Goal: Task Accomplishment & Management: Complete application form

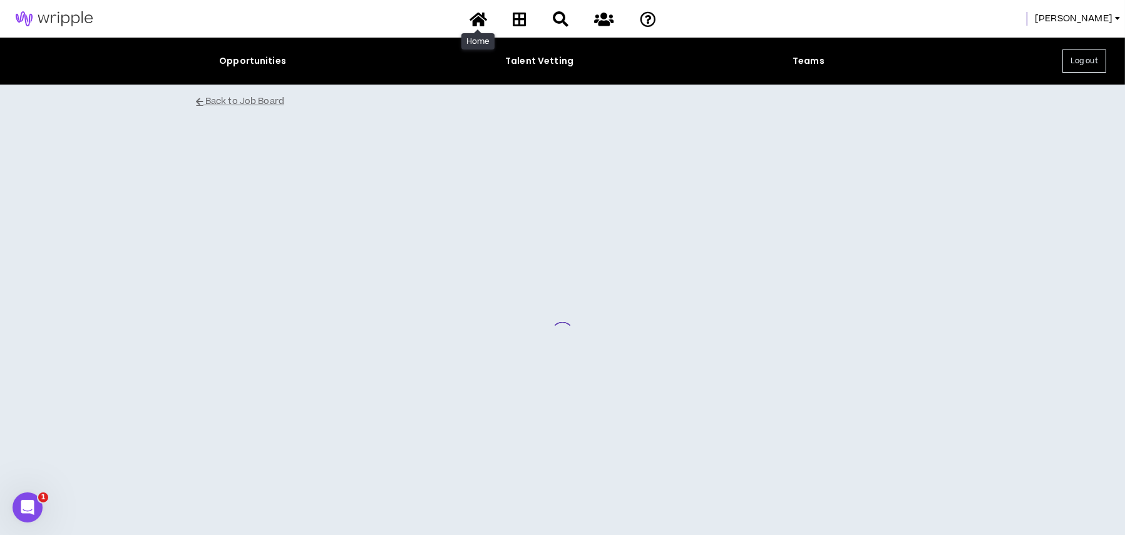
click at [476, 20] on icon at bounding box center [478, 19] width 18 height 16
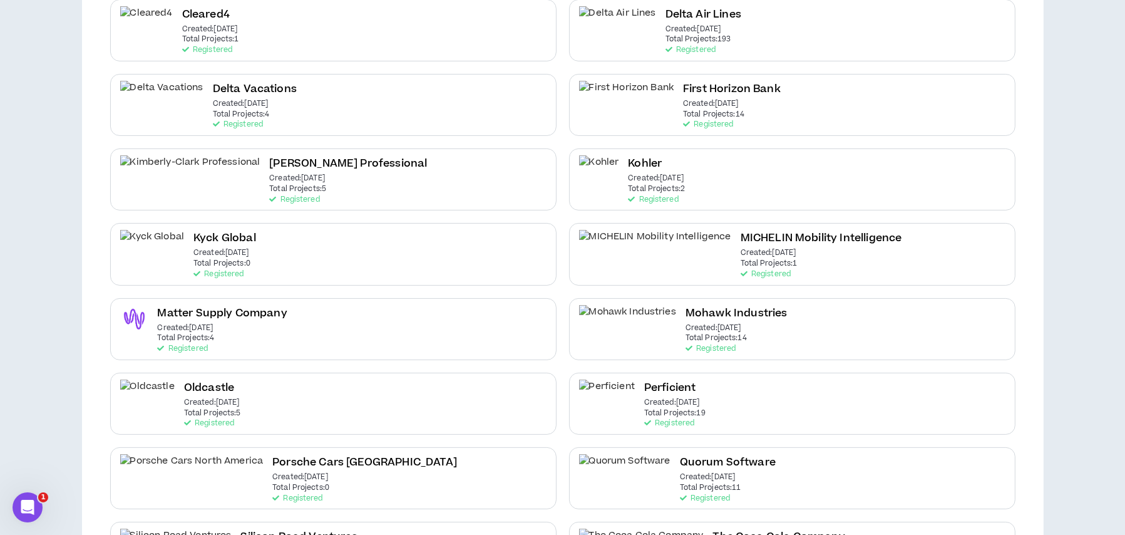
scroll to position [313, 0]
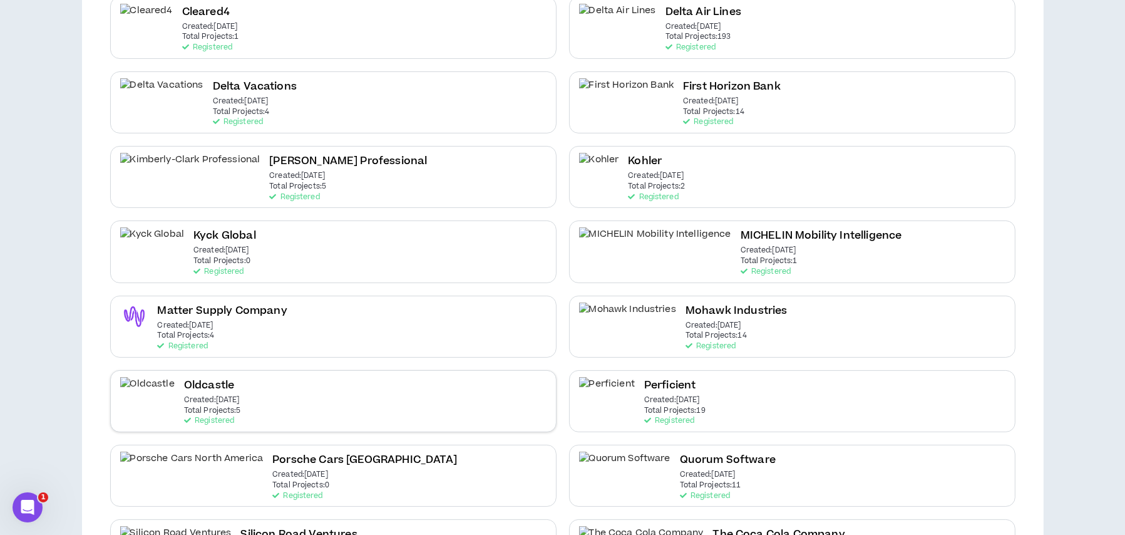
click at [241, 392] on div "Oldcastle Created: Apr 9 2025 Total Projects: 5 Registered" at bounding box center [212, 401] width 57 height 48
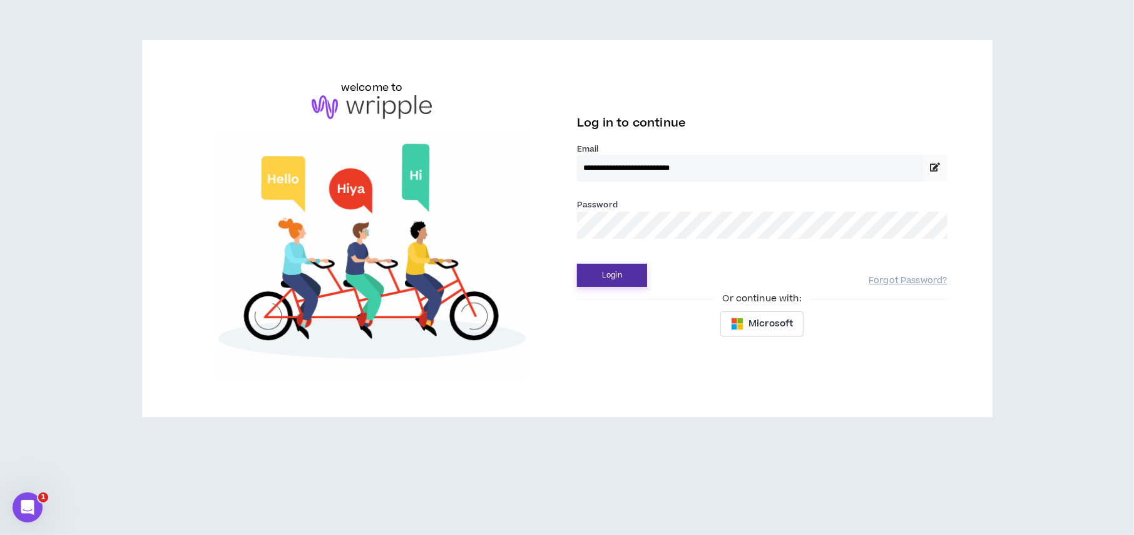
click at [607, 284] on button "Login" at bounding box center [612, 275] width 70 height 23
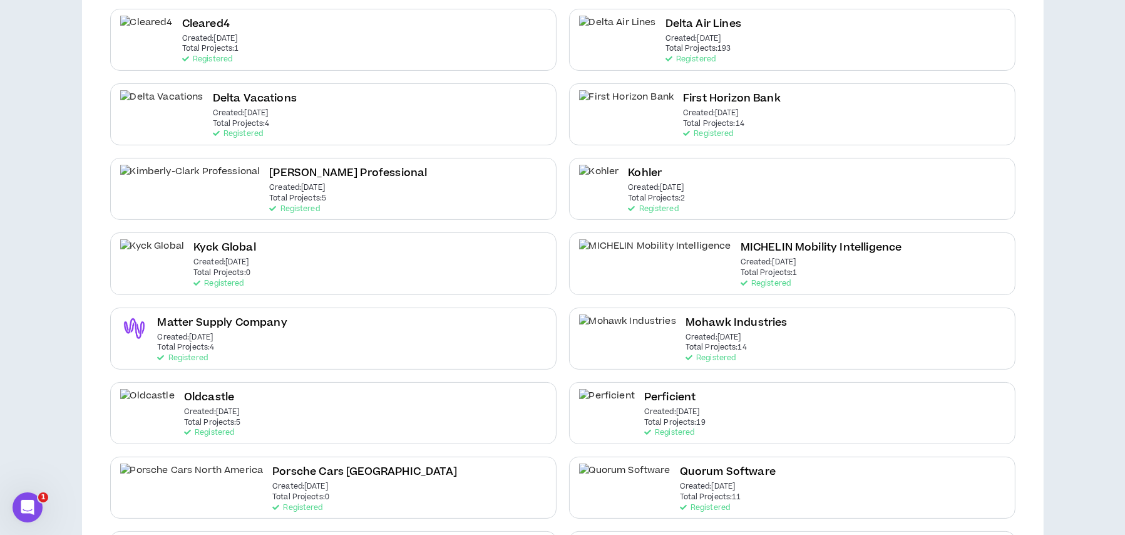
scroll to position [376, 0]
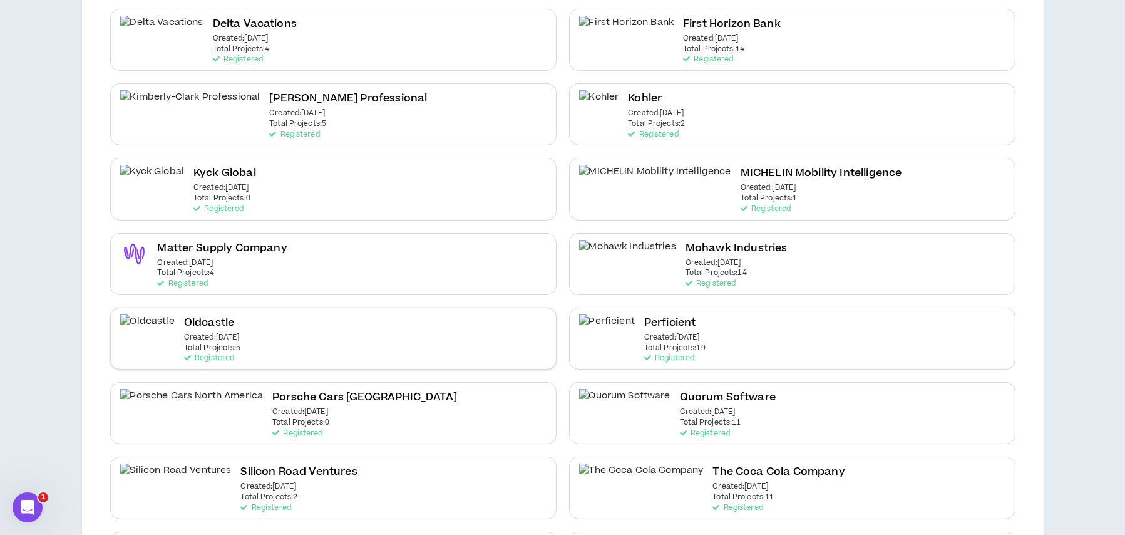
click at [334, 352] on div "Oldcastle Created: Apr 9 2025 Total Projects: 5 Registered" at bounding box center [333, 338] width 446 height 62
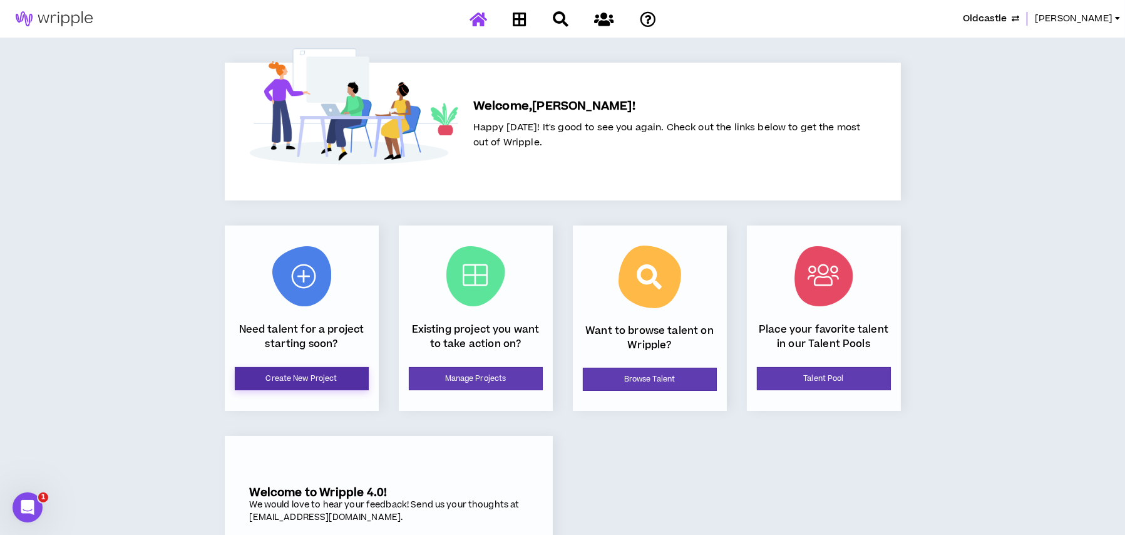
click at [331, 377] on link "Create New Project" at bounding box center [302, 378] width 134 height 23
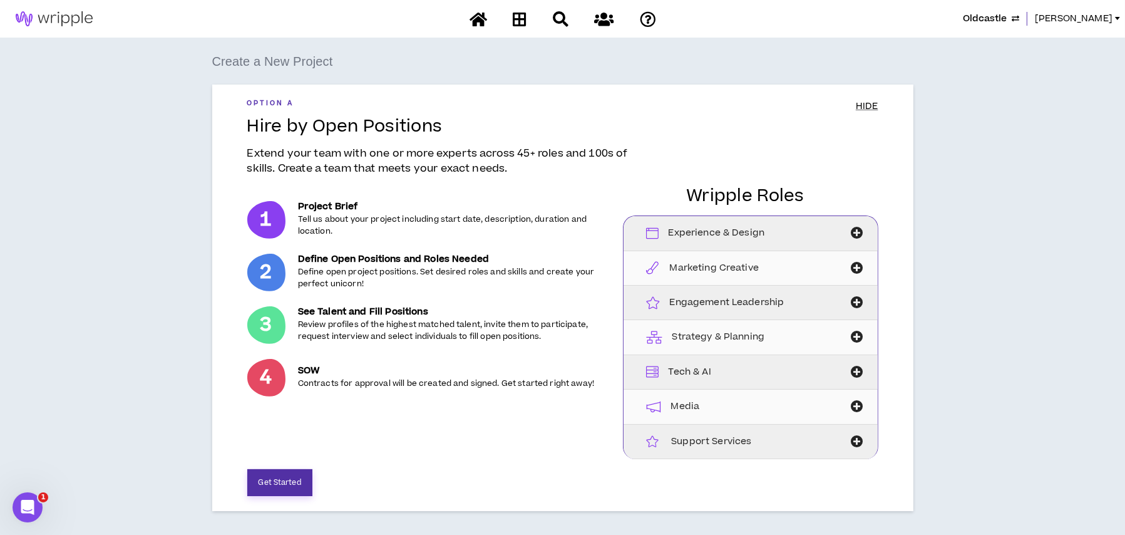
click at [292, 476] on button "Get Started" at bounding box center [279, 482] width 65 height 27
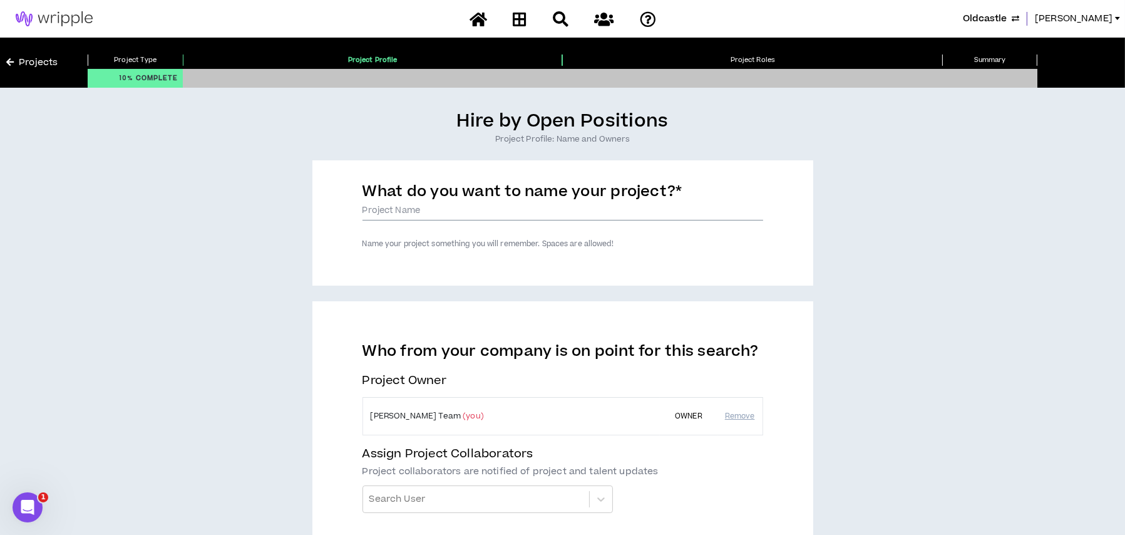
click at [433, 207] on input "What do you want to name your project? *" at bounding box center [562, 211] width 401 height 19
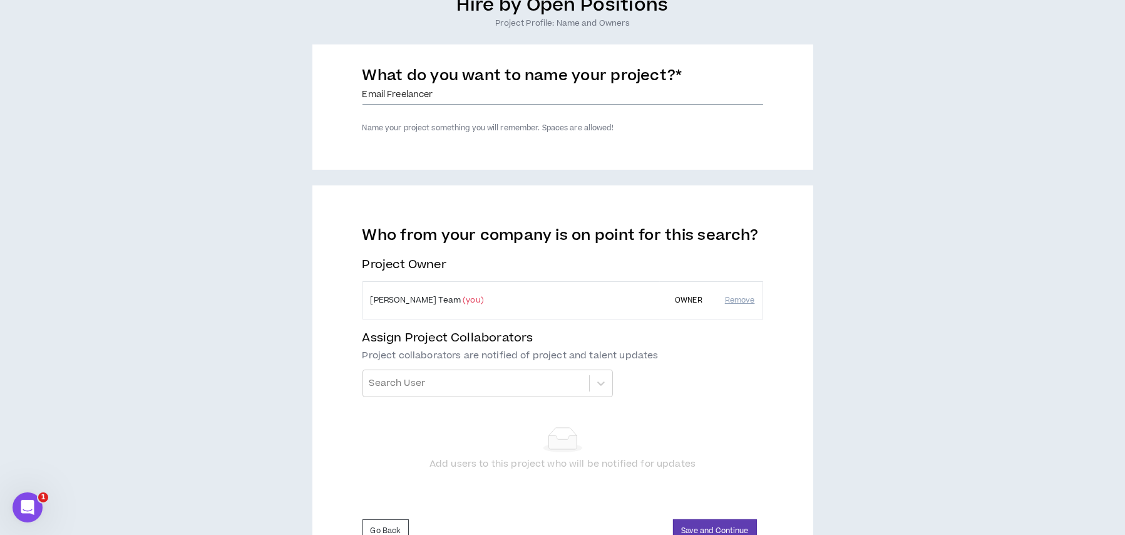
scroll to position [173, 0]
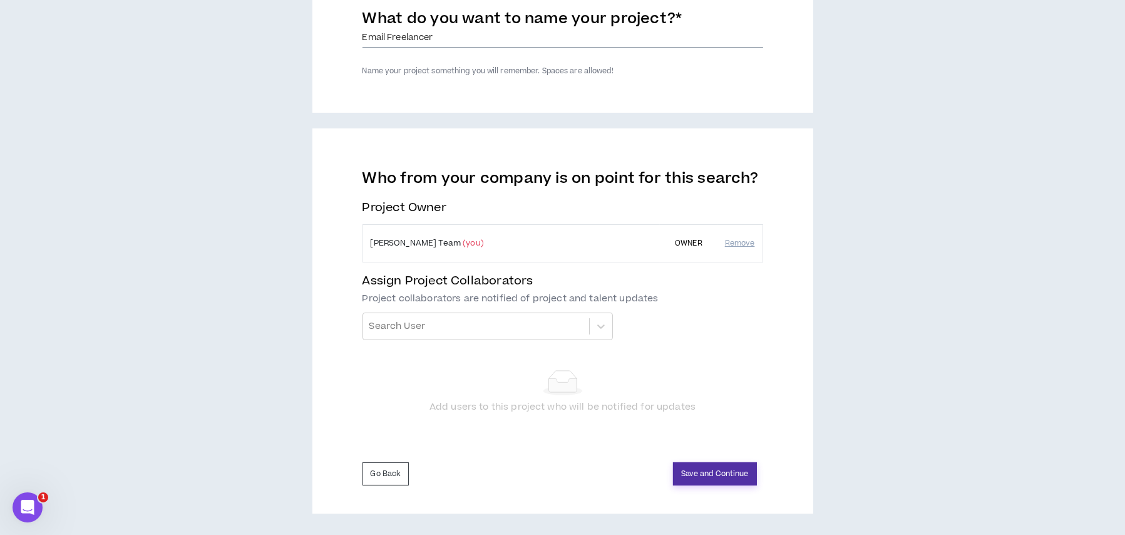
type input "Email Freelancer"
click at [707, 476] on button "Save and Continue" at bounding box center [715, 473] width 84 height 23
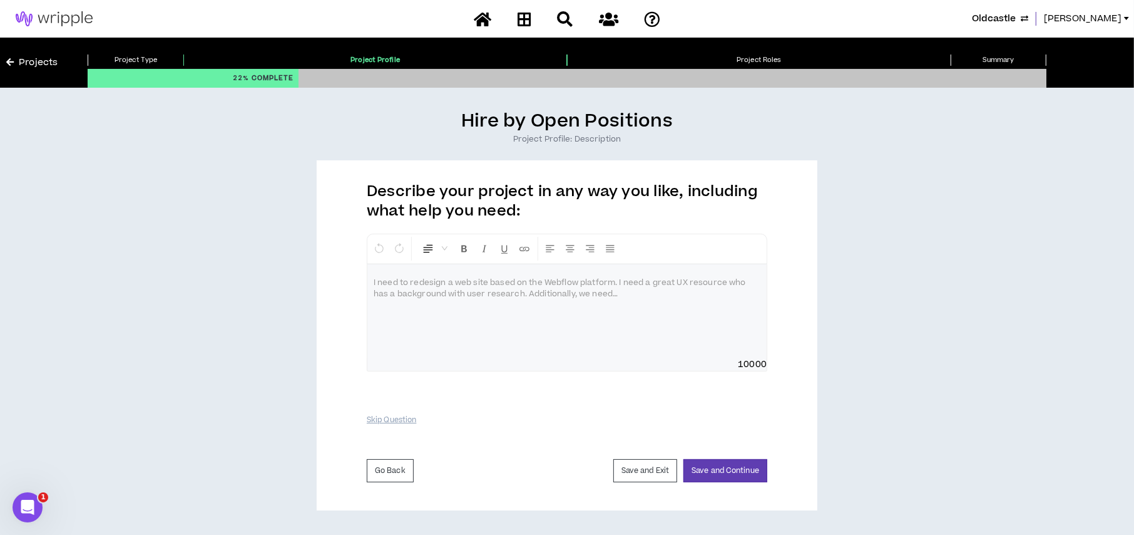
click at [568, 289] on div at bounding box center [566, 311] width 399 height 94
click at [405, 271] on div at bounding box center [566, 311] width 399 height 94
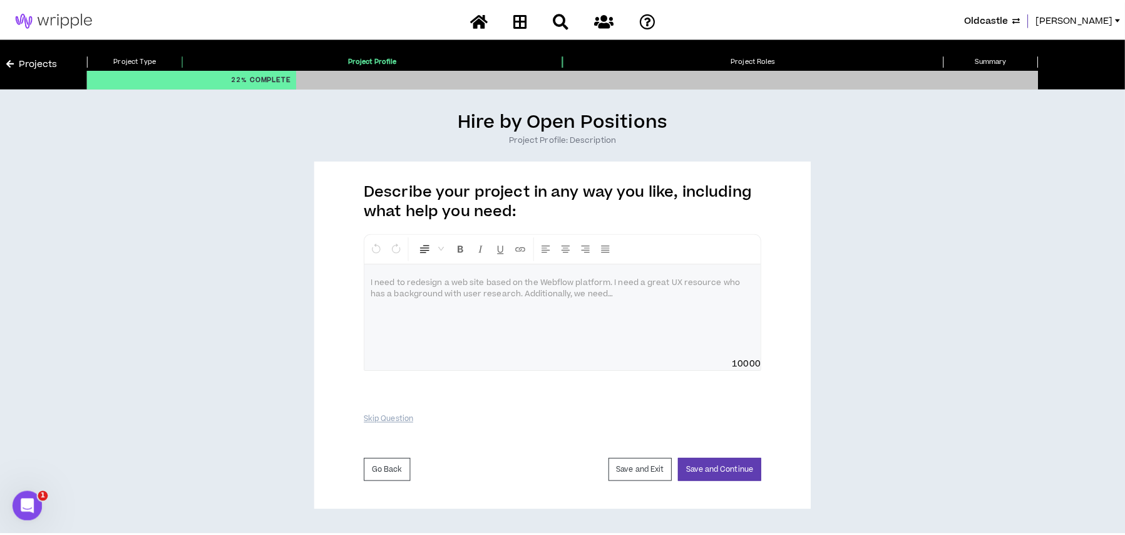
paste div
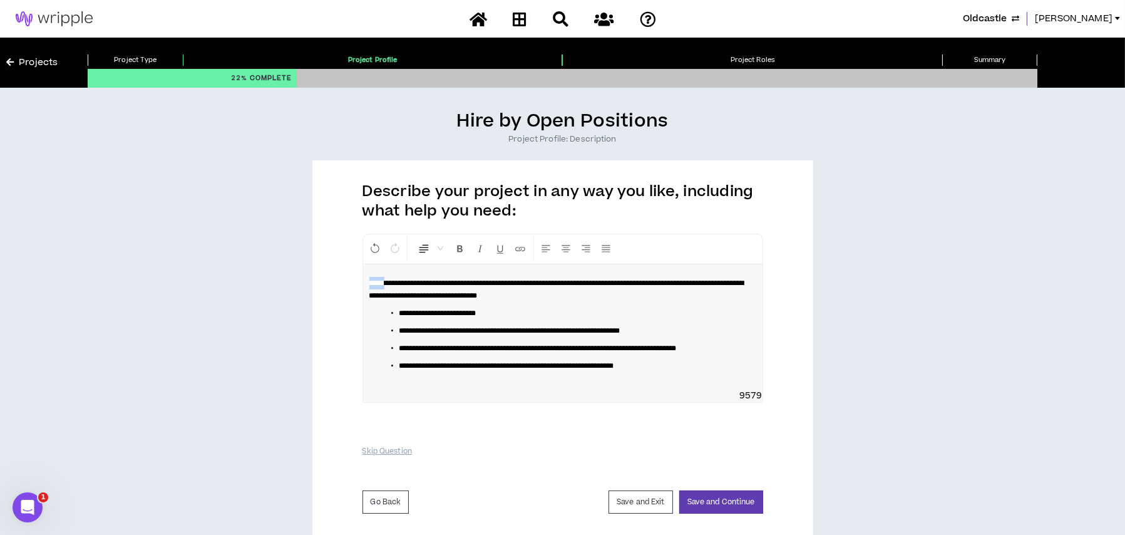
drag, startPoint x: 371, startPoint y: 279, endPoint x: 391, endPoint y: 279, distance: 19.4
click at [391, 279] on span "**********" at bounding box center [556, 289] width 375 height 20
drag, startPoint x: 586, startPoint y: 283, endPoint x: 598, endPoint y: 282, distance: 11.3
click at [598, 282] on span "**********" at bounding box center [556, 289] width 375 height 20
drag, startPoint x: 710, startPoint y: 281, endPoint x: 736, endPoint y: 283, distance: 26.4
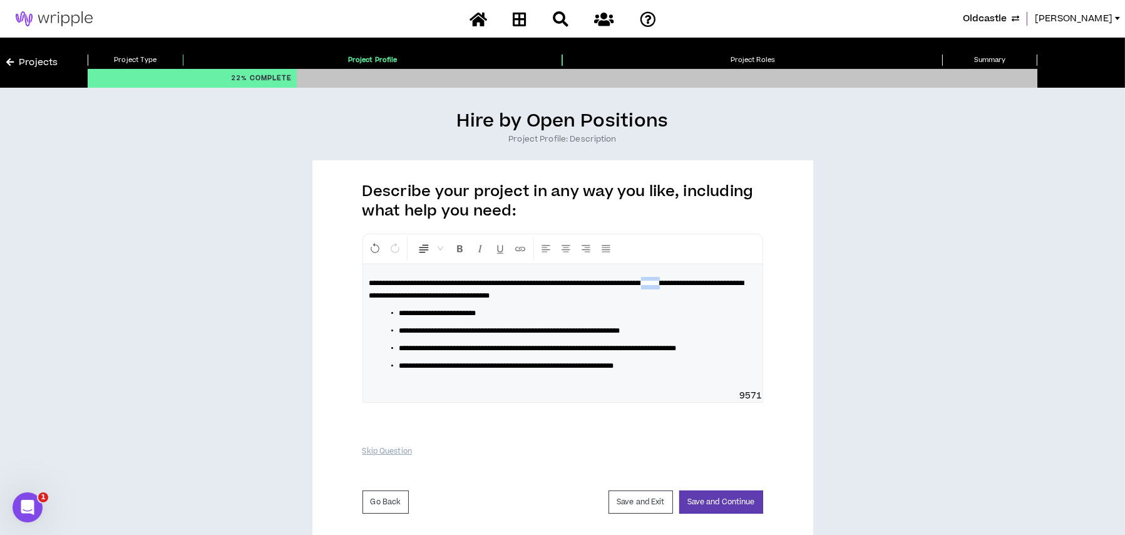
click at [736, 283] on p "**********" at bounding box center [562, 289] width 387 height 25
drag, startPoint x: 616, startPoint y: 327, endPoint x: 626, endPoint y: 327, distance: 10.0
click at [620, 327] on span "**********" at bounding box center [509, 331] width 221 height 8
drag, startPoint x: 605, startPoint y: 347, endPoint x: 617, endPoint y: 346, distance: 12.5
click at [617, 346] on span "**********" at bounding box center [537, 348] width 277 height 8
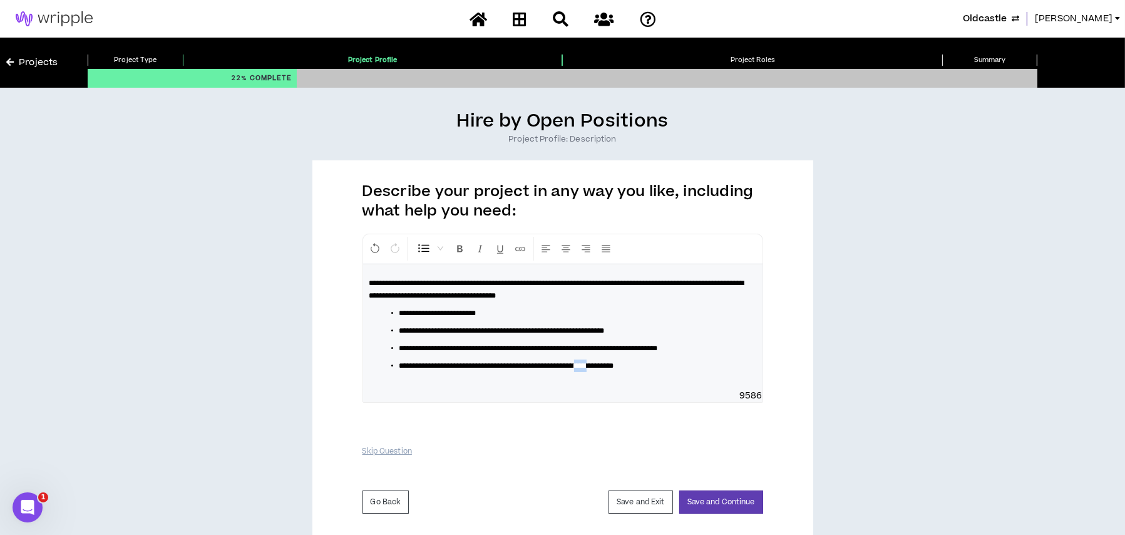
drag, startPoint x: 632, startPoint y: 377, endPoint x: 642, endPoint y: 377, distance: 9.4
click at [614, 369] on span "**********" at bounding box center [506, 366] width 215 height 8
drag, startPoint x: 677, startPoint y: 374, endPoint x: 667, endPoint y: 374, distance: 9.4
click at [676, 372] on li "**********" at bounding box center [567, 365] width 337 height 13
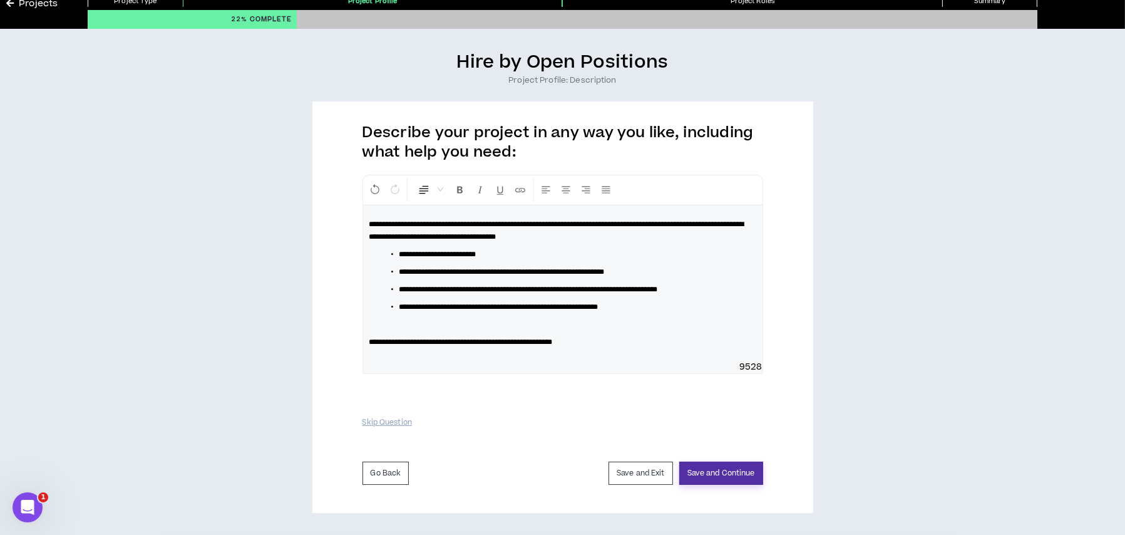
click at [719, 471] on button "Save and Continue" at bounding box center [721, 472] width 84 height 23
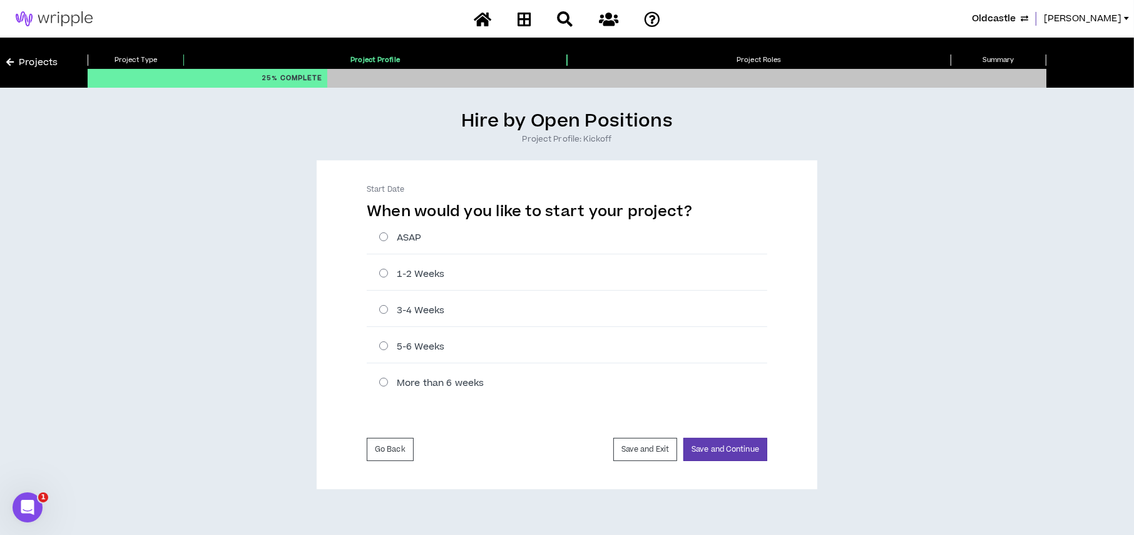
click at [384, 271] on label "1-2 Weeks" at bounding box center [573, 273] width 388 height 13
radio input "****"
click at [705, 449] on button "Save and Continue" at bounding box center [725, 449] width 84 height 23
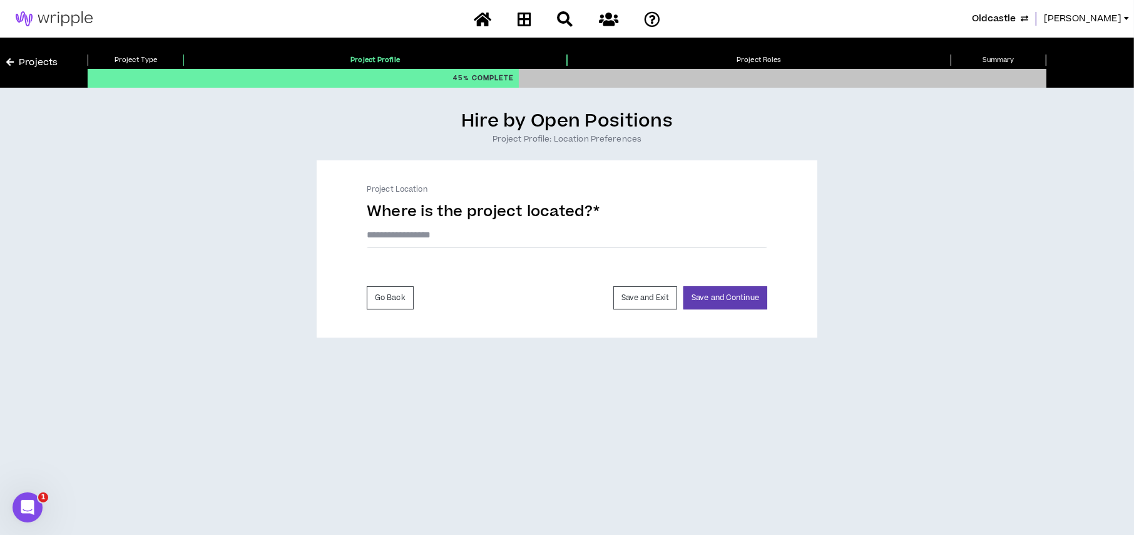
click at [526, 235] on input "text" at bounding box center [567, 235] width 401 height 26
type input "*******"
click at [717, 300] on button "Save and Continue" at bounding box center [725, 300] width 84 height 23
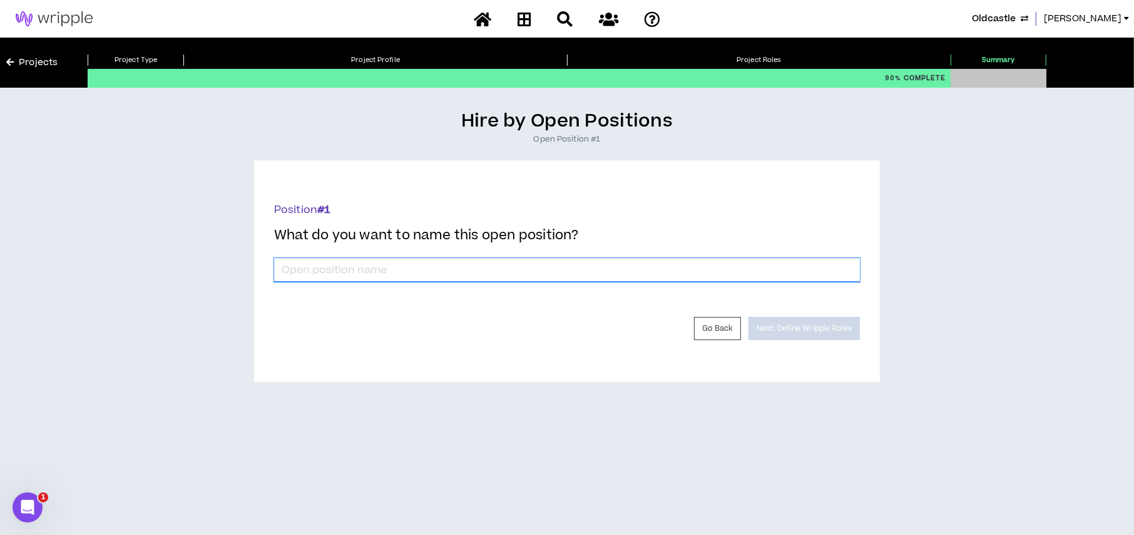
click at [468, 267] on input "*" at bounding box center [567, 270] width 586 height 24
type input "e"
type input "Email Freelancer"
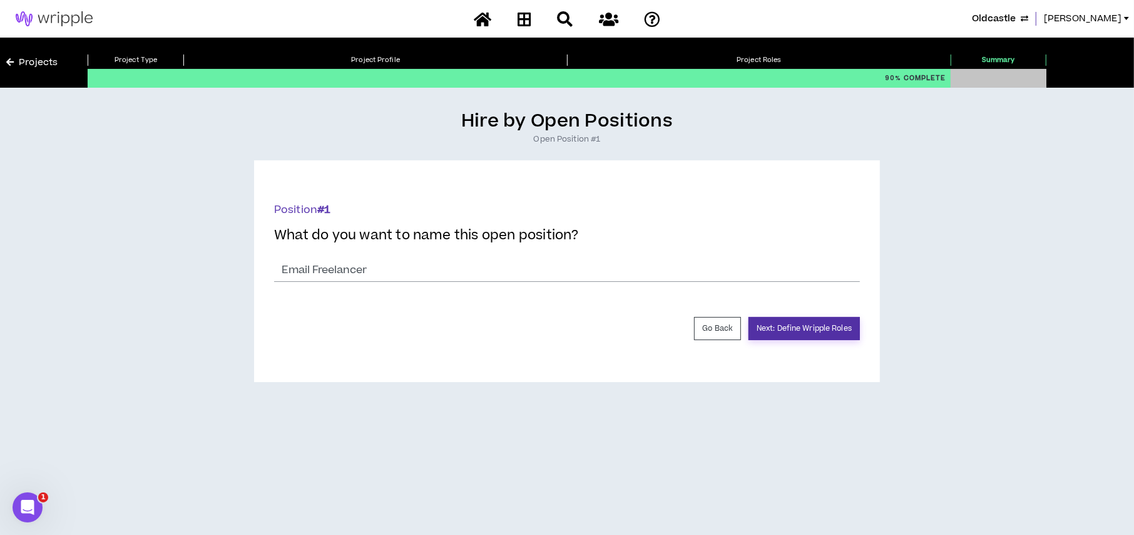
click at [849, 333] on button "Next: Define Wripple Roles" at bounding box center [804, 328] width 111 height 23
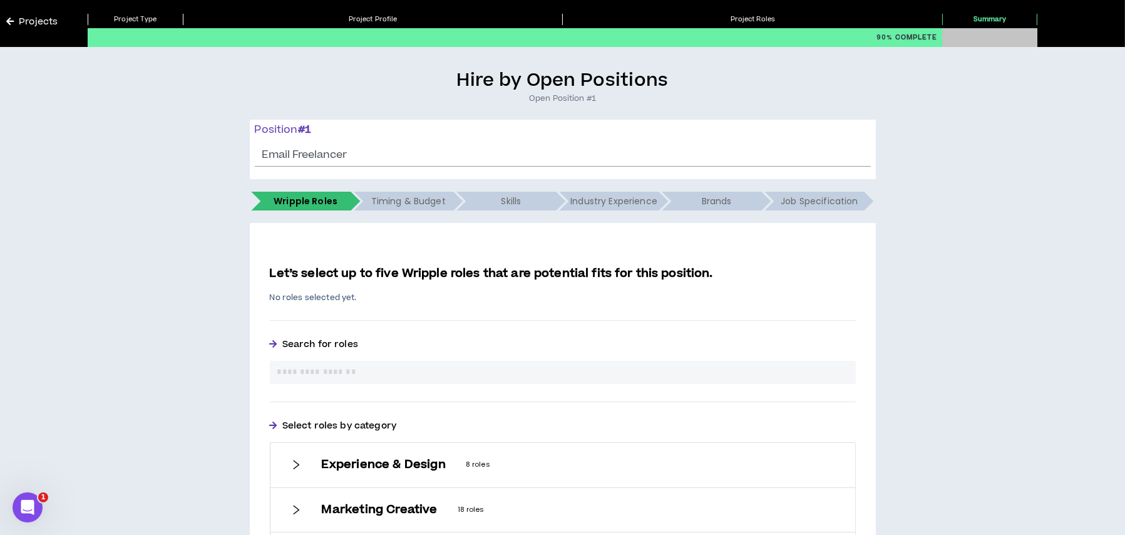
scroll to position [63, 0]
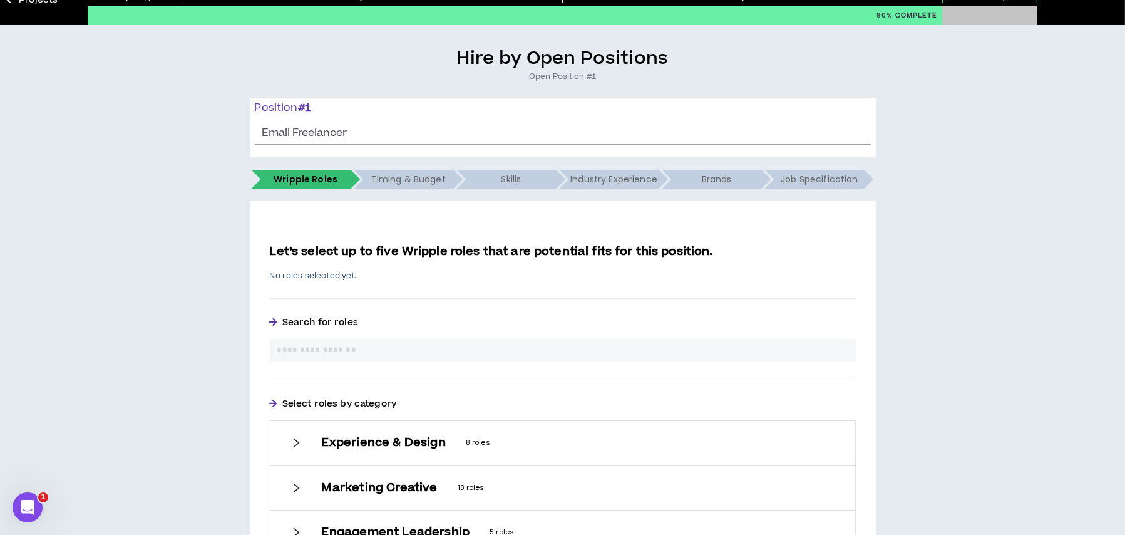
click at [568, 351] on input "text" at bounding box center [562, 350] width 571 height 13
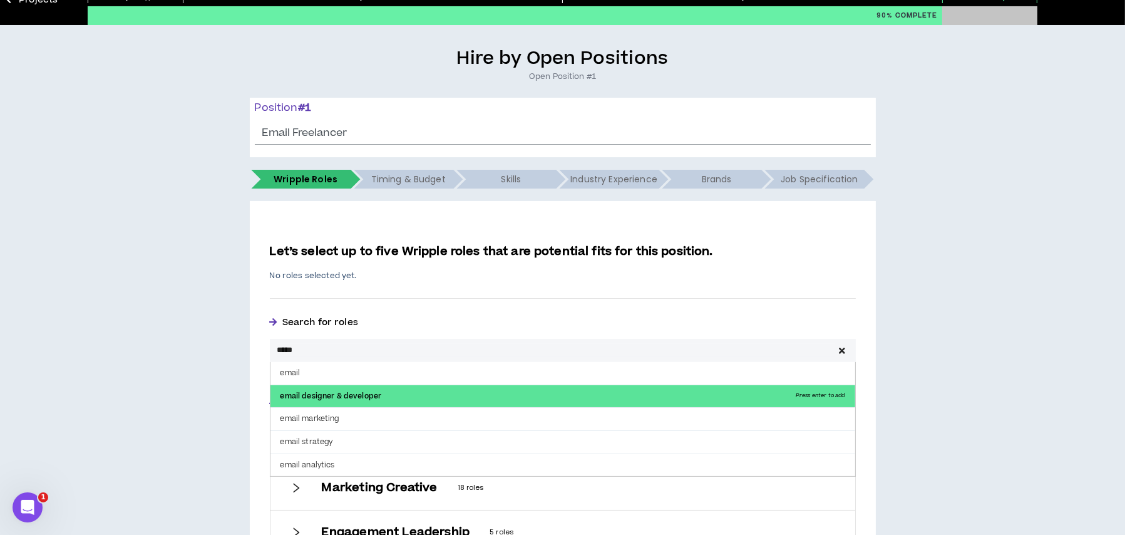
type input "*****"
click at [523, 393] on p "email designer & developer Press enter to add" at bounding box center [562, 396] width 585 height 23
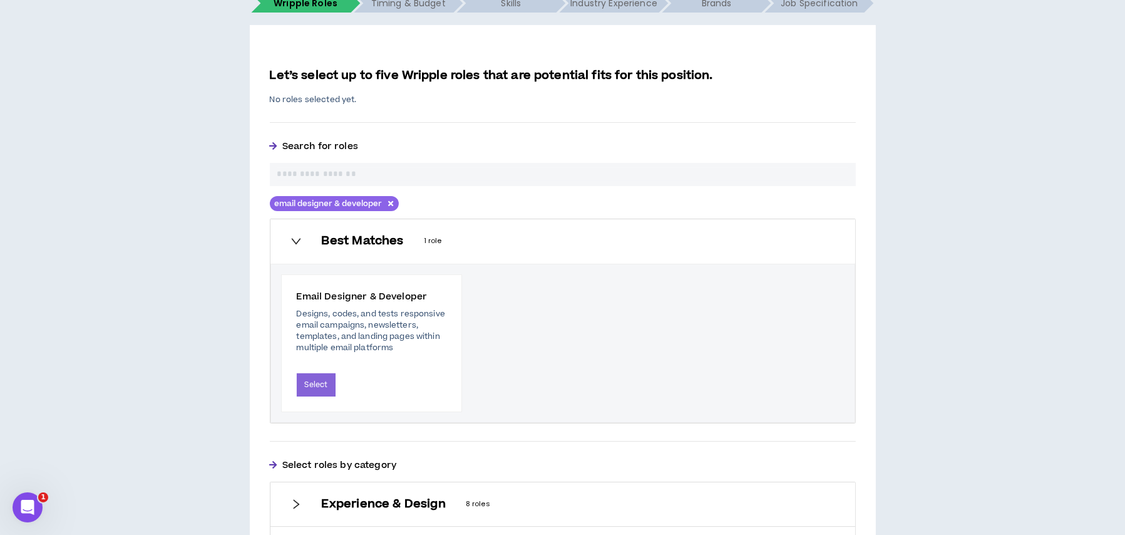
scroll to position [250, 0]
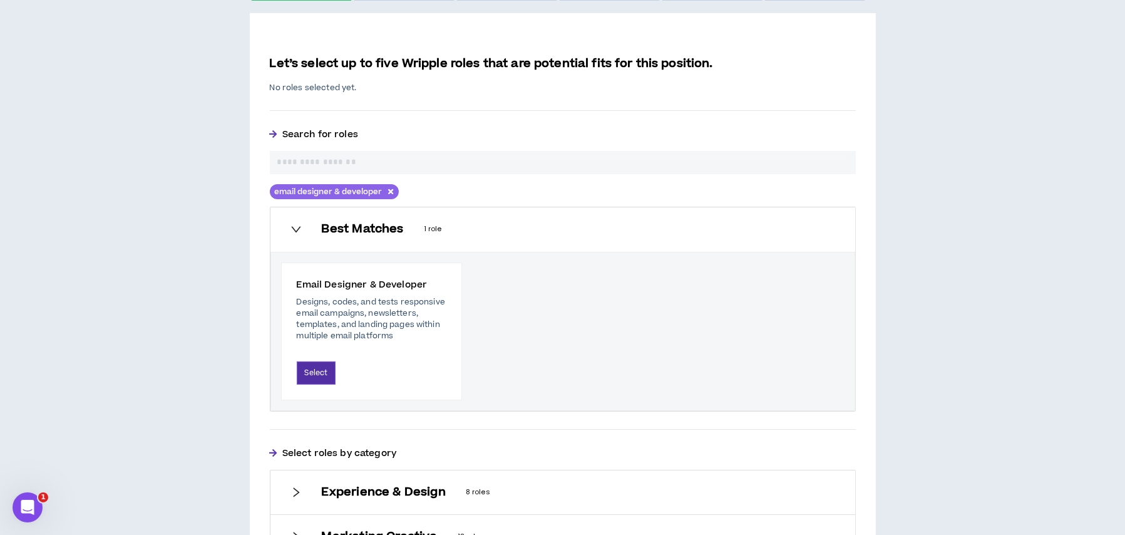
click at [316, 372] on button "Select" at bounding box center [316, 372] width 39 height 23
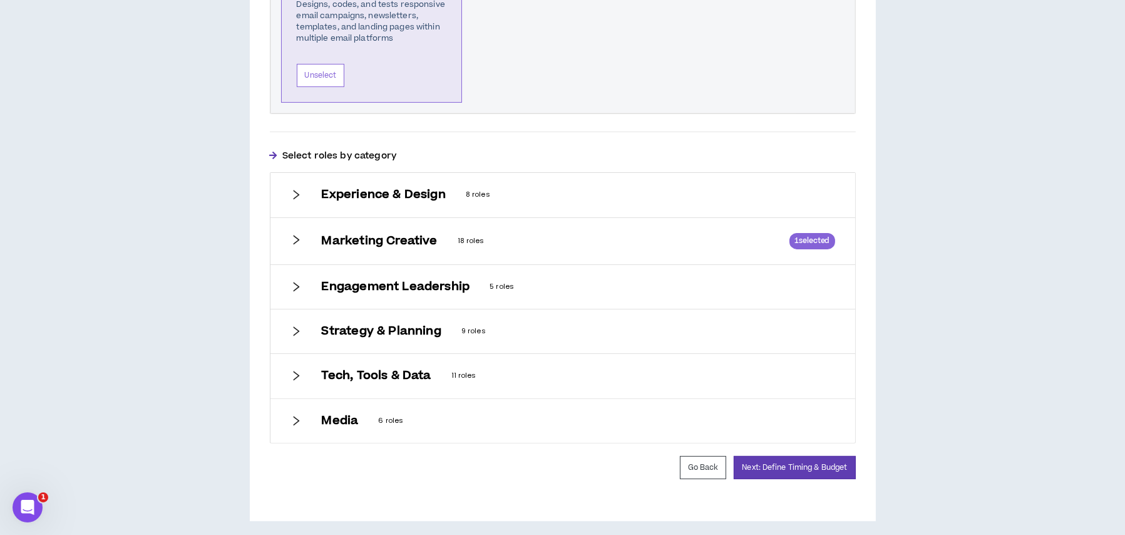
scroll to position [584, 0]
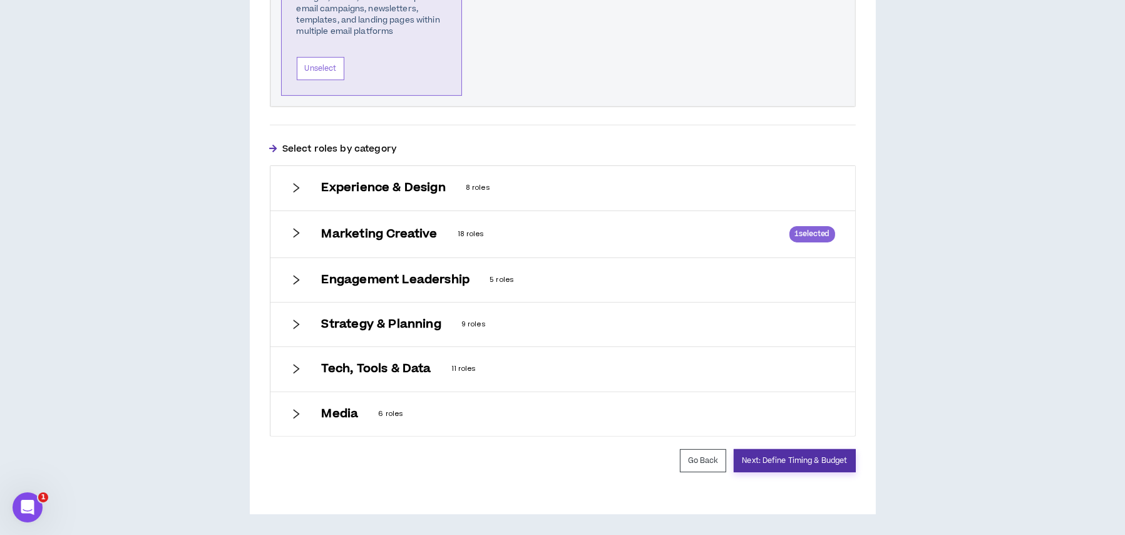
click at [761, 461] on button "Next: Define Timing & Budget" at bounding box center [794, 460] width 121 height 23
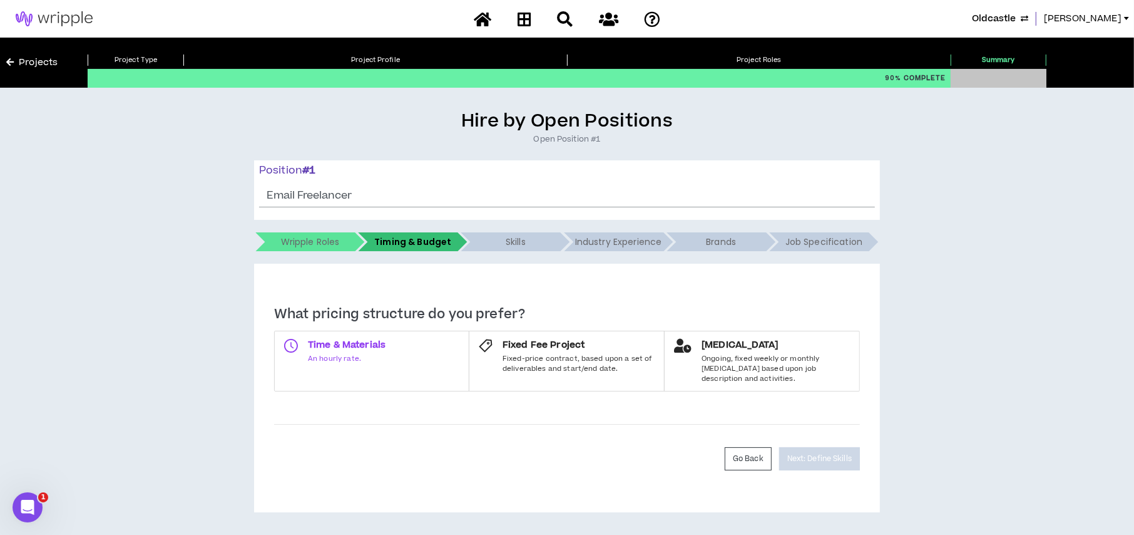
click at [422, 365] on label "Time & Materials An hourly rate." at bounding box center [371, 360] width 195 height 61
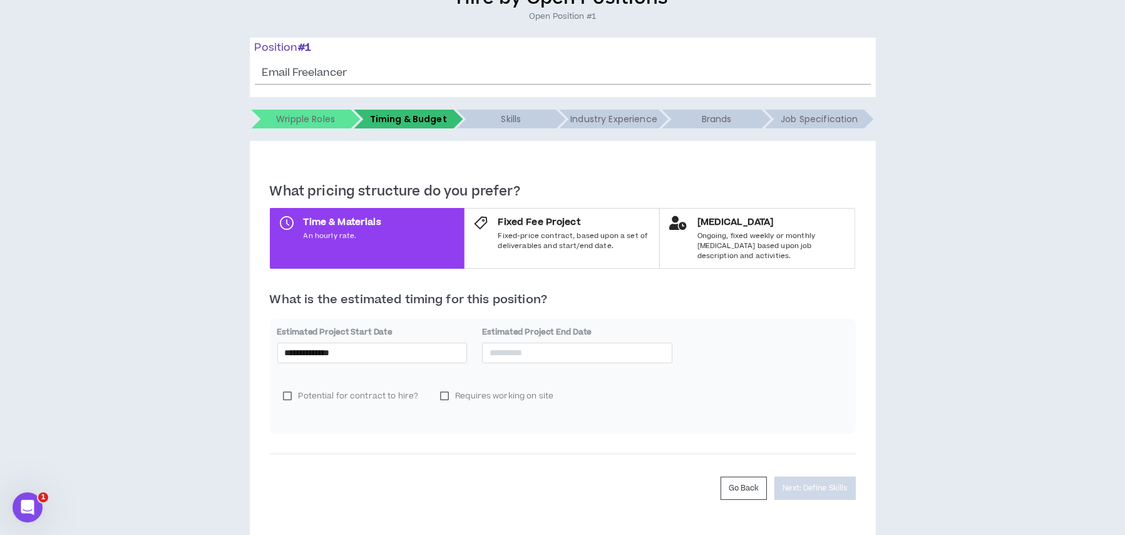
scroll to position [141, 0]
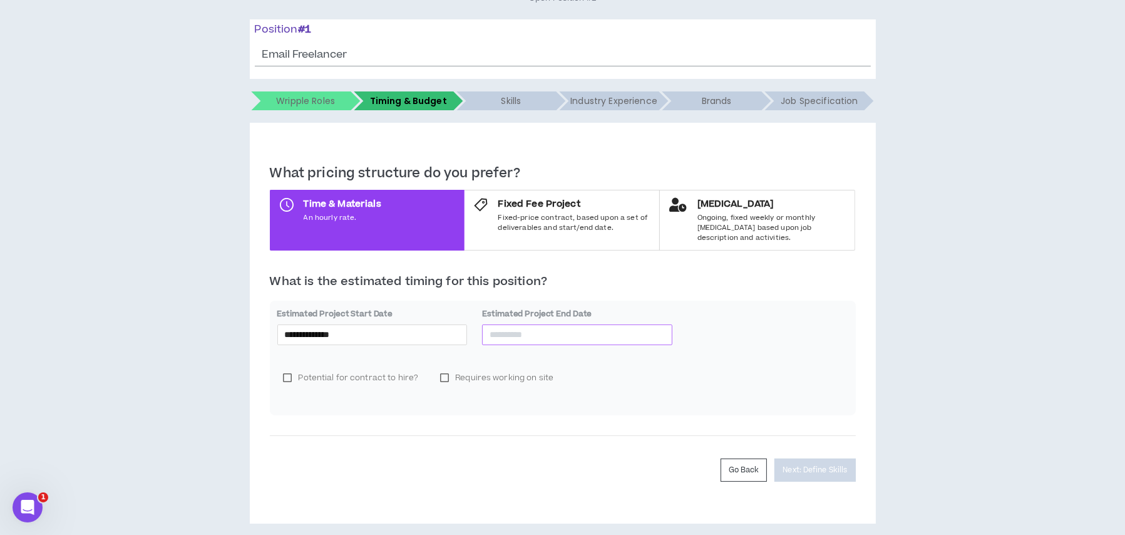
click at [568, 327] on input at bounding box center [576, 334] width 175 height 14
click at [629, 352] on button "button" at bounding box center [631, 349] width 14 height 25
type input "**********"
click at [570, 465] on div "31" at bounding box center [568, 470] width 15 height 15
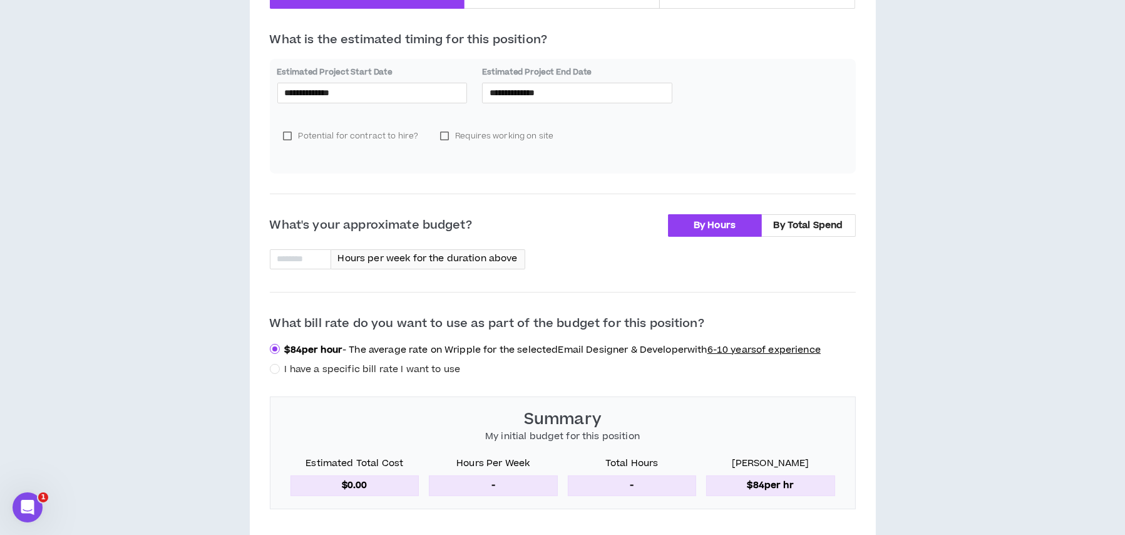
scroll to position [391, 0]
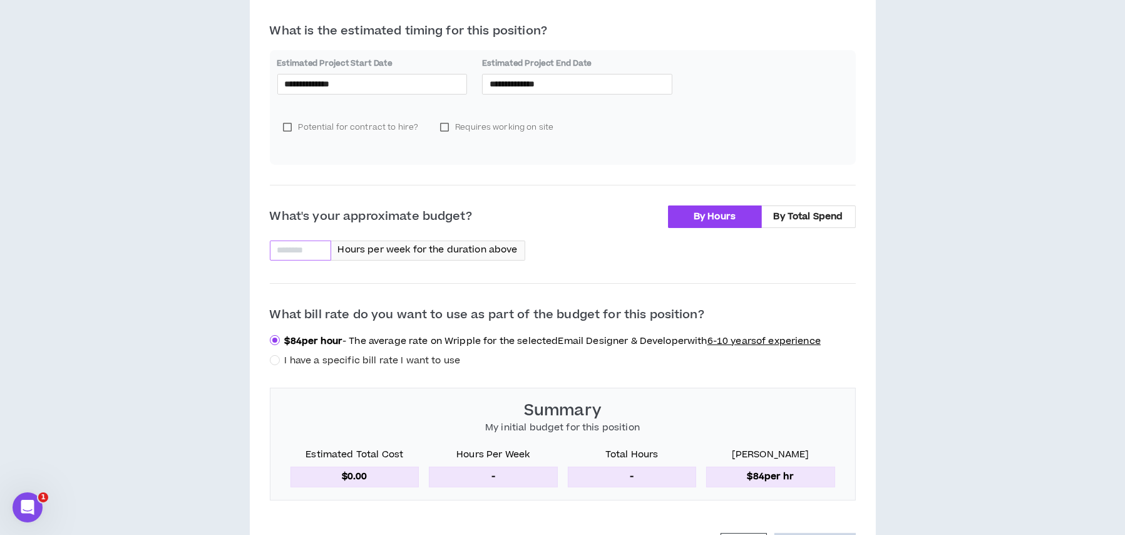
click at [305, 242] on input at bounding box center [300, 250] width 60 height 19
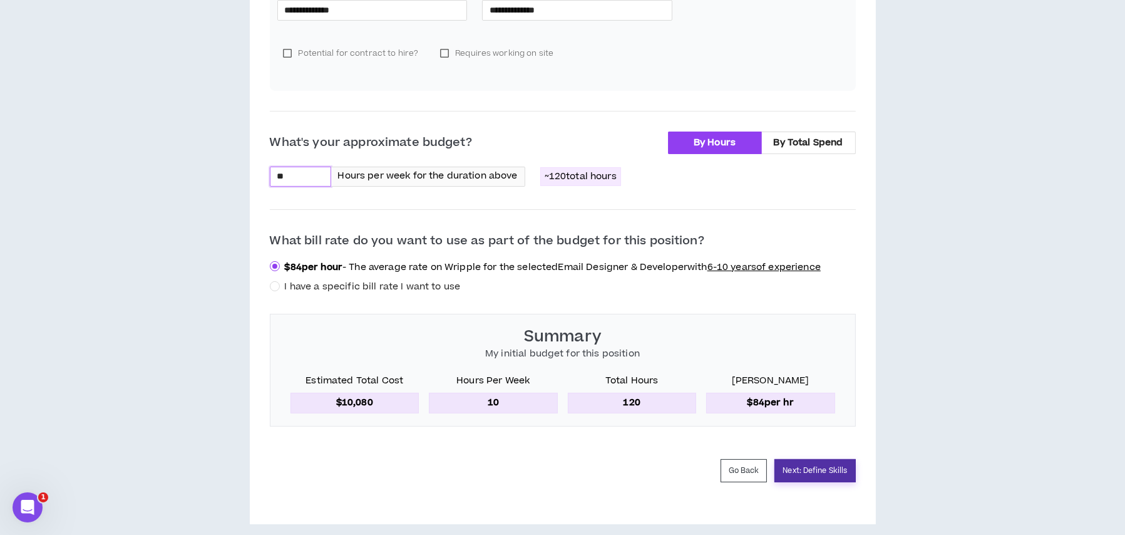
type input "**"
click at [788, 459] on button "Next: Define Skills" at bounding box center [814, 470] width 81 height 23
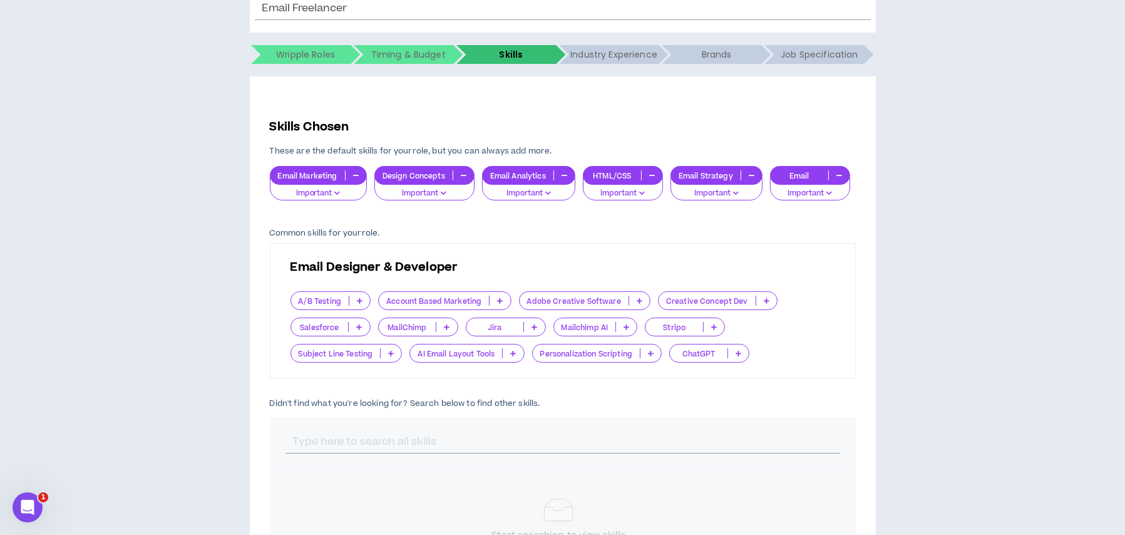
scroll to position [188, 0]
click at [511, 421] on div at bounding box center [563, 440] width 586 height 49
click at [507, 433] on input "text" at bounding box center [562, 441] width 555 height 24
click at [608, 189] on p "Important" at bounding box center [623, 192] width 64 height 11
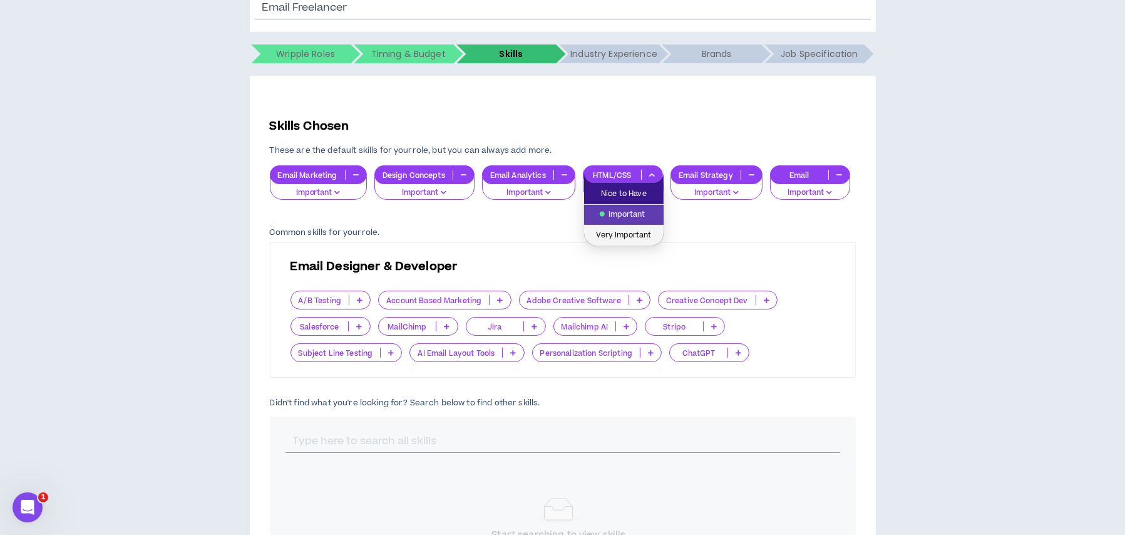
click at [617, 230] on span "Very Important" at bounding box center [623, 235] width 64 height 14
click at [322, 188] on p "Important" at bounding box center [318, 192] width 81 height 11
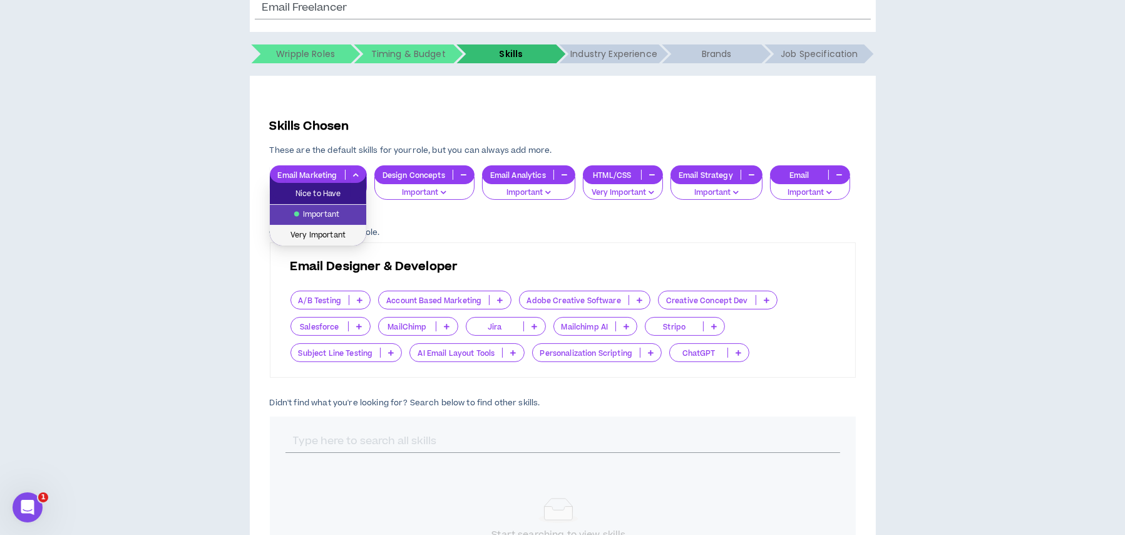
click at [320, 230] on span "Very Important" at bounding box center [317, 235] width 81 height 14
click at [365, 416] on div at bounding box center [563, 440] width 586 height 49
click at [361, 427] on div at bounding box center [563, 440] width 586 height 49
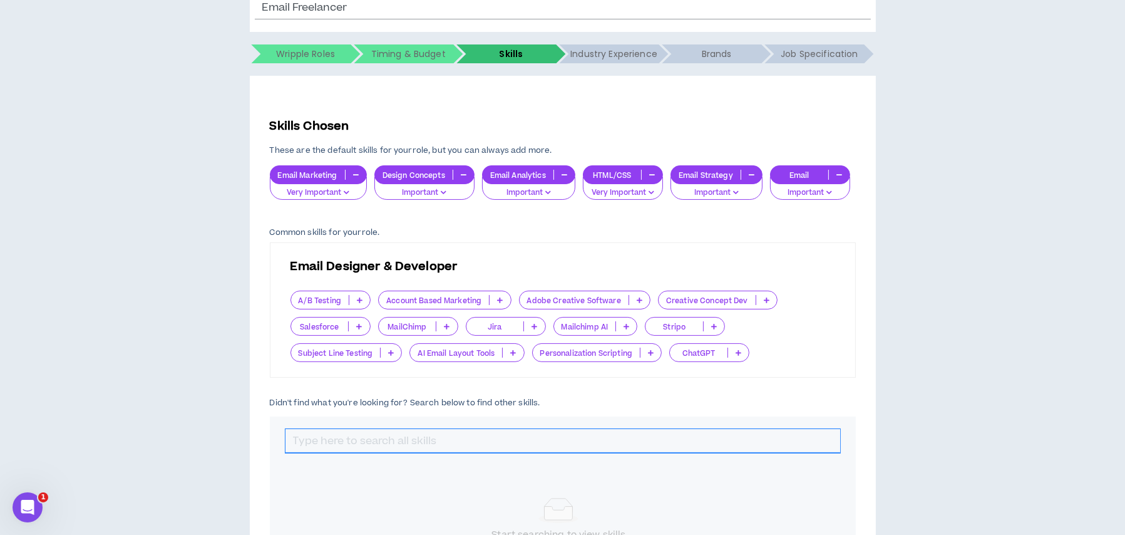
click at [369, 443] on input "text" at bounding box center [562, 441] width 555 height 24
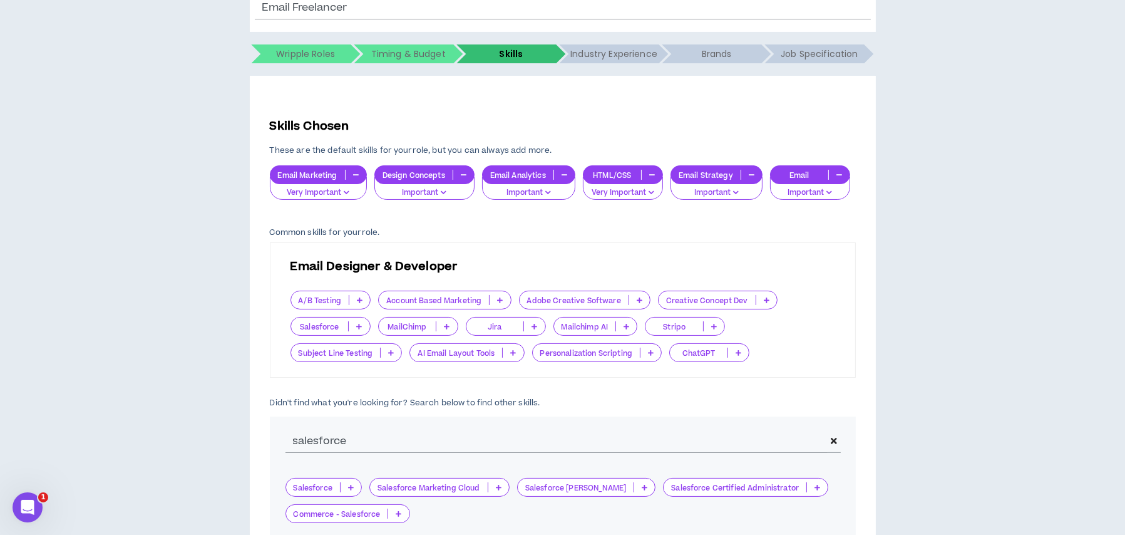
click at [504, 490] on p at bounding box center [498, 487] width 21 height 10
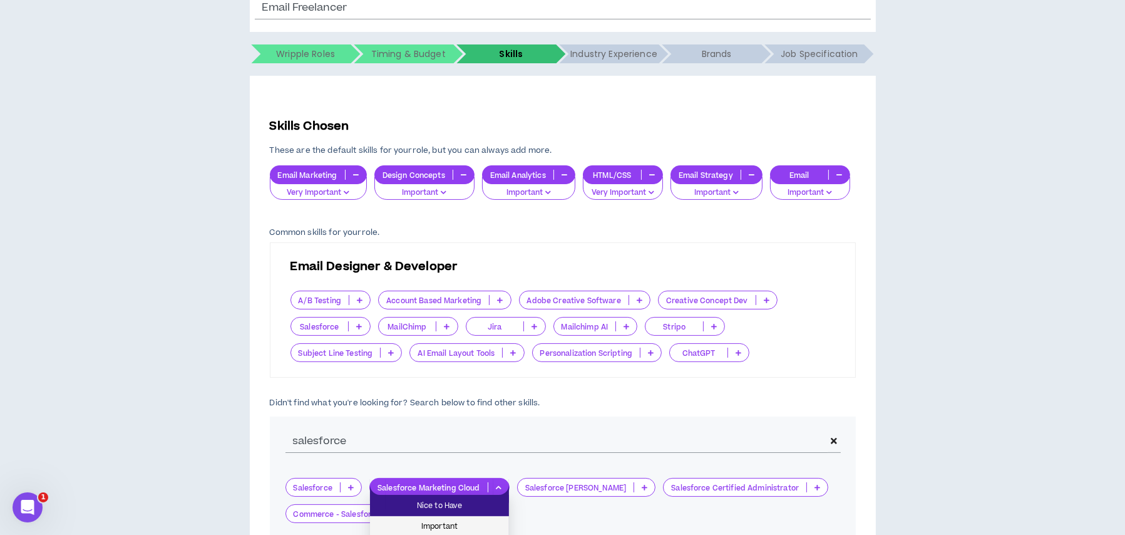
click at [468, 526] on span "Important" at bounding box center [439, 527] width 124 height 14
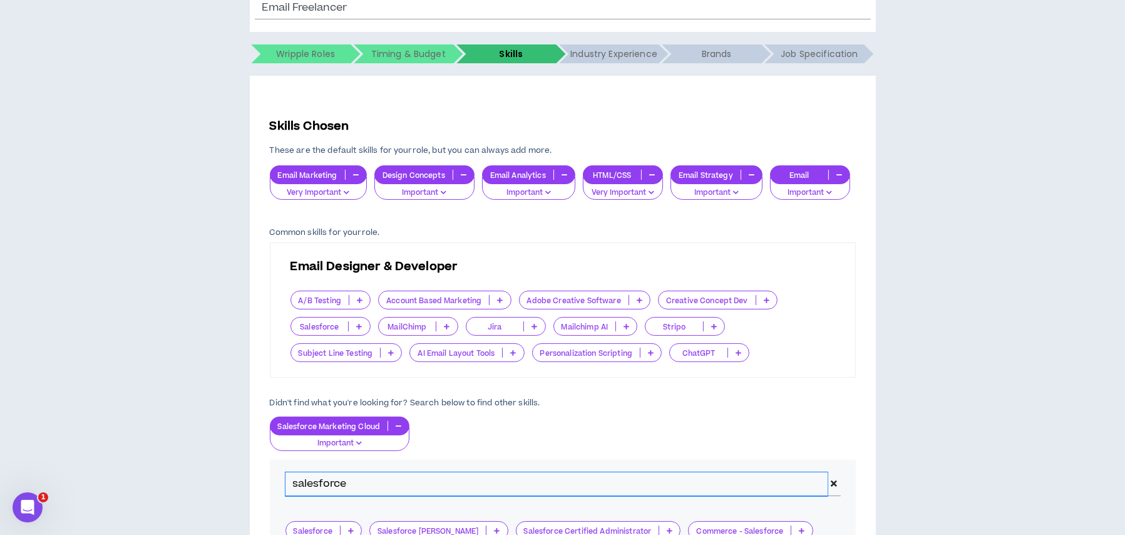
click at [347, 482] on input "salesforce" at bounding box center [556, 484] width 543 height 24
drag, startPoint x: 352, startPoint y: 477, endPoint x: 277, endPoint y: 478, distance: 75.1
click at [277, 478] on div "salesforce" at bounding box center [563, 483] width 586 height 49
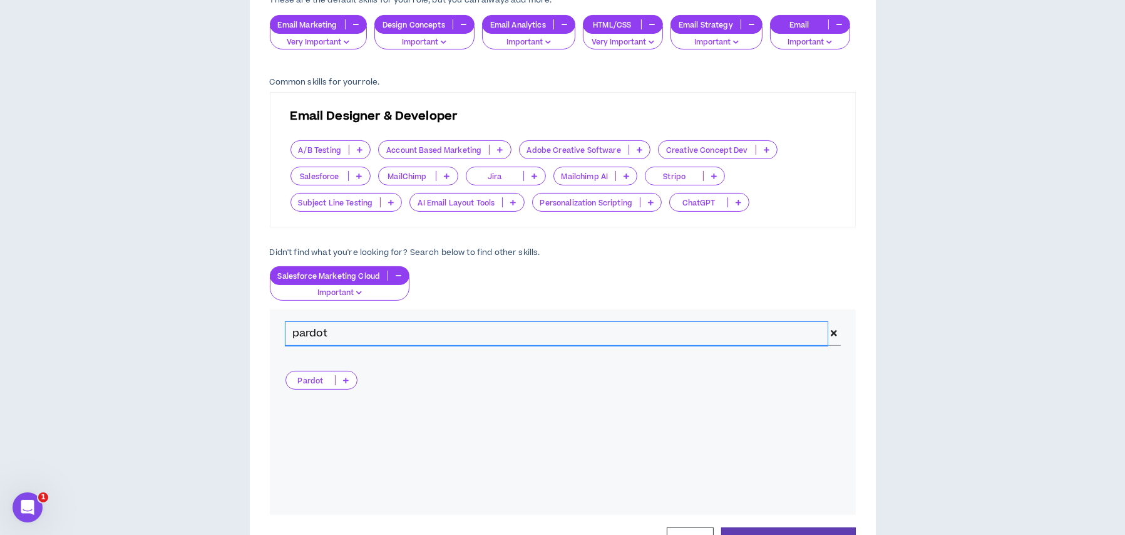
scroll to position [376, 0]
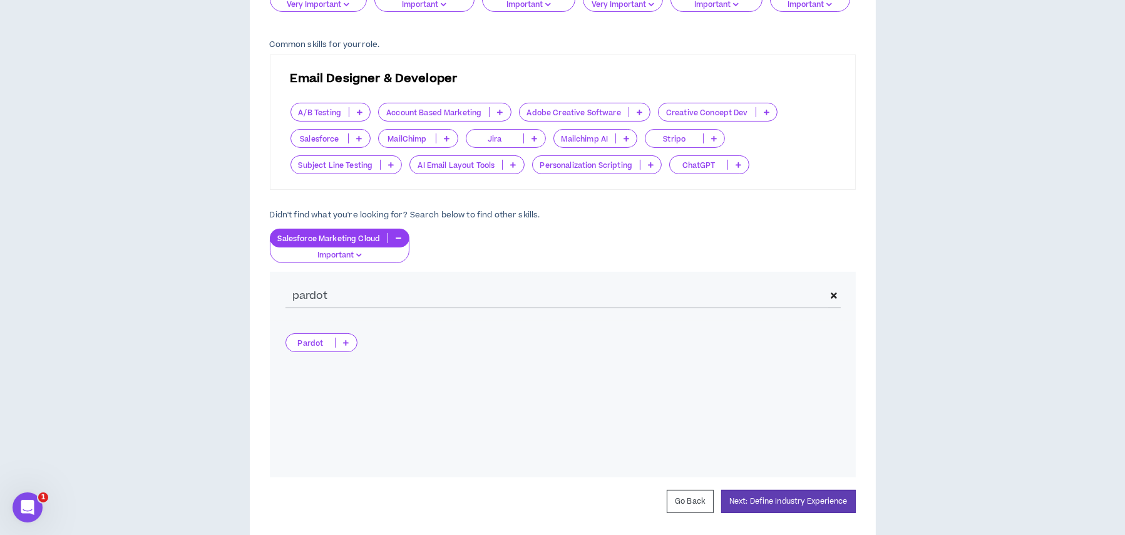
click at [342, 344] on p at bounding box center [345, 342] width 21 height 10
click at [338, 380] on span "Important" at bounding box center [321, 382] width 56 height 14
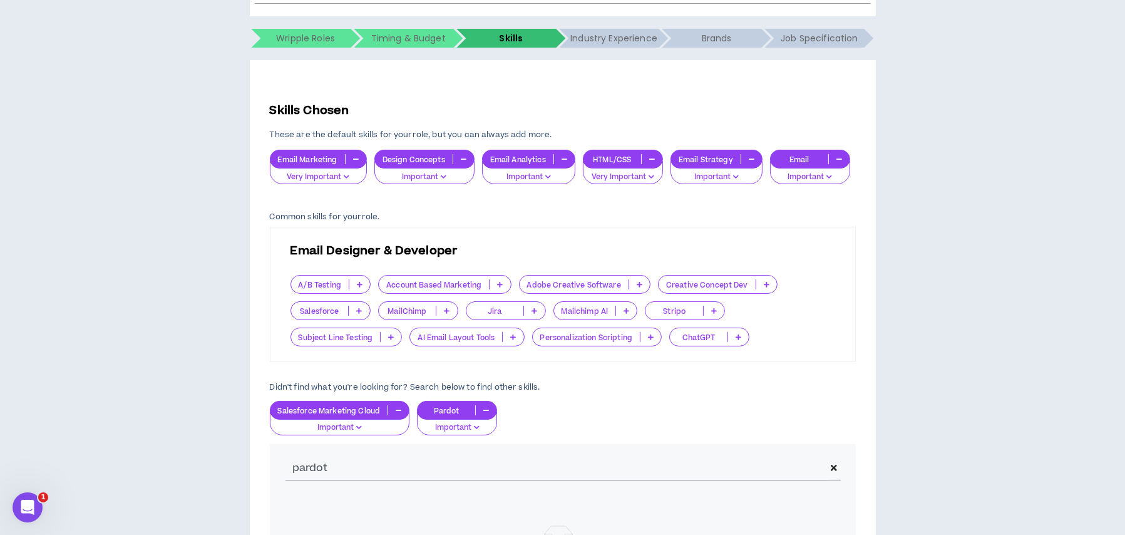
scroll to position [188, 0]
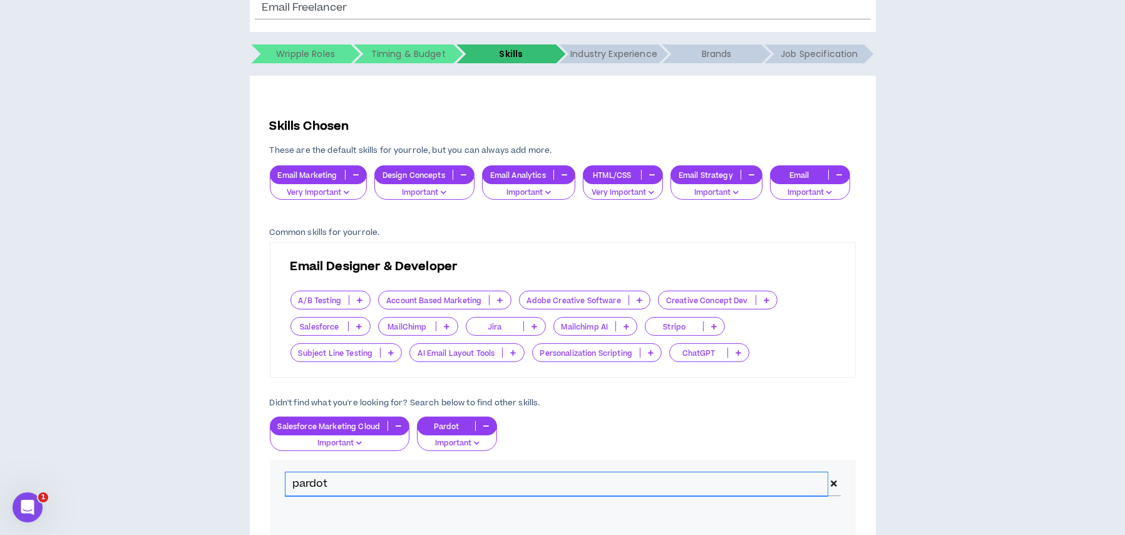
drag, startPoint x: 354, startPoint y: 482, endPoint x: 258, endPoint y: 474, distance: 95.5
click at [268, 476] on div "Skills Chosen These are the default skills for your role , but you can always a…" at bounding box center [563, 409] width 626 height 667
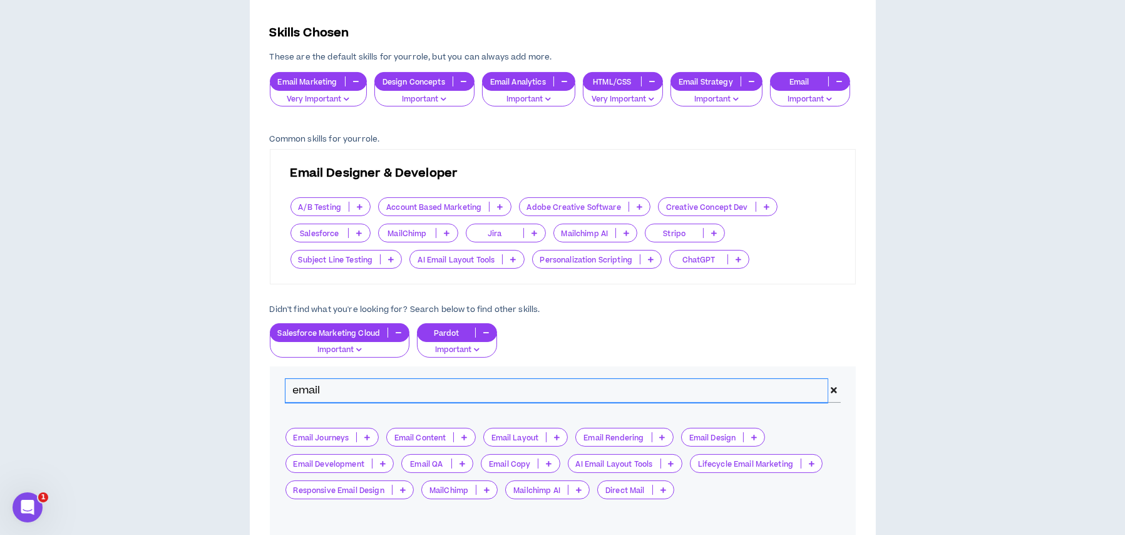
scroll to position [313, 0]
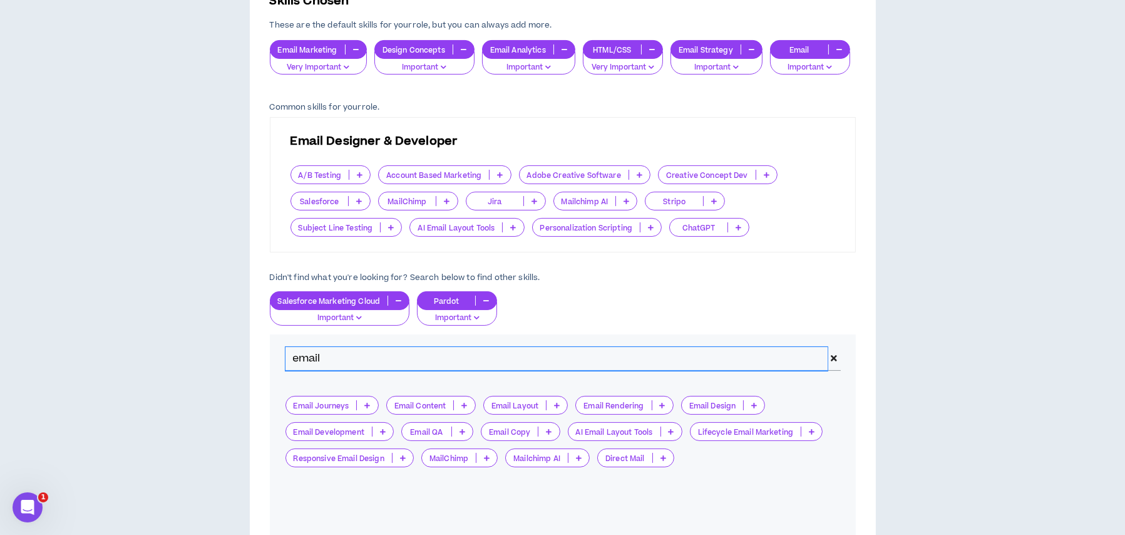
type input "email"
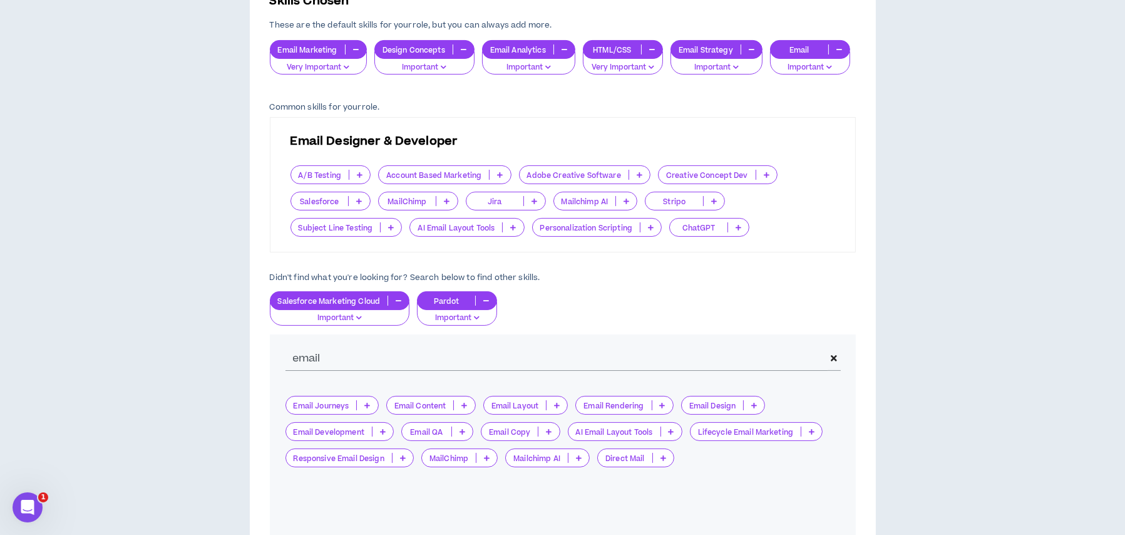
click at [366, 402] on icon at bounding box center [367, 405] width 6 height 6
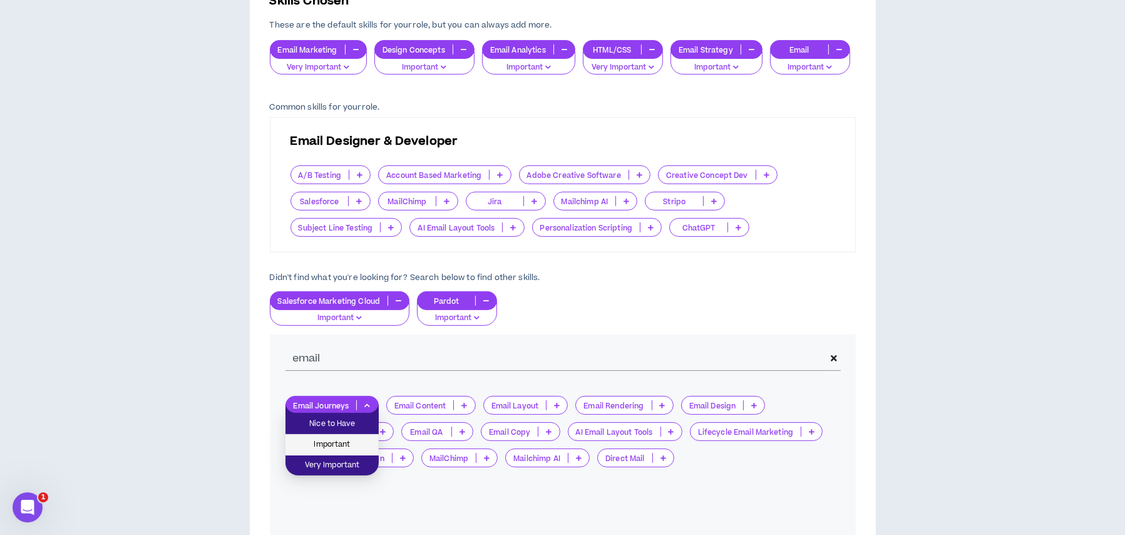
click at [342, 439] on span "Important" at bounding box center [332, 445] width 78 height 14
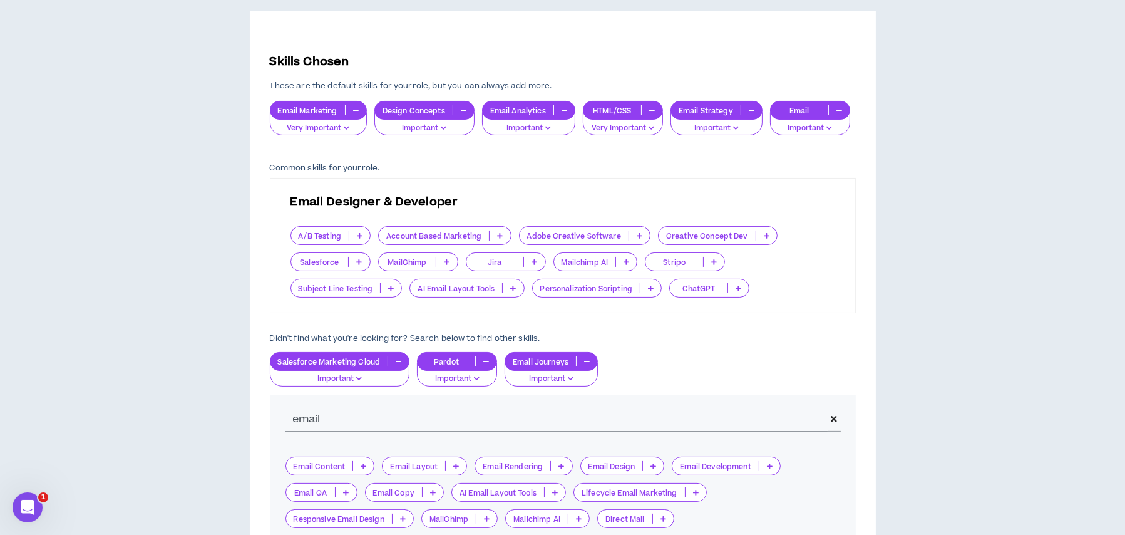
scroll to position [188, 0]
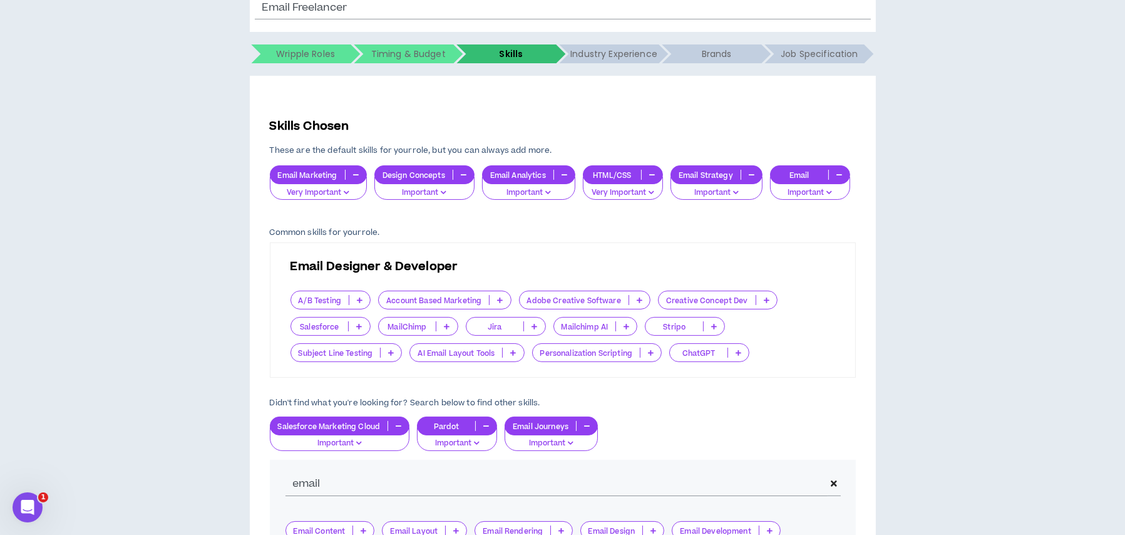
click at [750, 175] on icon "button" at bounding box center [752, 174] width 6 height 6
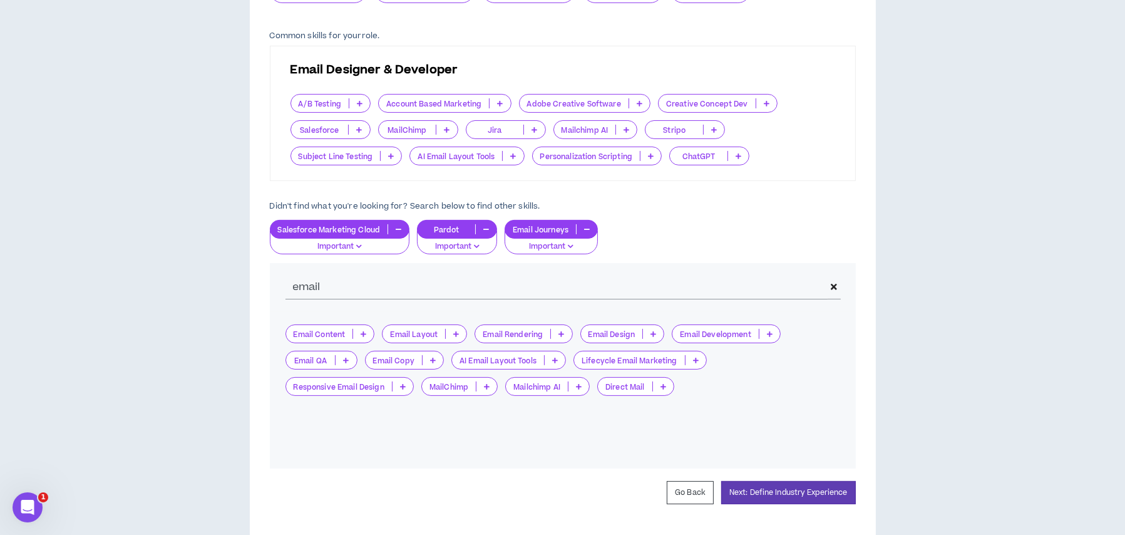
scroll to position [417, 0]
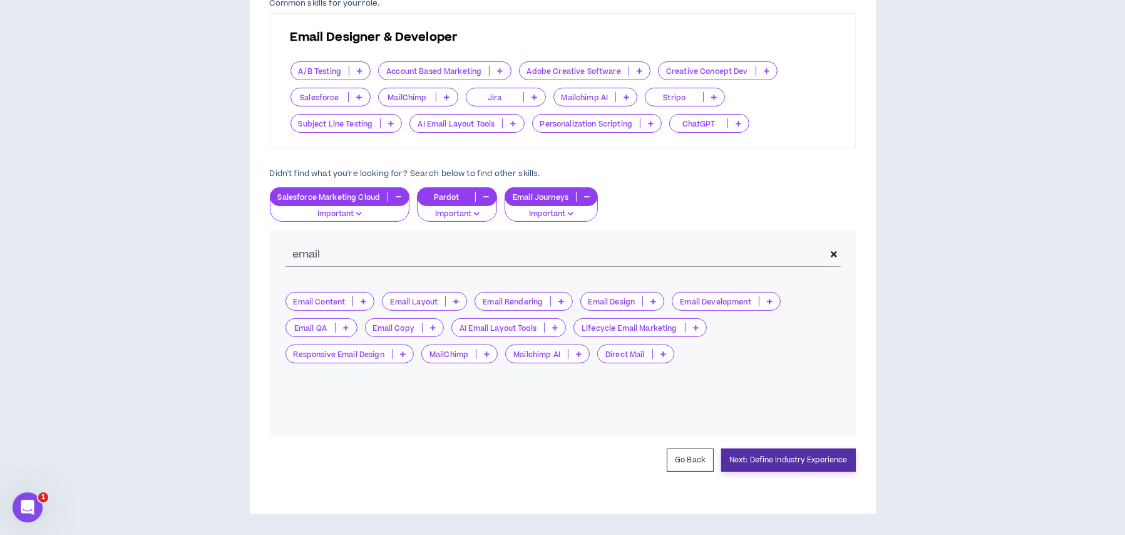
click at [772, 461] on button "Next: Define Industry Experience" at bounding box center [788, 459] width 135 height 23
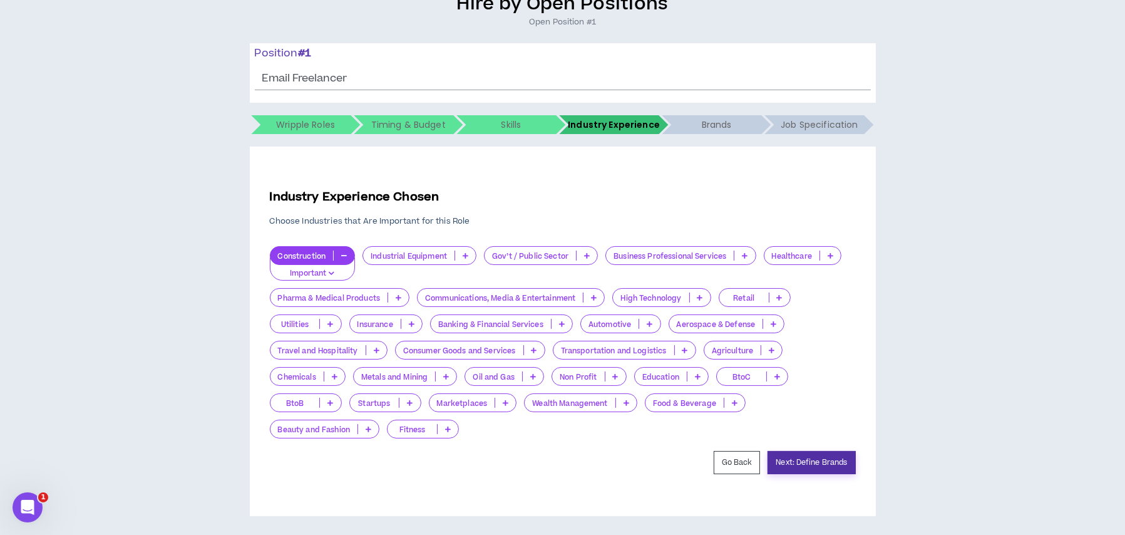
scroll to position [120, 0]
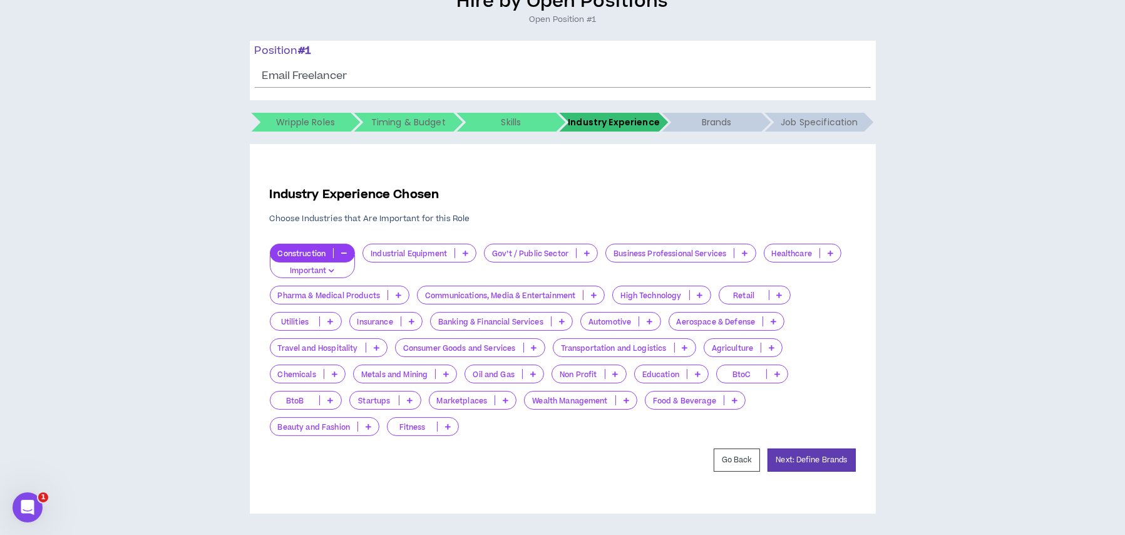
click at [331, 273] on p "Important" at bounding box center [312, 270] width 69 height 11
click at [325, 274] on span "Nice to Have" at bounding box center [312, 272] width 71 height 14
click at [798, 461] on button "Next: Define Brands" at bounding box center [811, 459] width 88 height 23
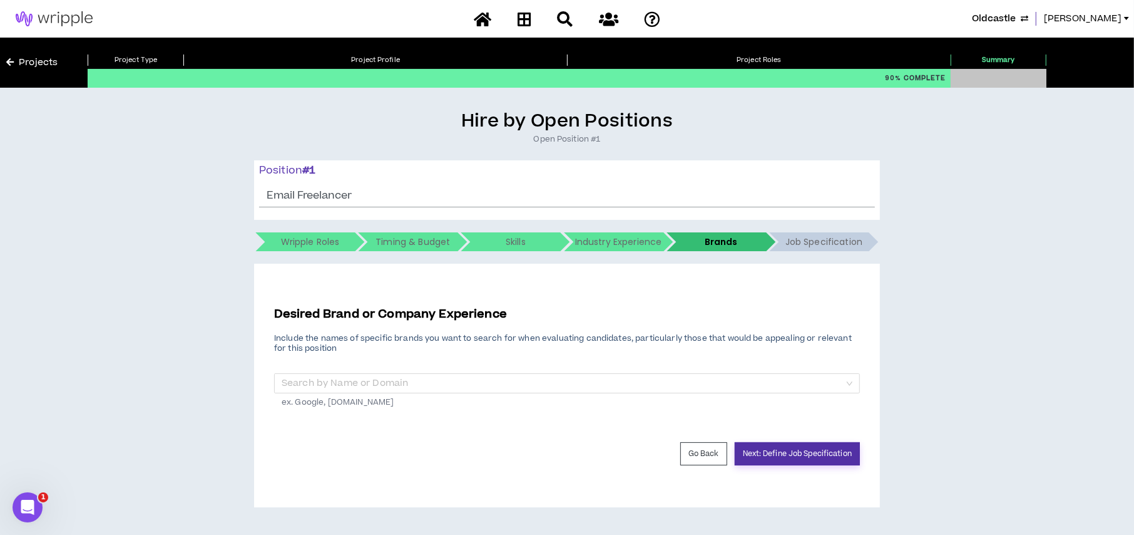
click at [797, 456] on button "Next: Define Job Specification" at bounding box center [797, 453] width 125 height 23
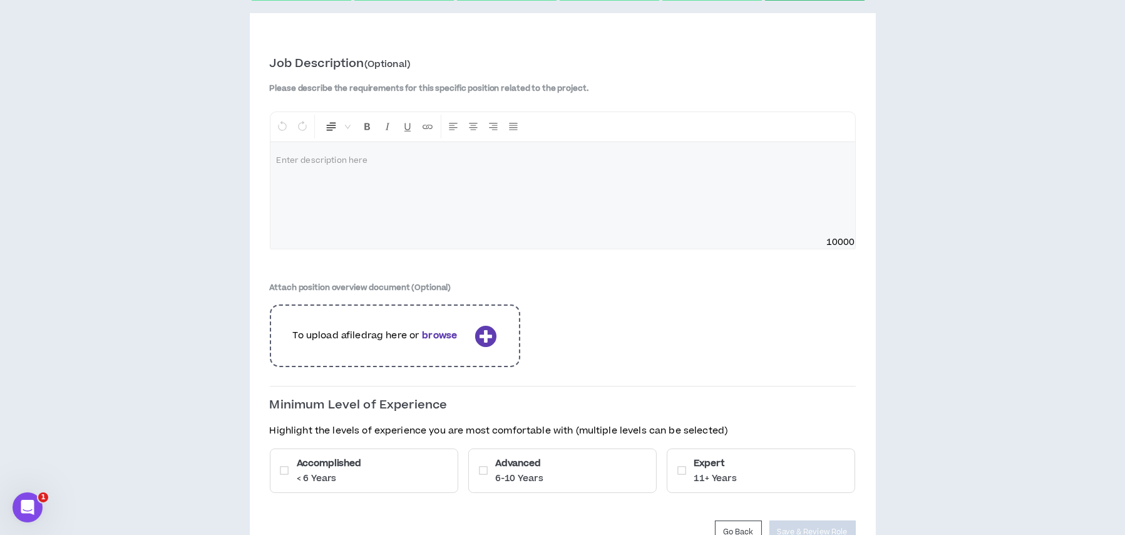
scroll to position [322, 0]
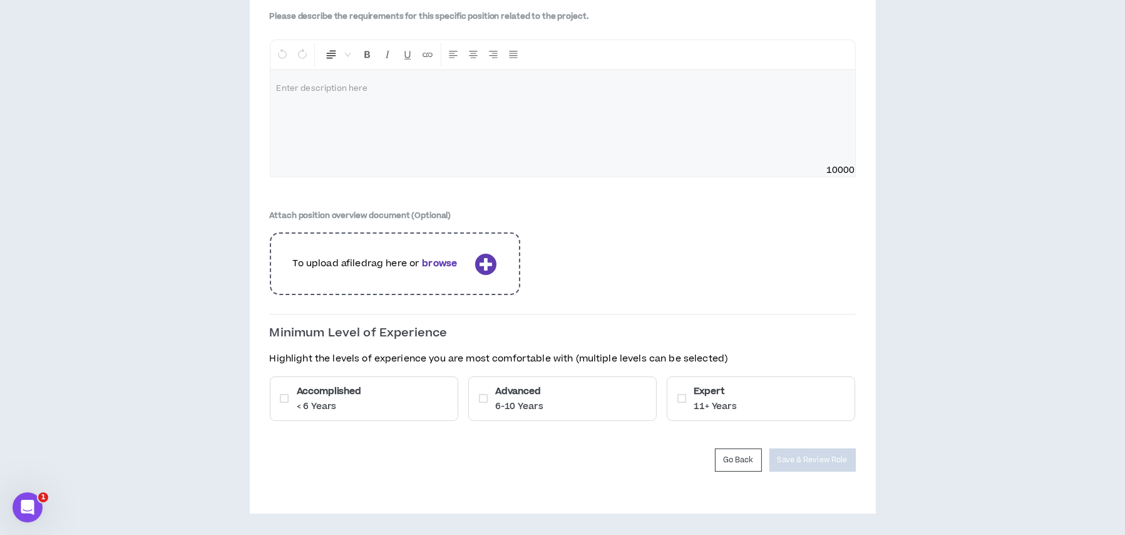
click at [381, 414] on div "Accomplished < 6 Years" at bounding box center [364, 398] width 188 height 44
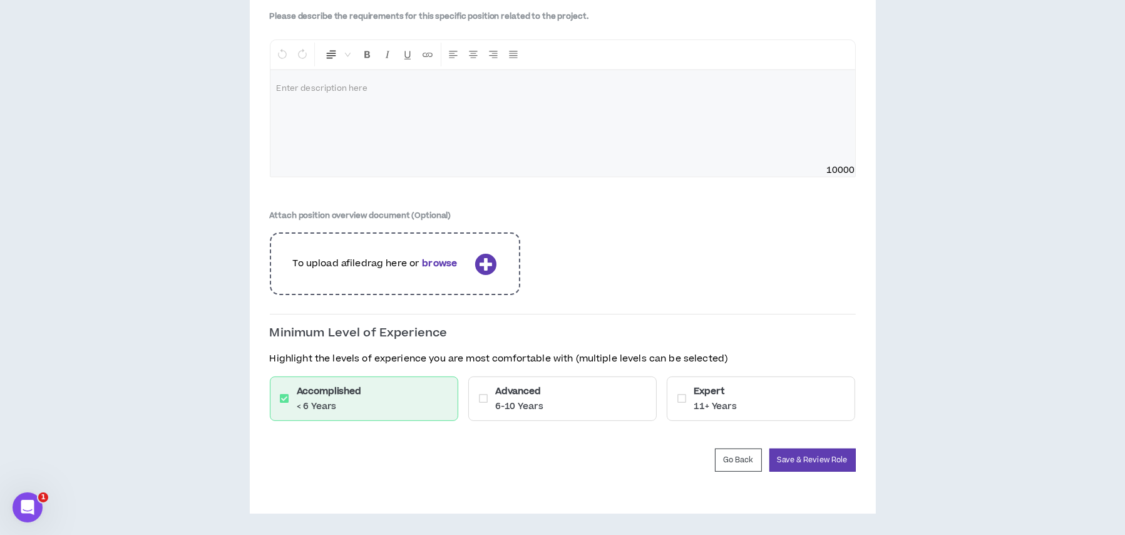
click at [538, 397] on div "Advanced 6-10 Years" at bounding box center [519, 398] width 48 height 28
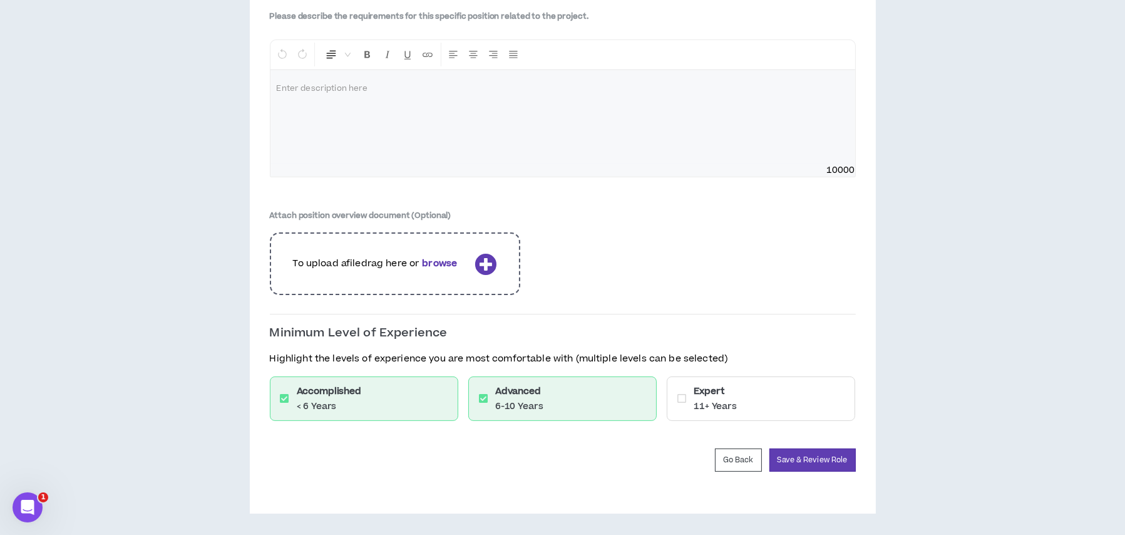
click at [692, 396] on div "Expert 11+ Years" at bounding box center [761, 398] width 188 height 44
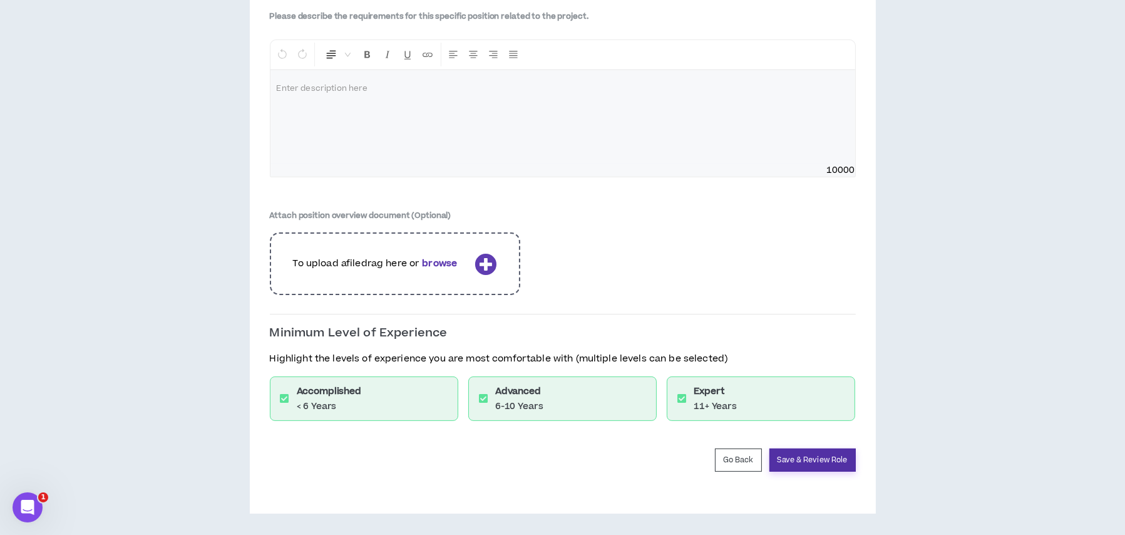
click at [787, 459] on button "Save & Review Role" at bounding box center [812, 459] width 86 height 23
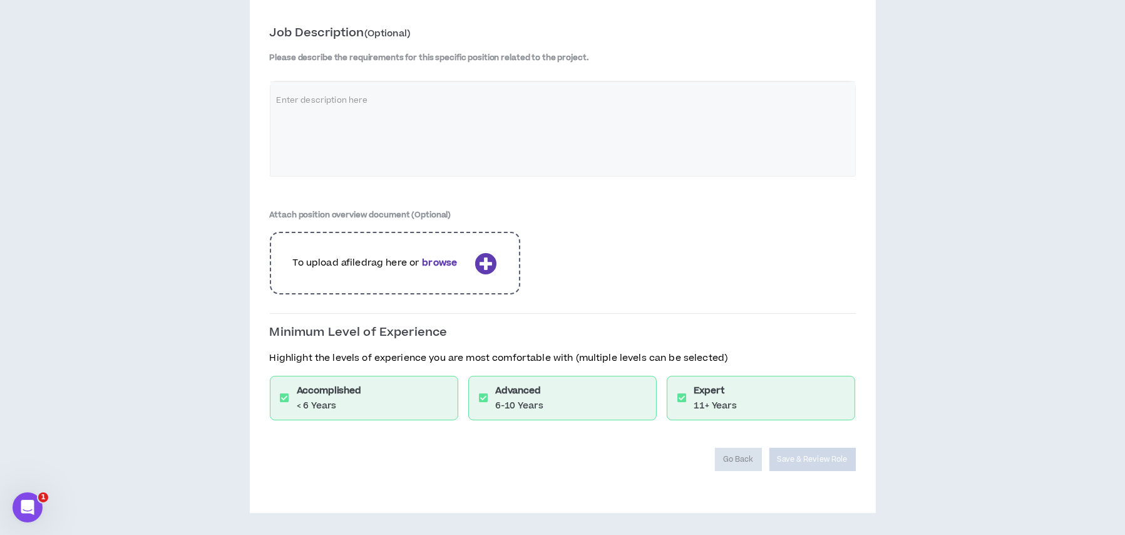
scroll to position [280, 0]
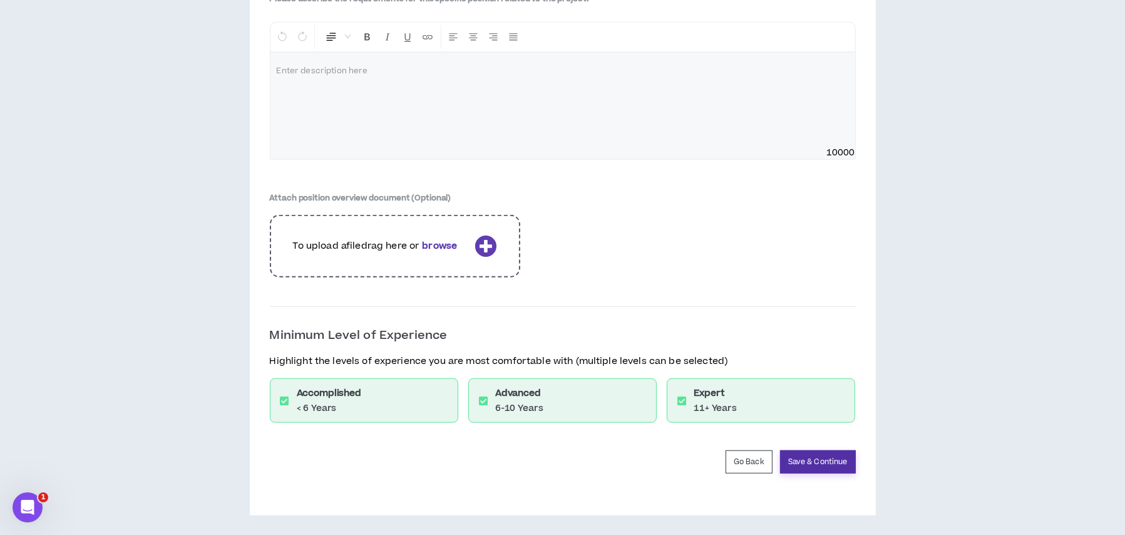
click at [798, 460] on button "Save & Continue" at bounding box center [818, 461] width 76 height 23
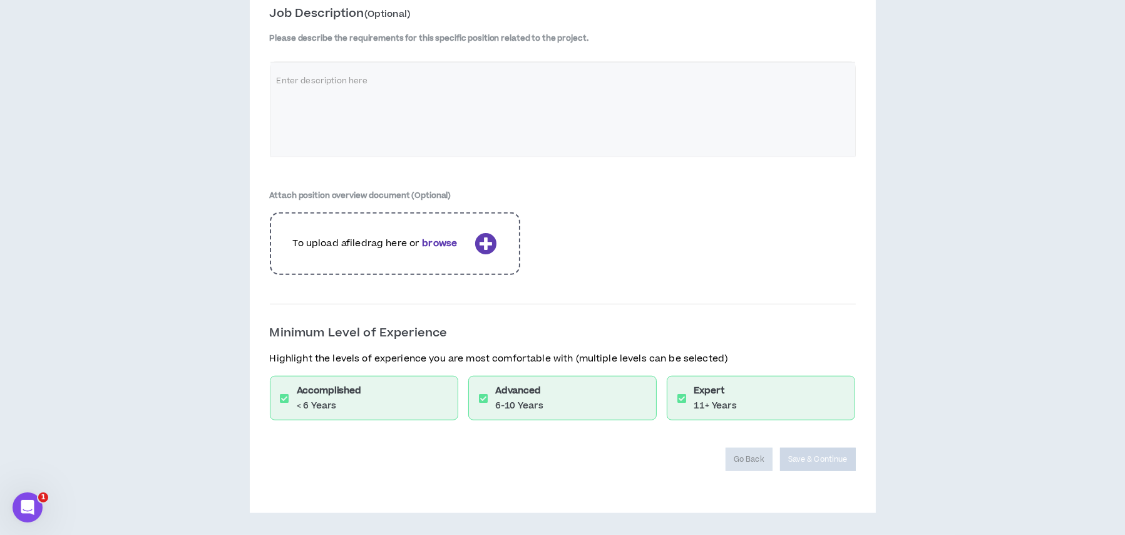
scroll to position [1472, 0]
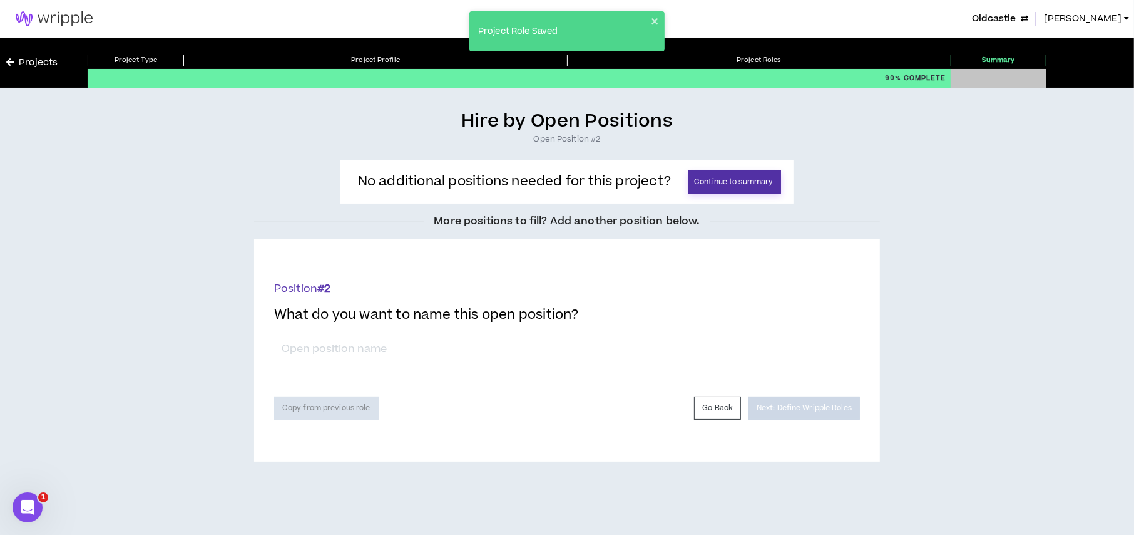
click at [705, 188] on button "Continue to summary" at bounding box center [734, 181] width 93 height 23
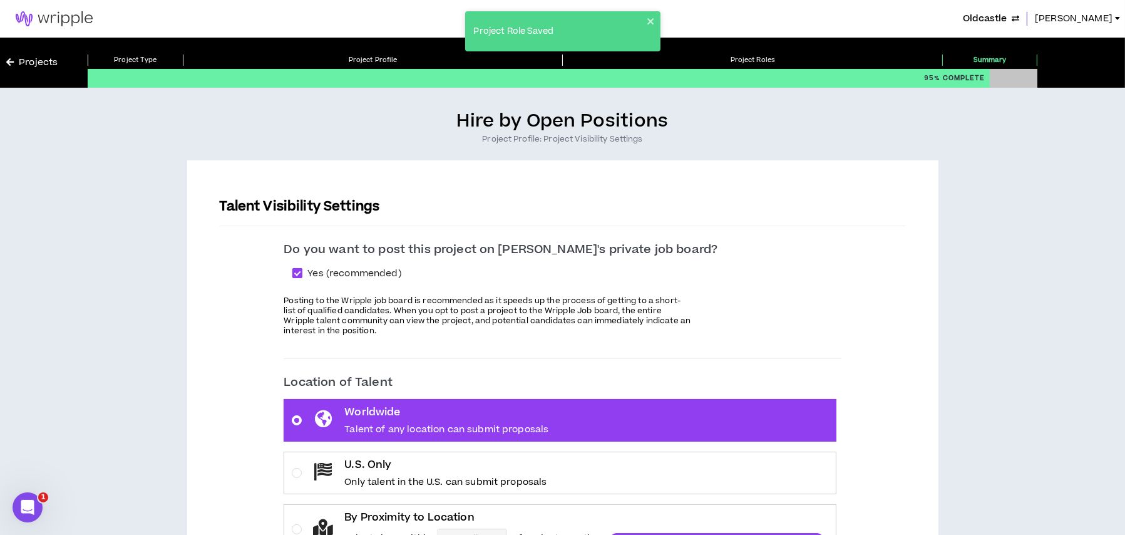
click at [302, 274] on span at bounding box center [297, 273] width 10 height 10
checkbox input "*****"
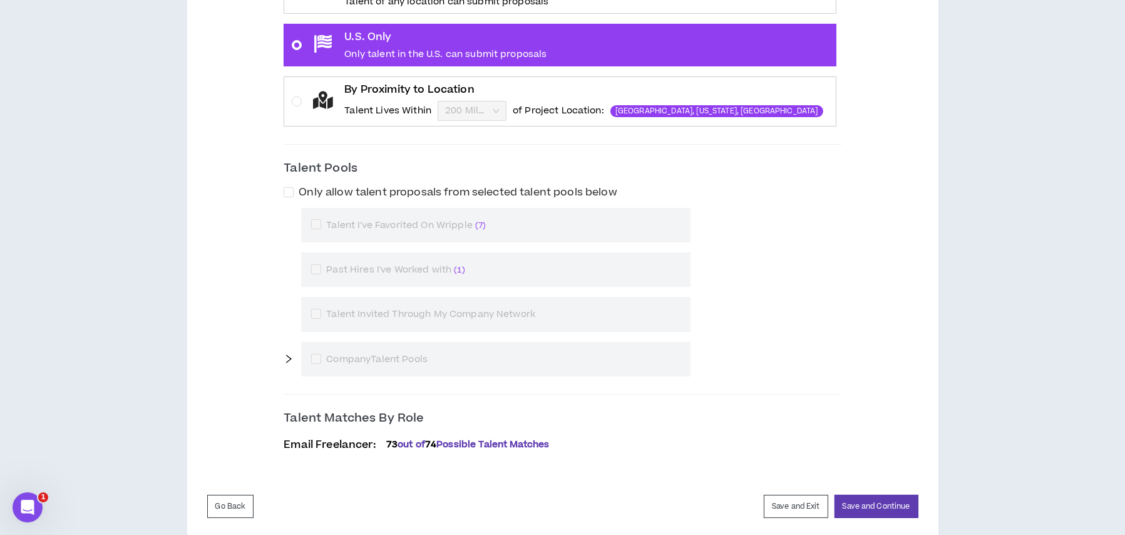
scroll to position [451, 0]
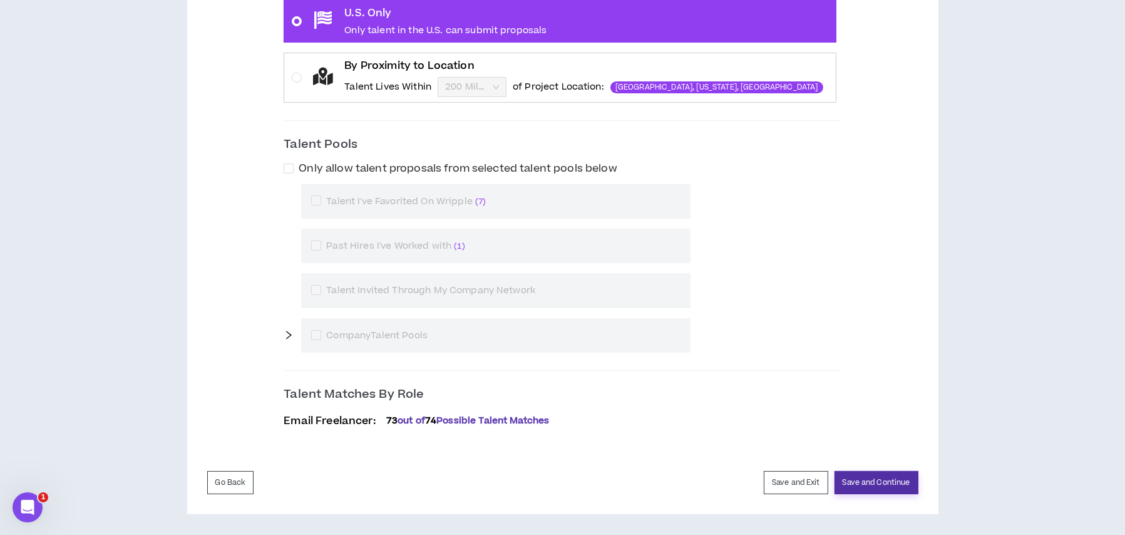
click at [852, 479] on button "Save and Continue" at bounding box center [876, 482] width 84 height 23
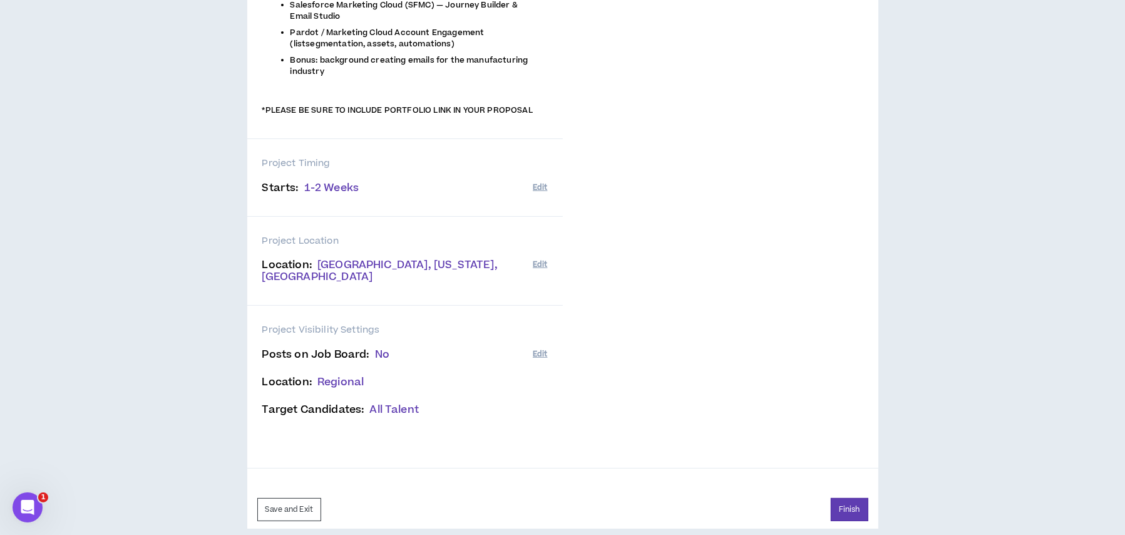
scroll to position [328, 0]
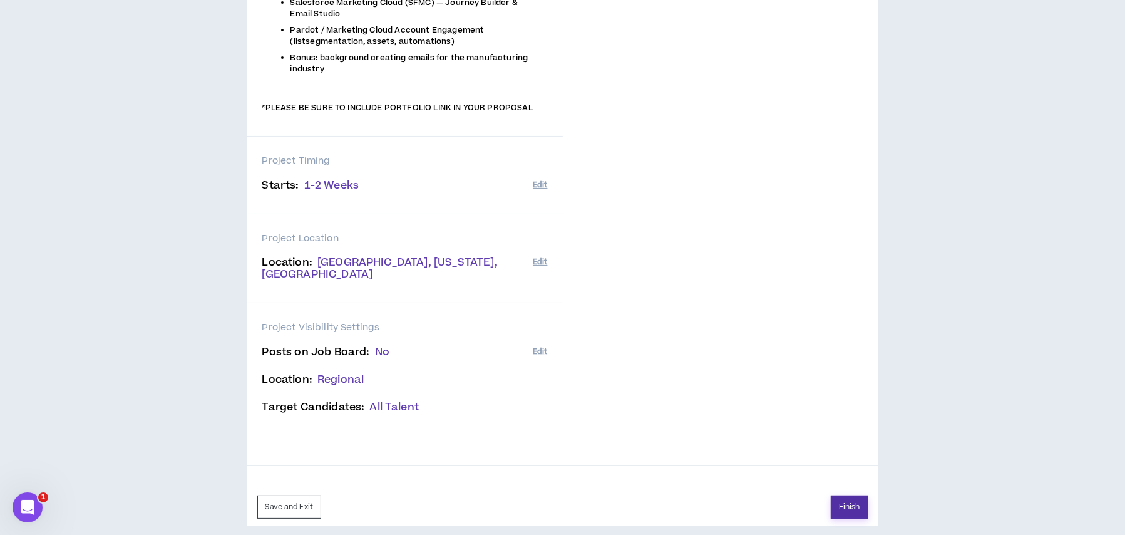
click at [838, 495] on button "Finish" at bounding box center [850, 506] width 38 height 23
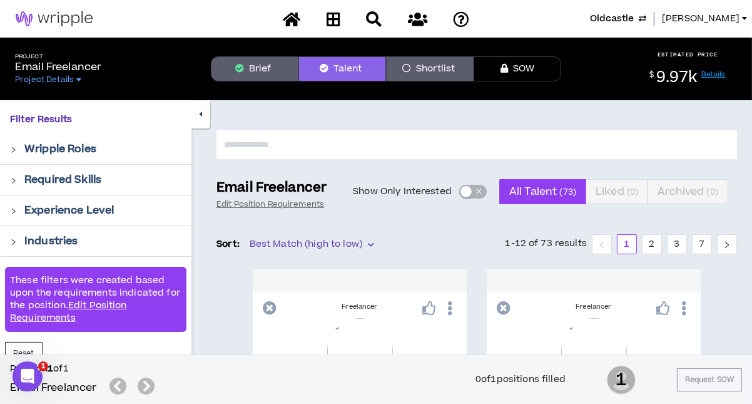
click at [275, 70] on button "Brief" at bounding box center [255, 68] width 88 height 25
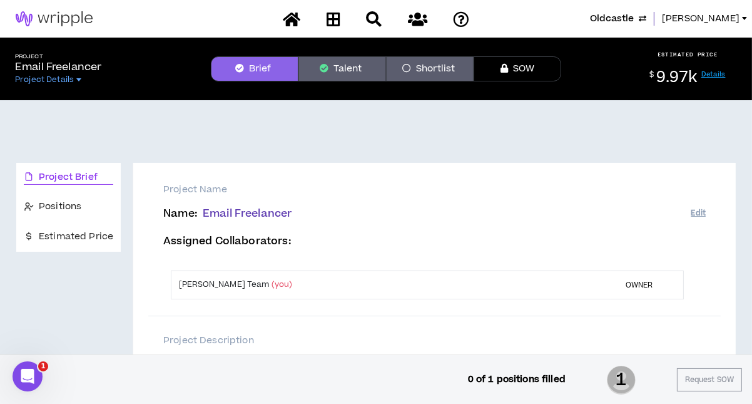
click at [79, 175] on span "Project Brief" at bounding box center [68, 177] width 59 height 14
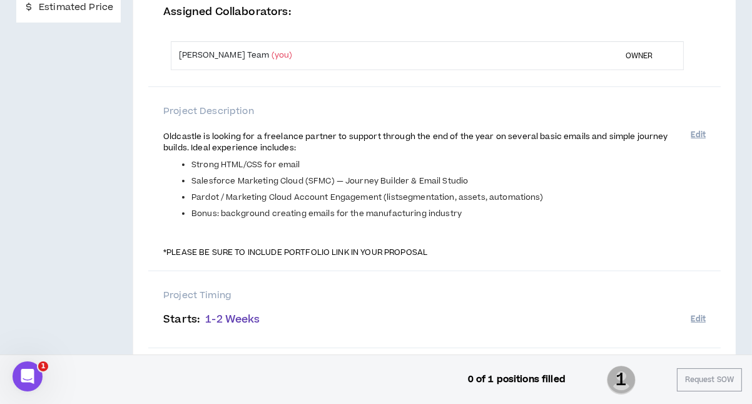
scroll to position [230, 0]
click at [695, 136] on button "Edit" at bounding box center [699, 133] width 14 height 21
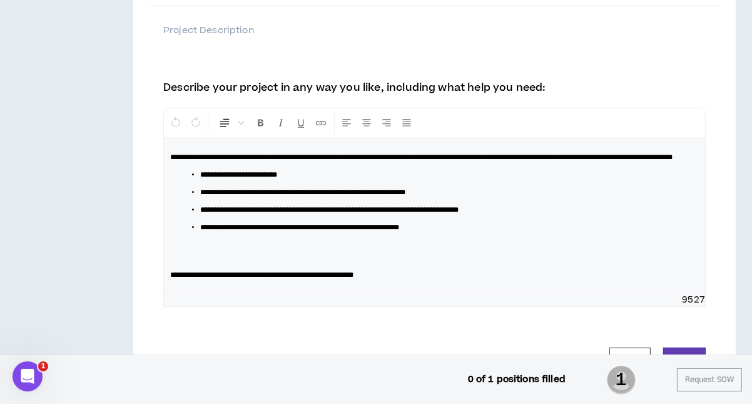
scroll to position [341, 0]
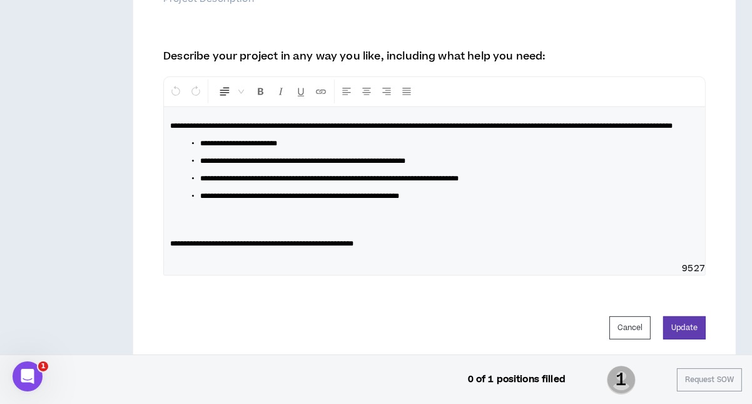
click at [354, 247] on span "**********" at bounding box center [261, 244] width 183 height 8
click at [695, 331] on button "Update" at bounding box center [684, 327] width 43 height 23
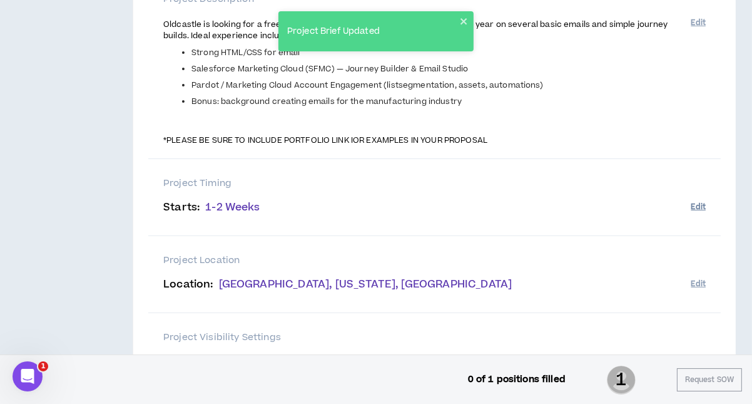
click at [698, 207] on button "Edit" at bounding box center [699, 207] width 14 height 21
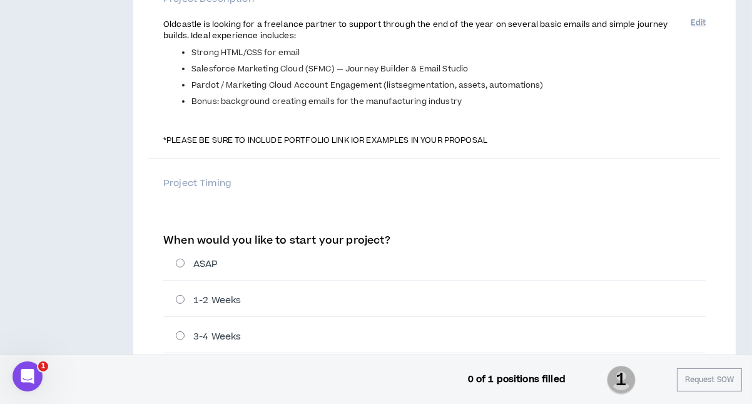
click at [180, 264] on label "ASAP" at bounding box center [441, 263] width 530 height 13
radio input "****"
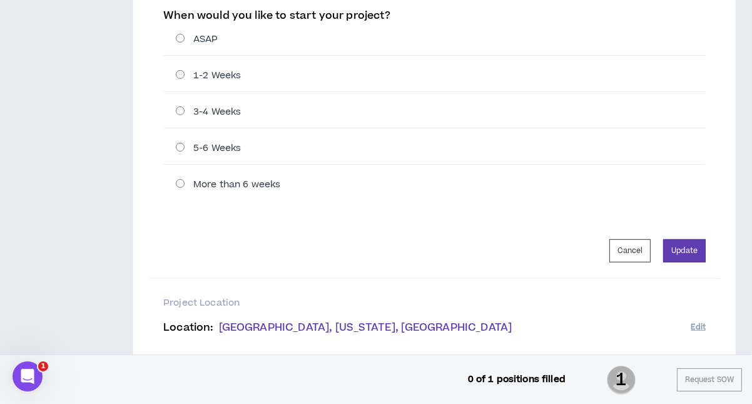
scroll to position [571, 0]
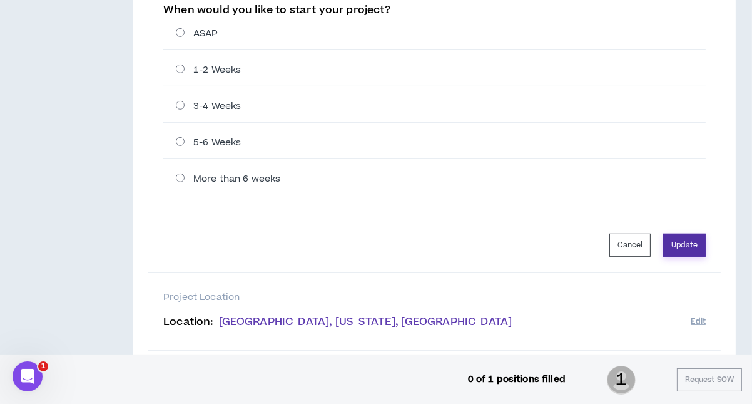
click at [677, 249] on button "Update" at bounding box center [684, 244] width 43 height 23
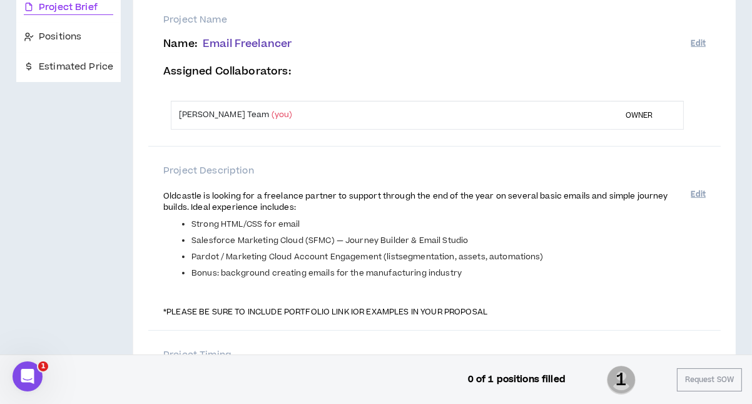
scroll to position [168, 0]
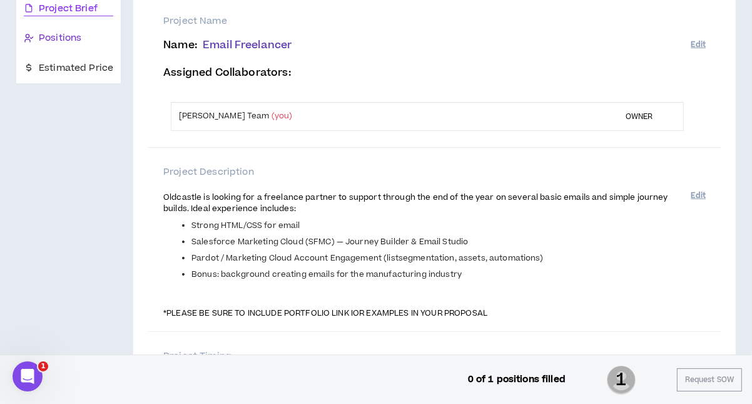
click at [46, 34] on span "Positions" at bounding box center [60, 38] width 43 height 14
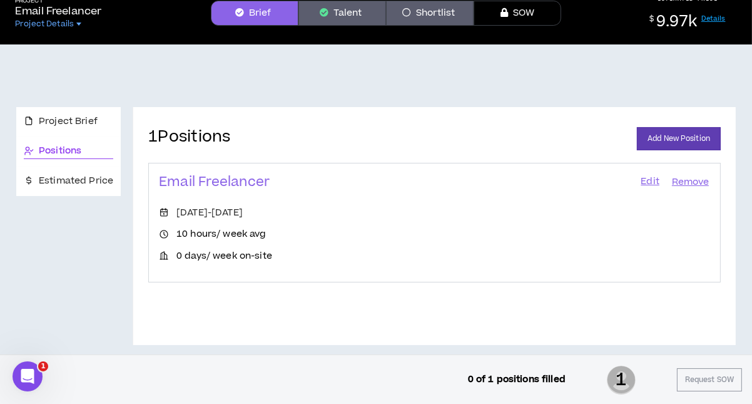
scroll to position [65, 0]
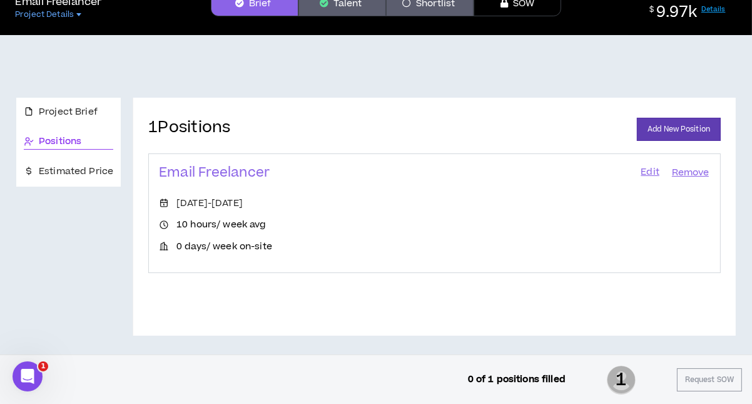
click at [648, 170] on link "Edit" at bounding box center [650, 173] width 21 height 18
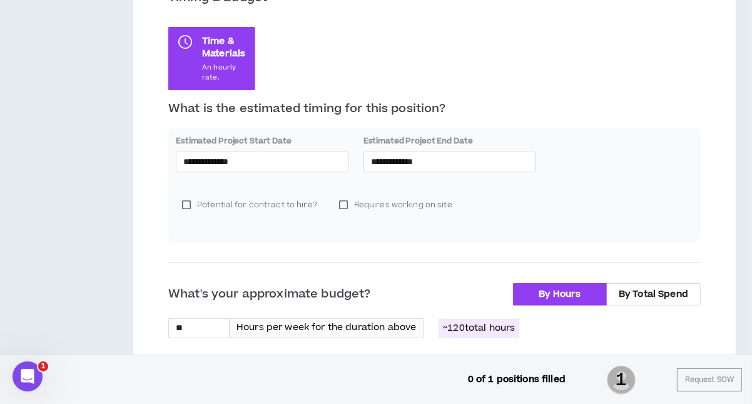
scroll to position [322, 0]
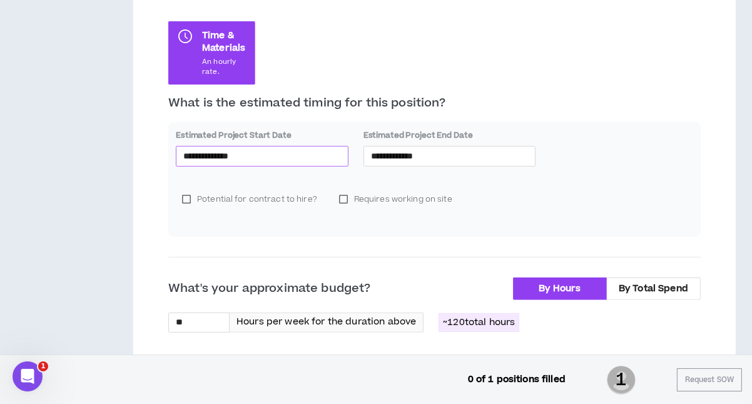
click at [255, 153] on input "**********" at bounding box center [262, 156] width 158 height 14
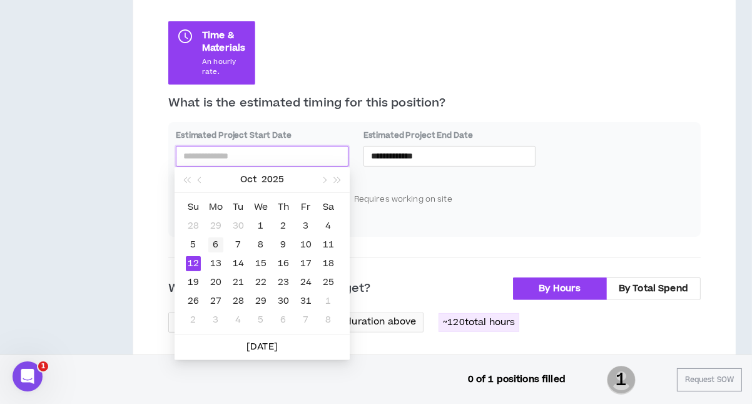
type input "**********"
click at [213, 244] on div "6" at bounding box center [215, 244] width 15 height 15
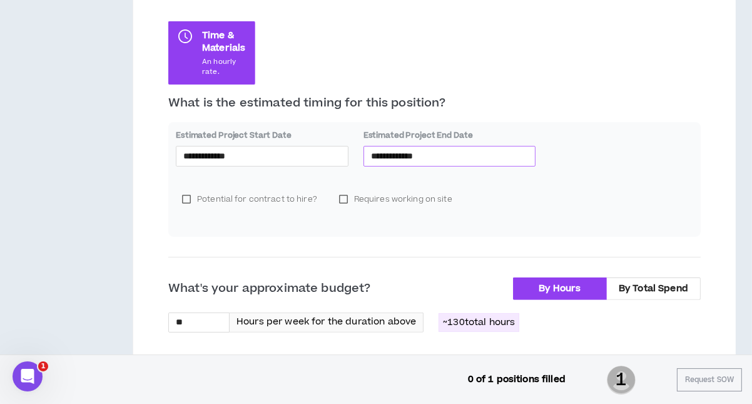
click at [439, 154] on input "**********" at bounding box center [450, 156] width 158 height 14
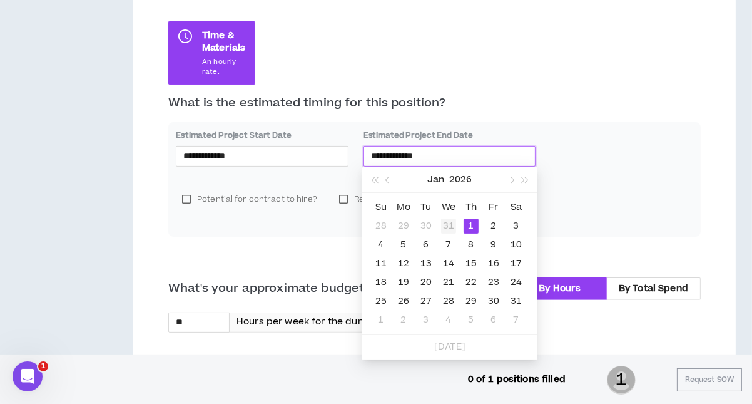
type input "**********"
click at [448, 227] on div "31" at bounding box center [448, 225] width 15 height 15
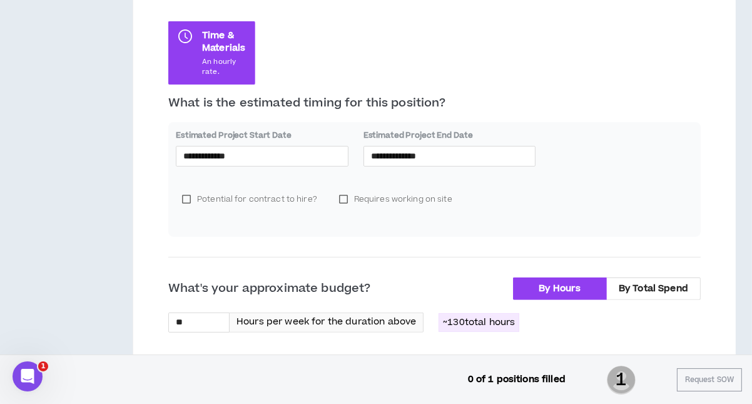
click at [556, 208] on div "Potential for contract to hire? Requires working on site" at bounding box center [435, 204] width 518 height 50
click at [184, 197] on label "Potential for contract to hire?" at bounding box center [249, 199] width 147 height 19
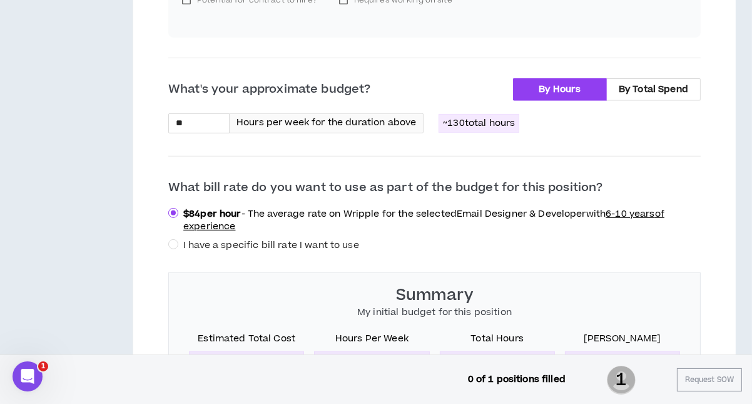
scroll to position [504, 0]
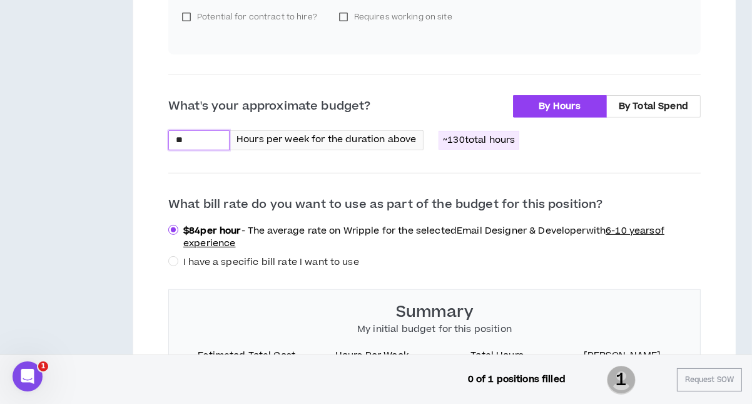
click at [199, 136] on input "**" at bounding box center [199, 140] width 60 height 19
drag, startPoint x: 199, startPoint y: 136, endPoint x: 173, endPoint y: 138, distance: 26.4
click at [173, 138] on input "**" at bounding box center [199, 140] width 60 height 19
click at [191, 141] on input "**" at bounding box center [199, 140] width 60 height 19
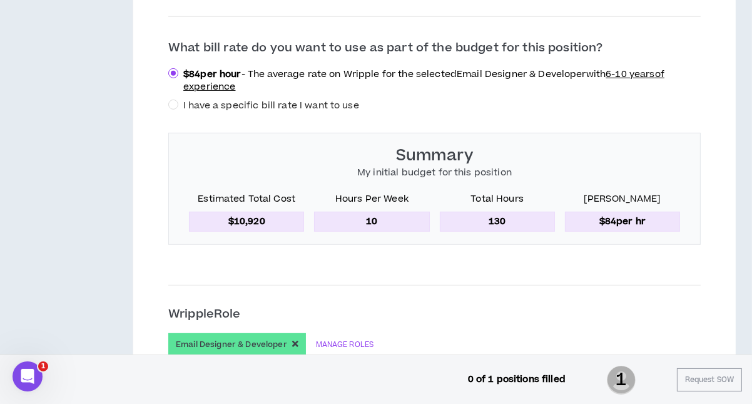
scroll to position [680, 0]
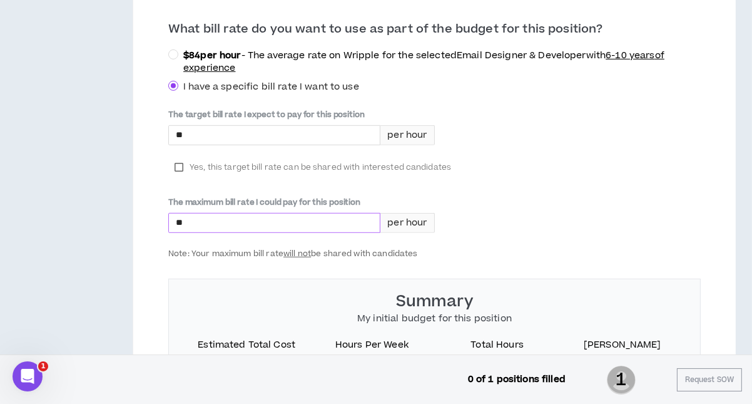
click at [200, 218] on input "*" at bounding box center [274, 222] width 211 height 19
type input "*****"
drag, startPoint x: 310, startPoint y: 250, endPoint x: 393, endPoint y: 251, distance: 83.2
click at [393, 251] on p "Note: Your maximum bill rate will not be shared with candidates" at bounding box center [301, 251] width 266 height 13
click at [623, 230] on div "The target bill rate I expect to pay for this position * per hour Yes, this tar…" at bounding box center [434, 184] width 533 height 150
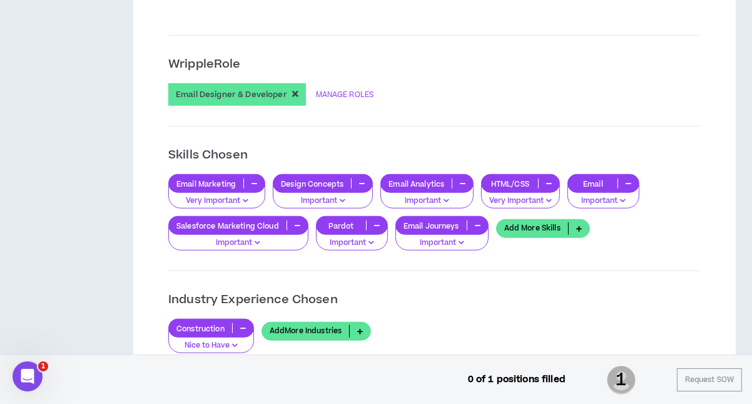
scroll to position [1077, 0]
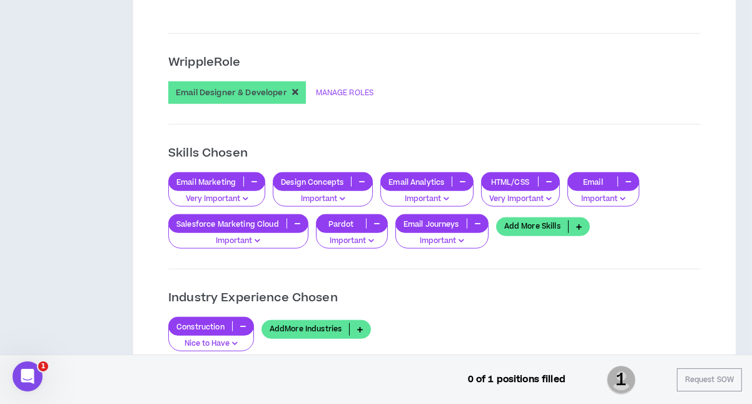
click at [252, 235] on p "Important" at bounding box center [239, 240] width 124 height 11
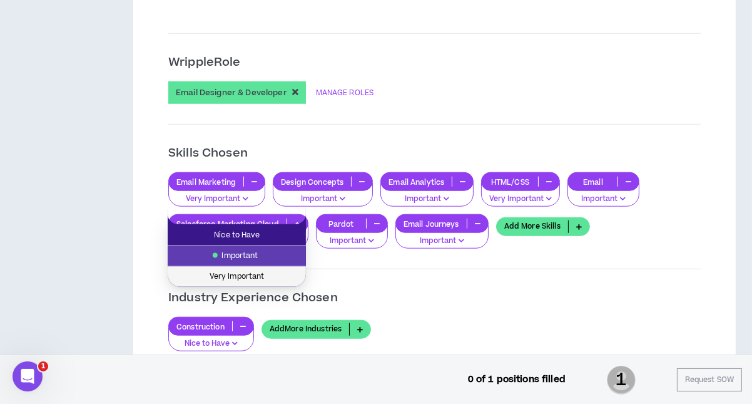
click at [248, 272] on span "Very Important" at bounding box center [236, 277] width 123 height 14
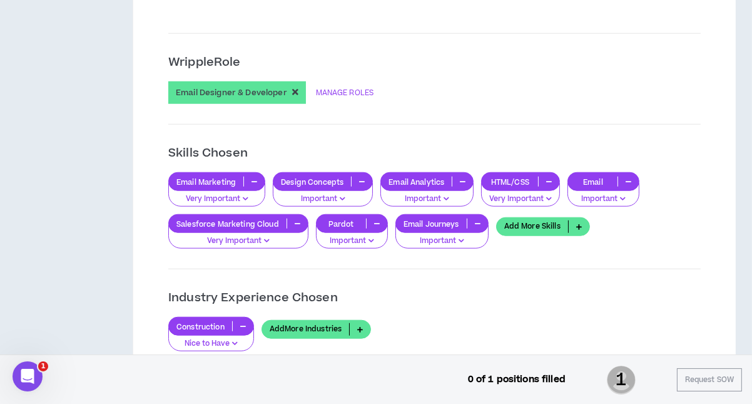
click at [482, 289] on p "Industry Experience Chosen" at bounding box center [434, 298] width 533 height 18
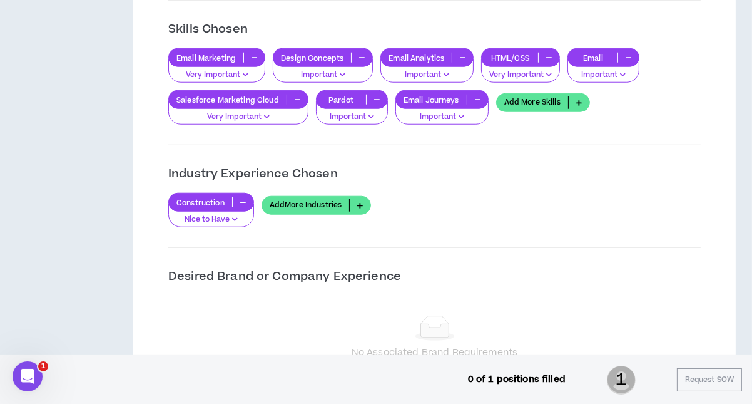
scroll to position [1203, 0]
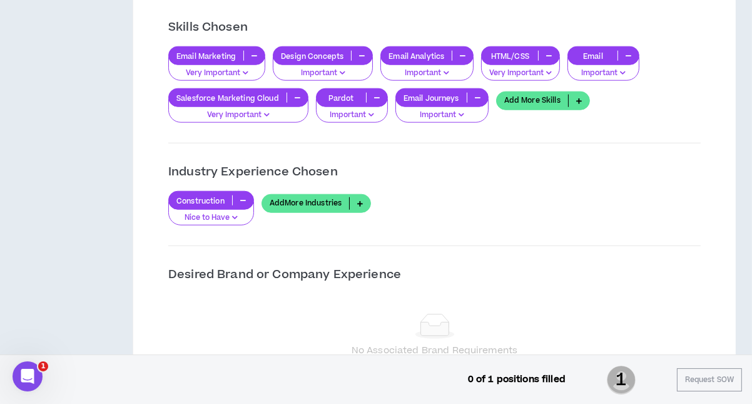
click at [359, 197] on icon at bounding box center [360, 203] width 21 height 13
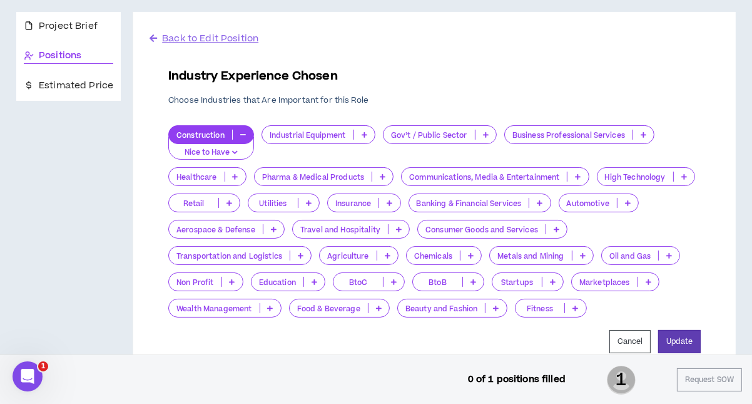
scroll to position [156, 0]
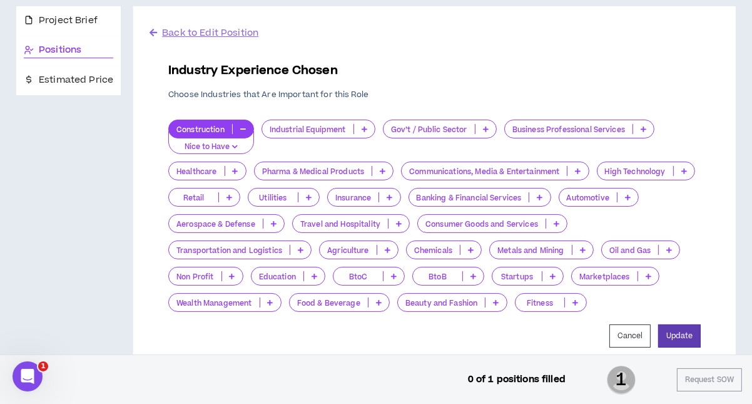
click at [392, 279] on p at bounding box center [394, 276] width 21 height 10
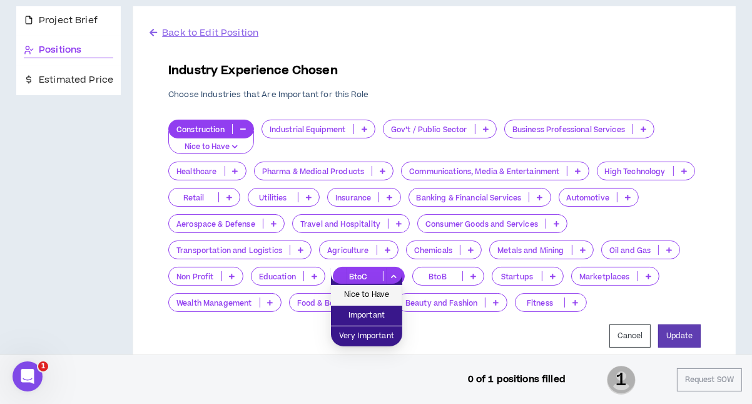
click at [382, 293] on span "Nice to Have" at bounding box center [367, 295] width 56 height 14
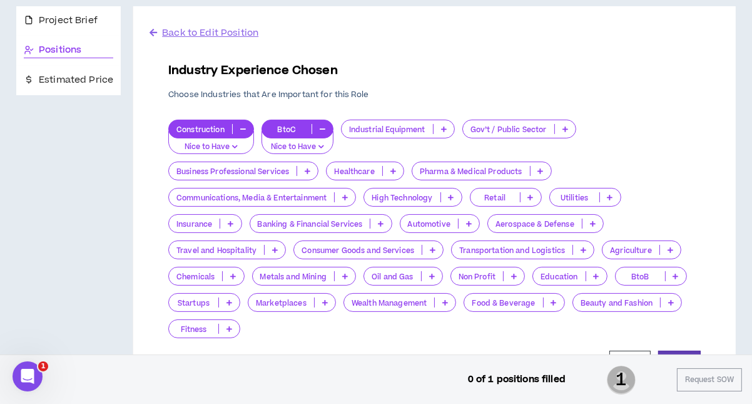
click at [678, 277] on p at bounding box center [676, 276] width 21 height 10
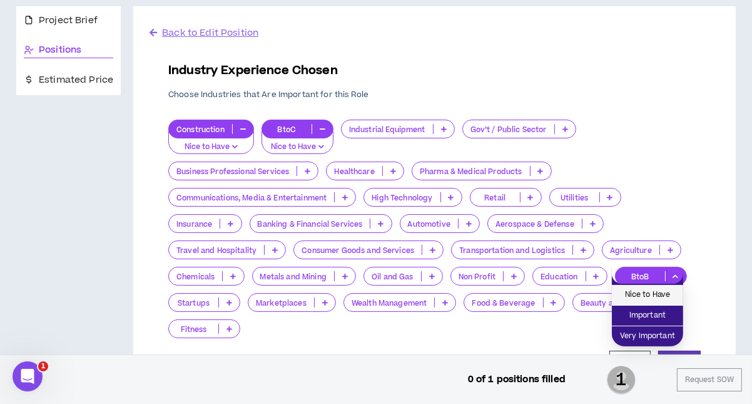
click at [662, 291] on span "Nice to Have" at bounding box center [648, 295] width 56 height 14
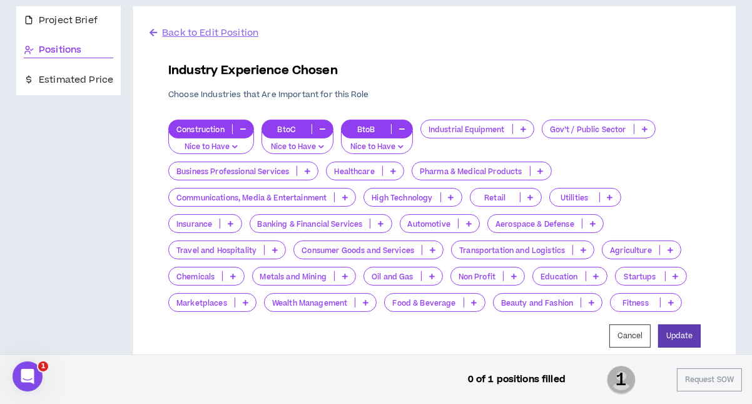
click at [243, 124] on button "button" at bounding box center [243, 129] width 21 height 10
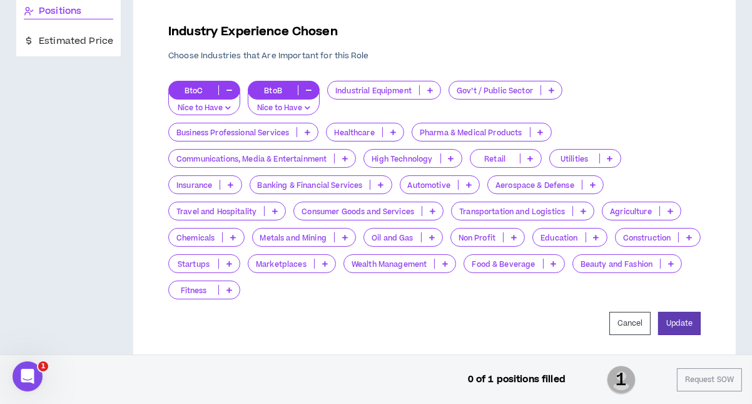
scroll to position [202, 0]
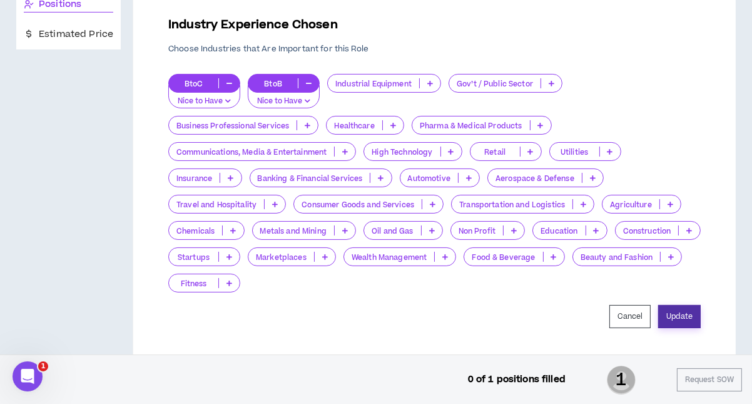
click at [678, 319] on button "Update" at bounding box center [679, 316] width 43 height 23
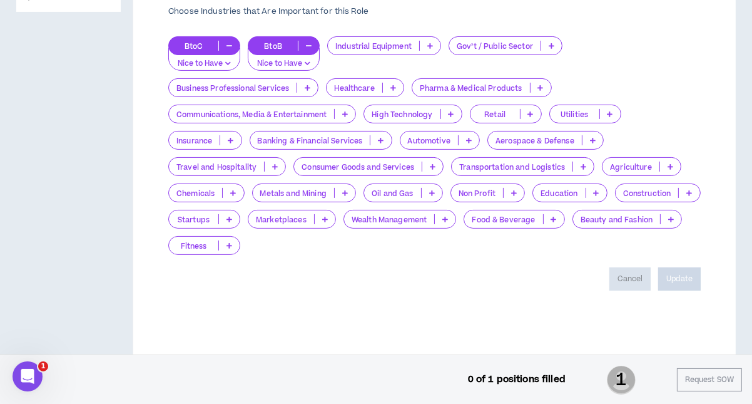
scroll to position [272, 0]
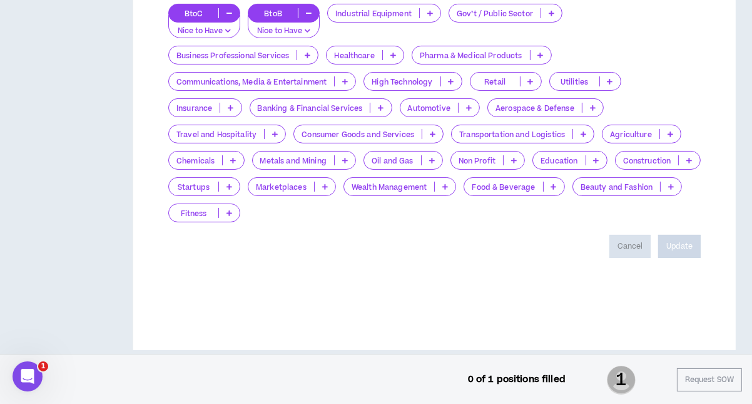
click at [653, 303] on div "Back to Edit Position Industry Experience Chosen Choose Industries that Are Imp…" at bounding box center [434, 119] width 573 height 419
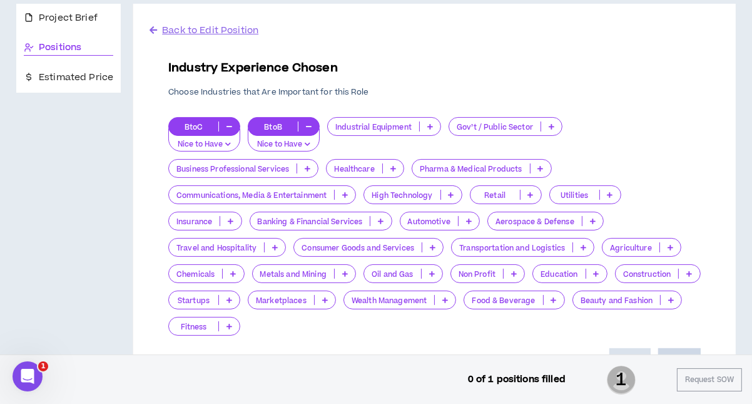
scroll to position [162, 0]
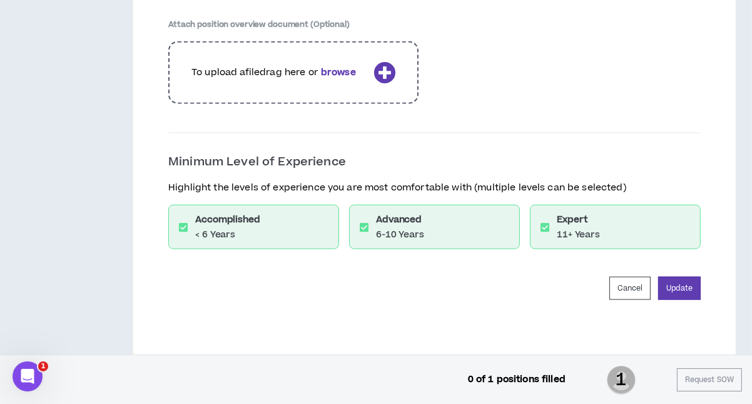
scroll to position [1731, 0]
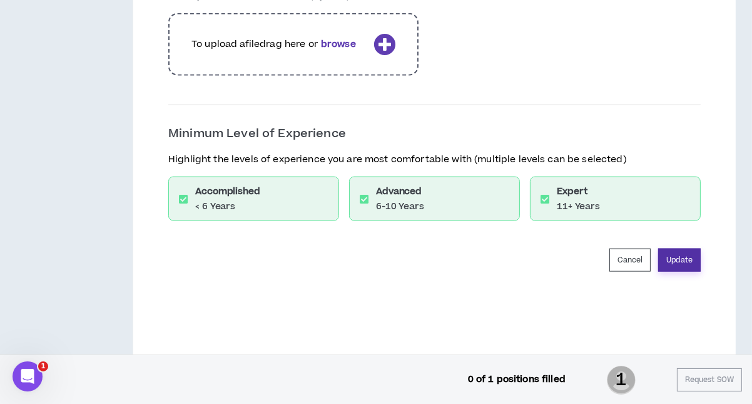
click at [679, 257] on button "Update" at bounding box center [679, 259] width 43 height 23
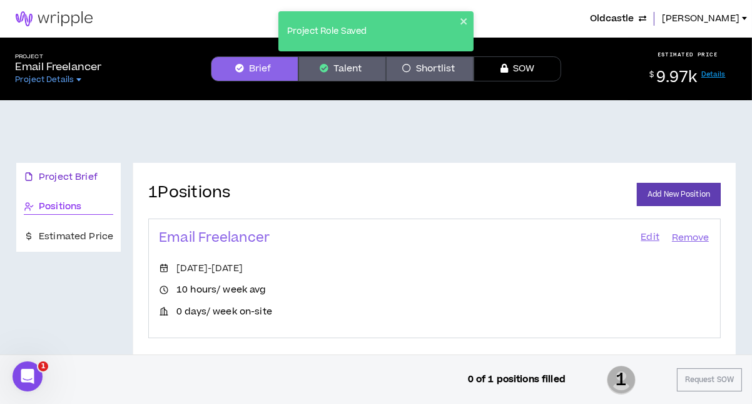
click at [79, 178] on span "Project Brief" at bounding box center [68, 177] width 59 height 14
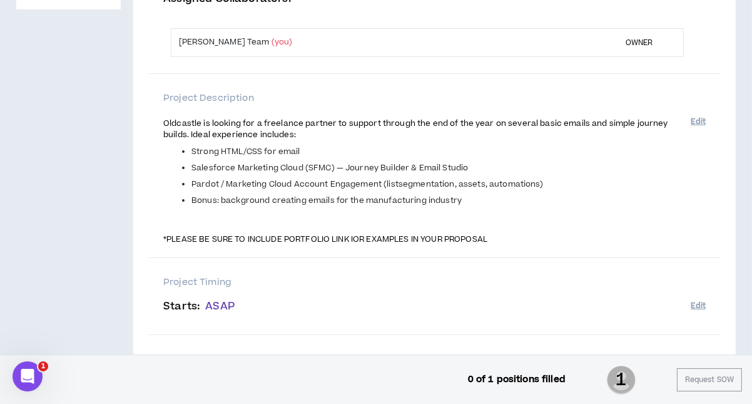
scroll to position [247, 0]
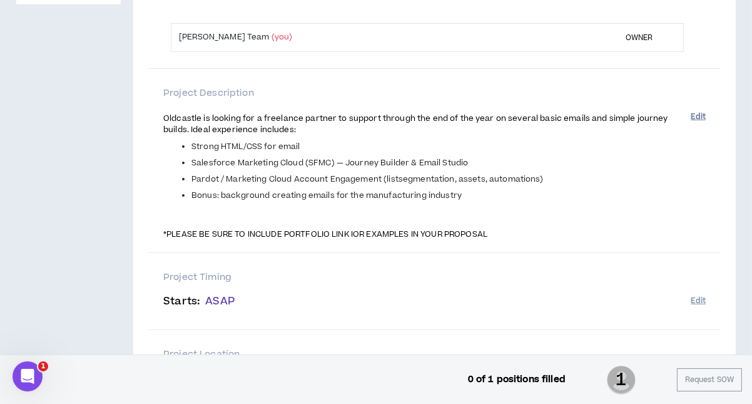
click at [696, 115] on button "Edit" at bounding box center [699, 116] width 14 height 21
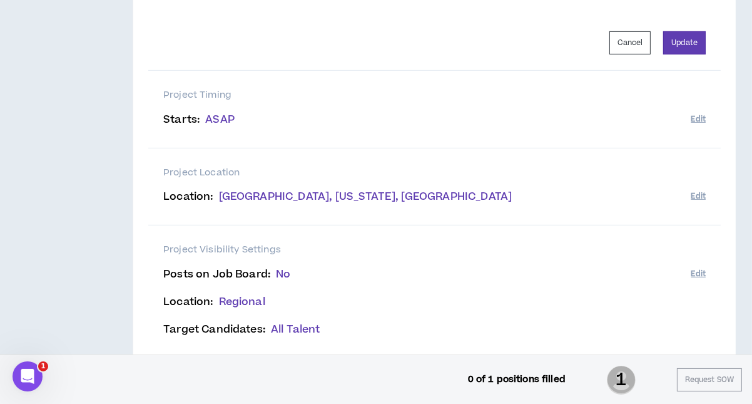
scroll to position [628, 0]
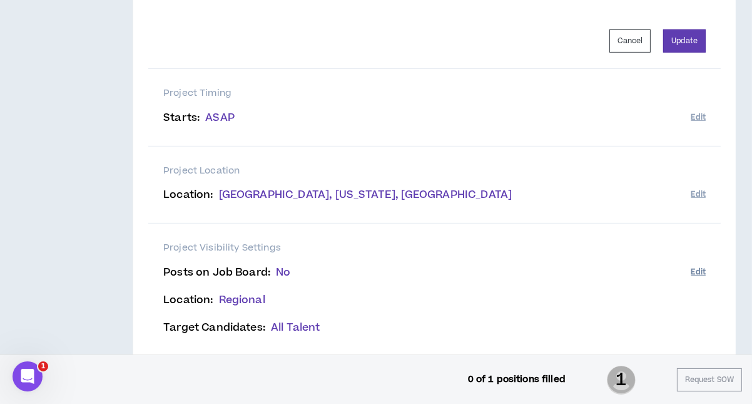
click at [699, 282] on button "Edit" at bounding box center [699, 272] width 14 height 21
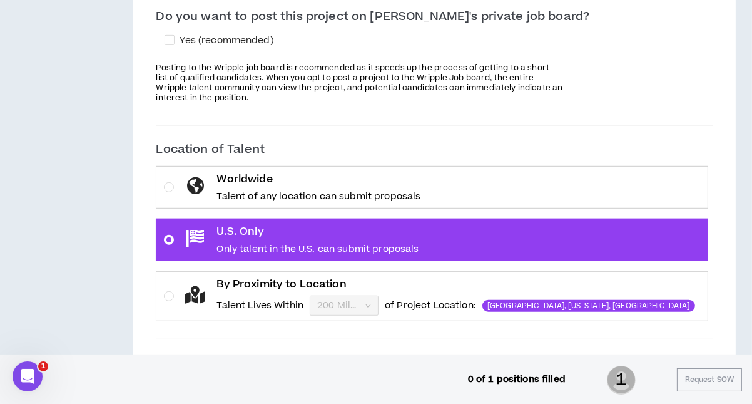
scroll to position [752, 0]
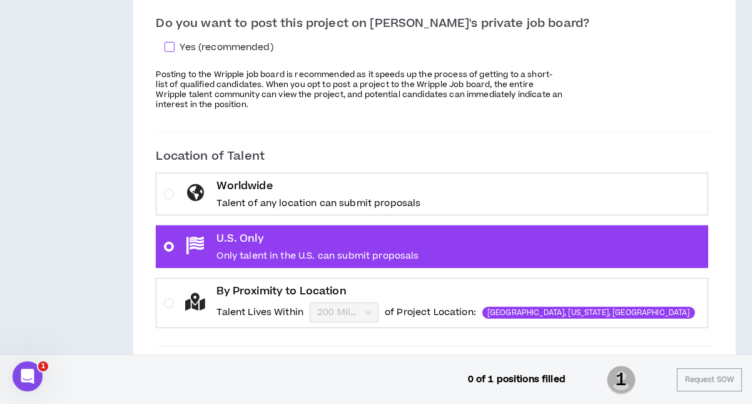
click at [175, 44] on span at bounding box center [170, 47] width 10 height 10
checkbox input "****"
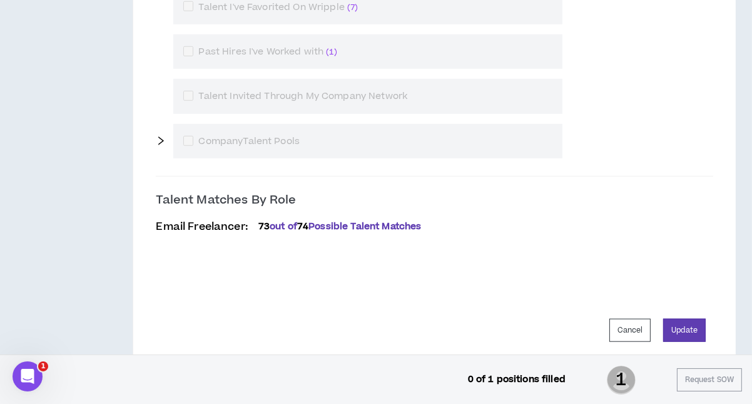
scroll to position [1177, 0]
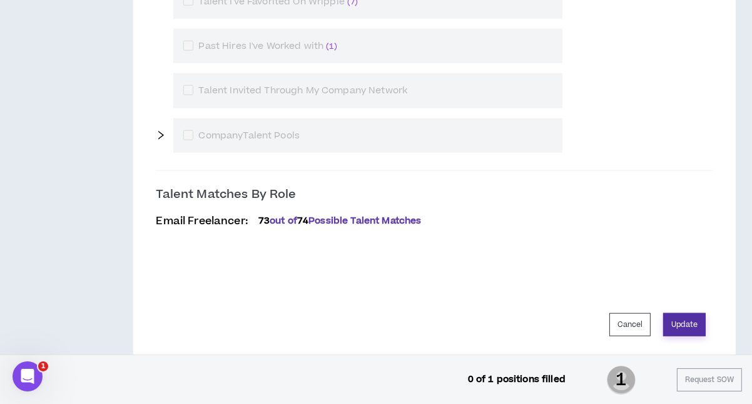
click at [681, 319] on button "Update" at bounding box center [684, 324] width 43 height 23
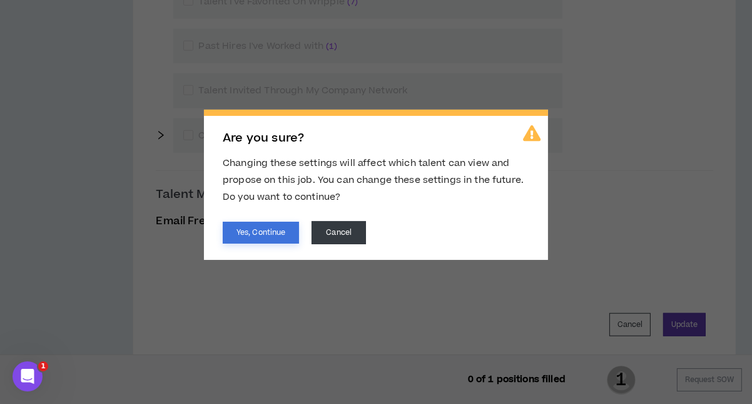
click at [262, 233] on button "Yes, Continue" at bounding box center [261, 233] width 76 height 22
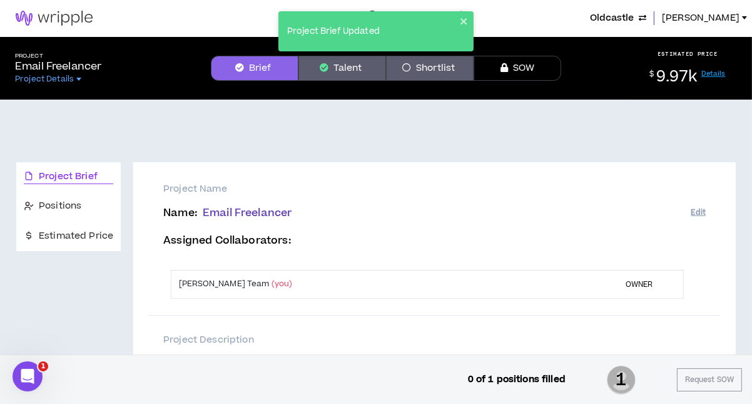
scroll to position [0, 0]
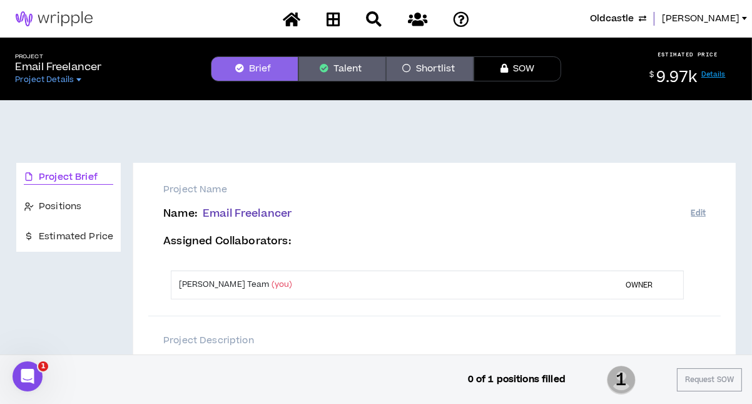
click at [349, 69] on button "Talent" at bounding box center [343, 68] width 88 height 25
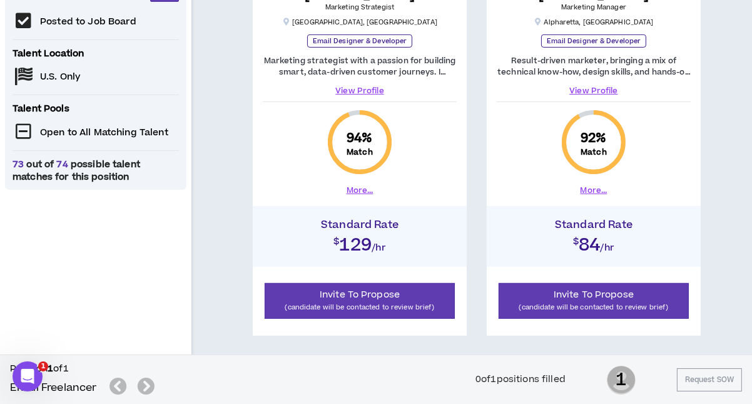
scroll to position [415, 0]
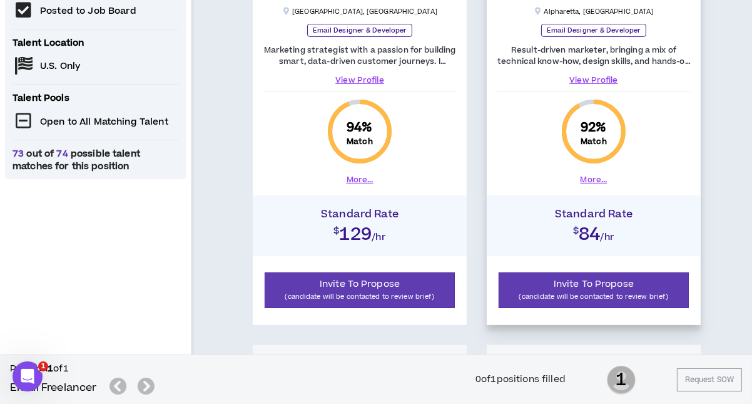
click at [587, 81] on link "View Profile" at bounding box center [594, 79] width 194 height 11
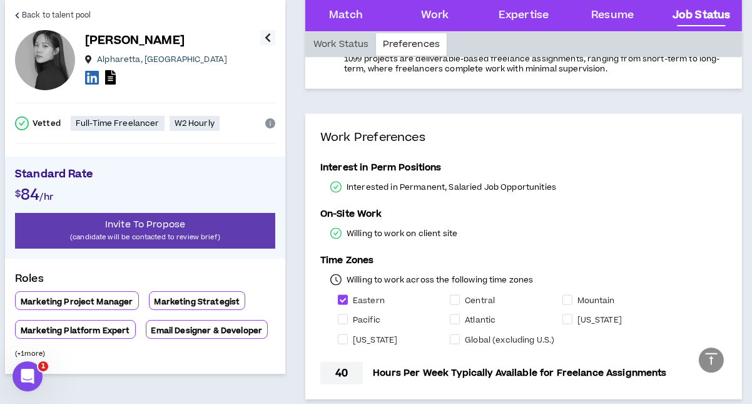
scroll to position [1774, 0]
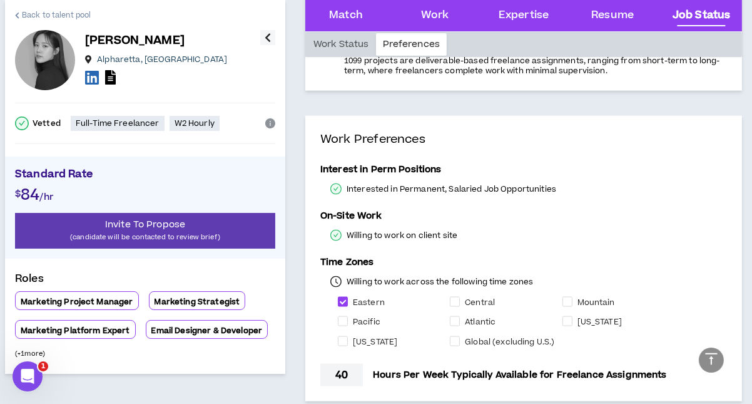
click at [33, 12] on span "Back to talent pool" at bounding box center [56, 15] width 69 height 12
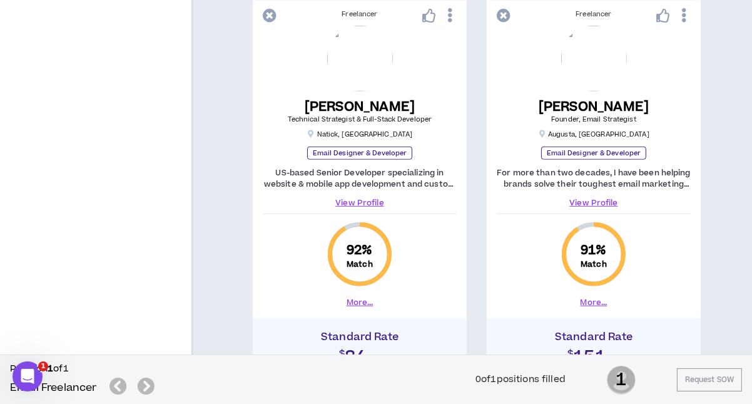
scroll to position [786, 0]
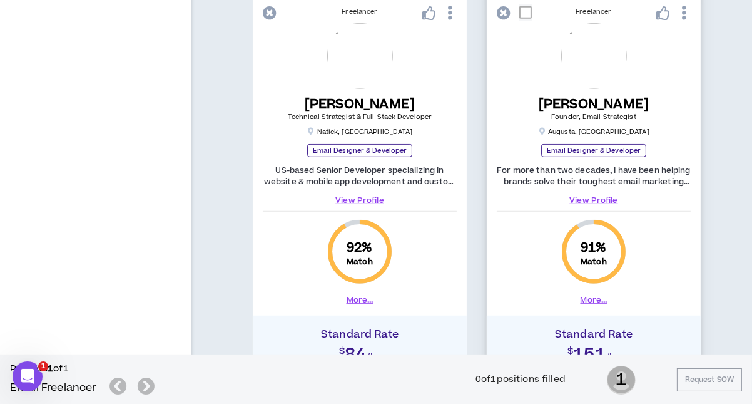
click at [596, 195] on link "View Profile" at bounding box center [594, 200] width 194 height 11
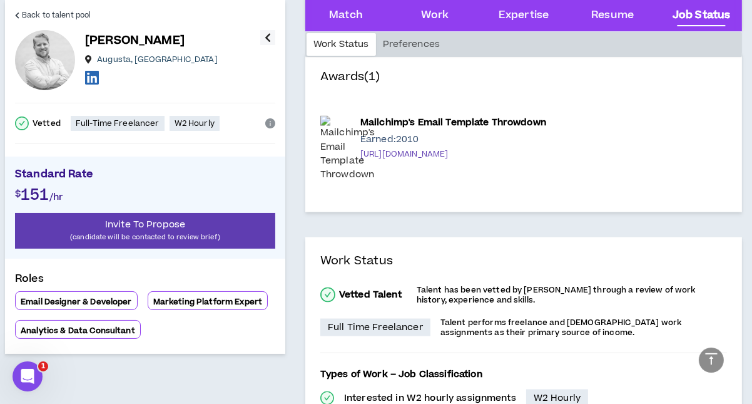
scroll to position [1984, 0]
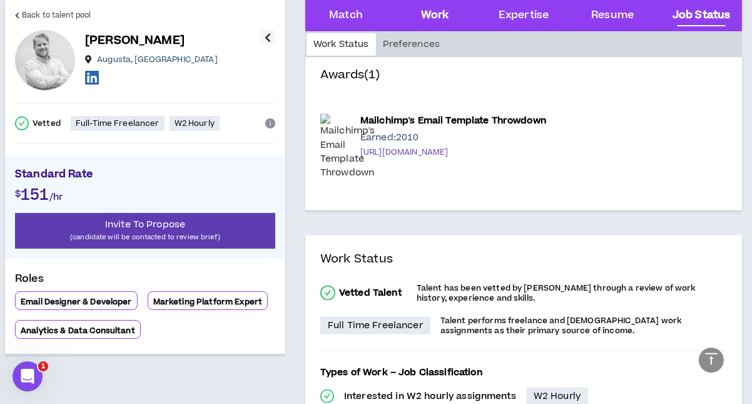
click at [439, 14] on div "Work" at bounding box center [435, 16] width 28 height 16
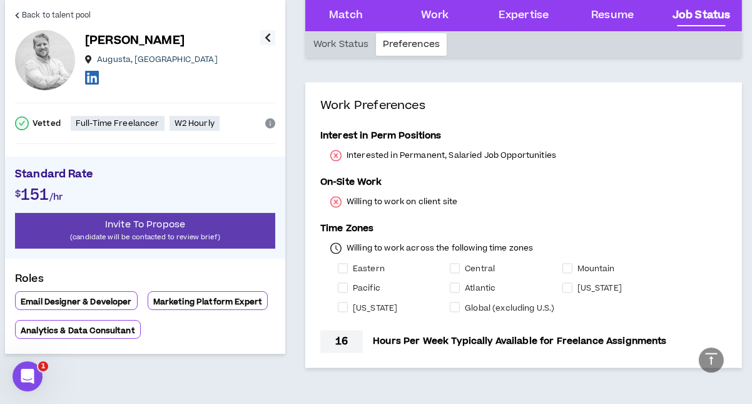
scroll to position [2442, 0]
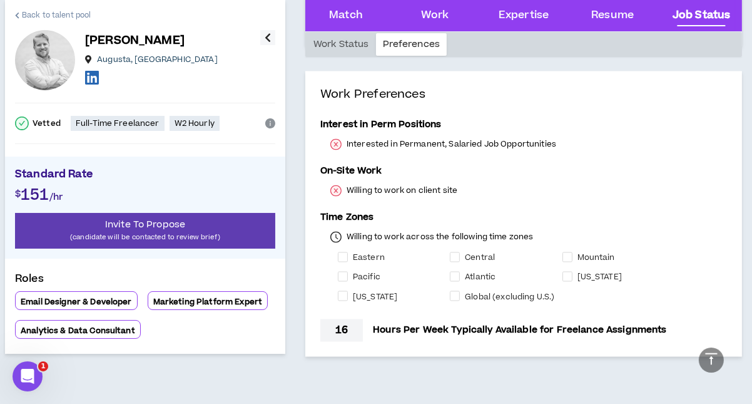
click at [69, 15] on span "Back to talent pool" at bounding box center [56, 15] width 69 height 12
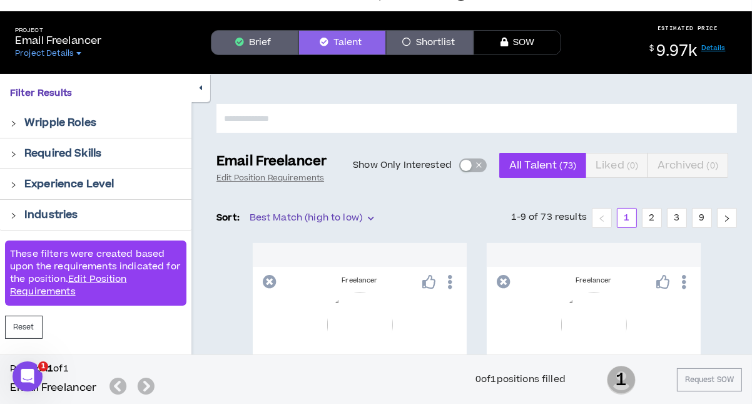
scroll to position [21, 0]
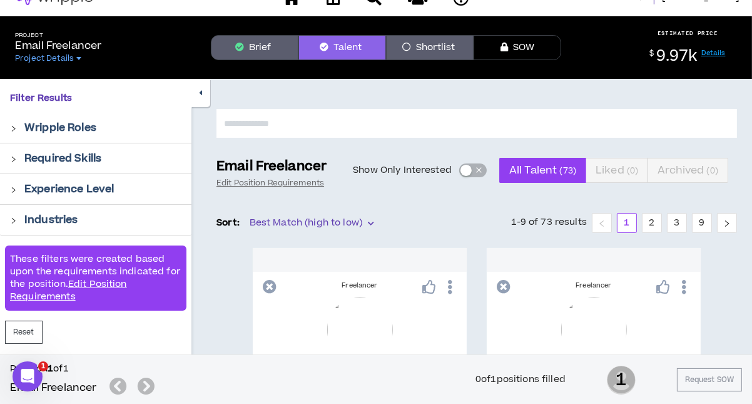
click at [406, 44] on icon "button" at bounding box center [406, 47] width 9 height 9
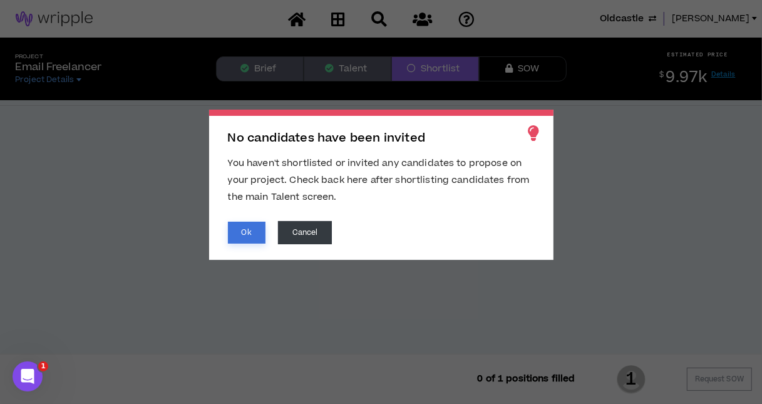
click at [250, 227] on button "Ok" at bounding box center [247, 233] width 38 height 22
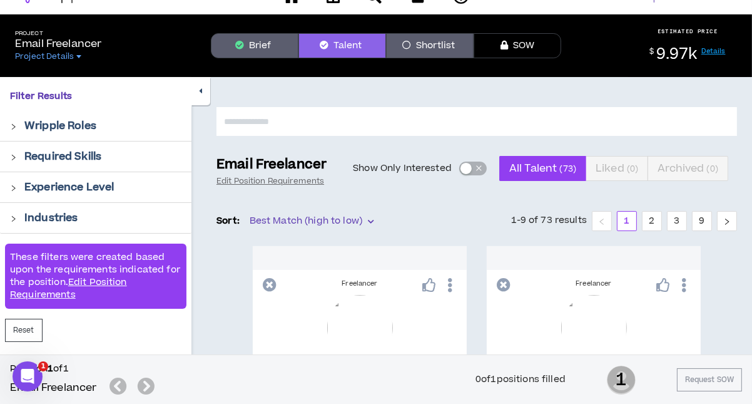
scroll to position [26, 0]
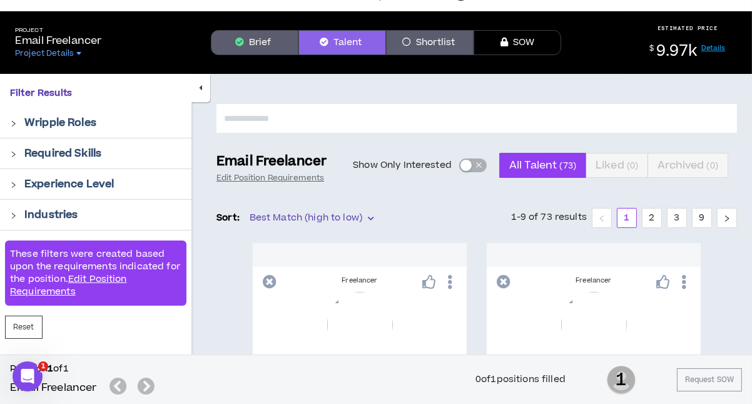
click at [13, 156] on icon "right" at bounding box center [14, 154] width 4 height 6
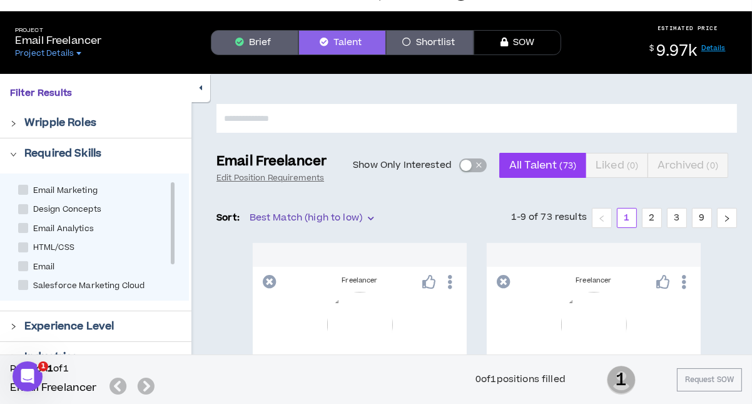
click at [24, 284] on span at bounding box center [23, 285] width 10 height 10
checkbox Cloud "****"
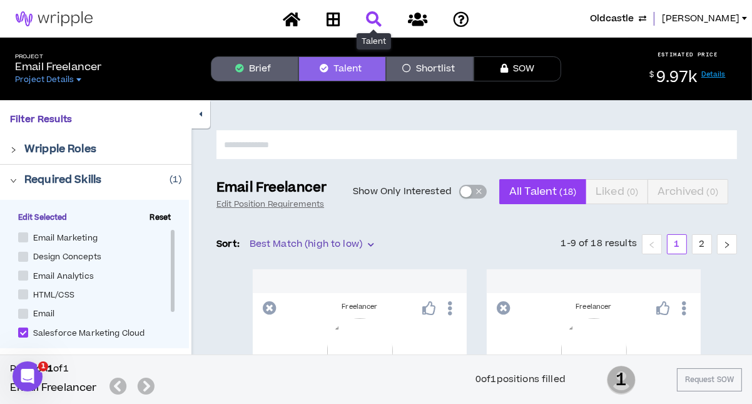
click at [369, 23] on icon at bounding box center [374, 19] width 16 height 16
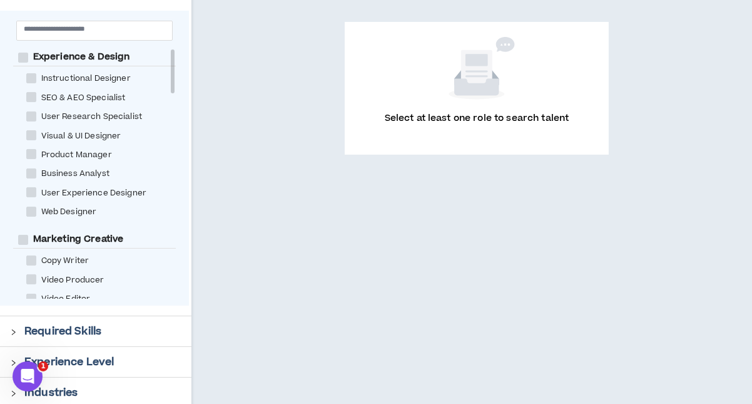
scroll to position [218, 0]
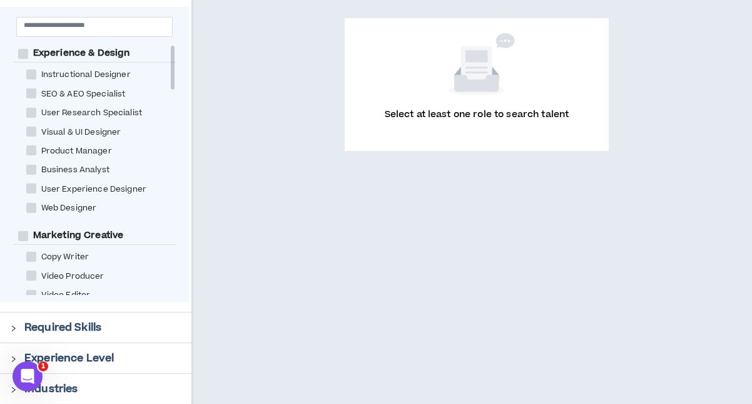
click at [77, 320] on p "Required Skills" at bounding box center [62, 327] width 77 height 15
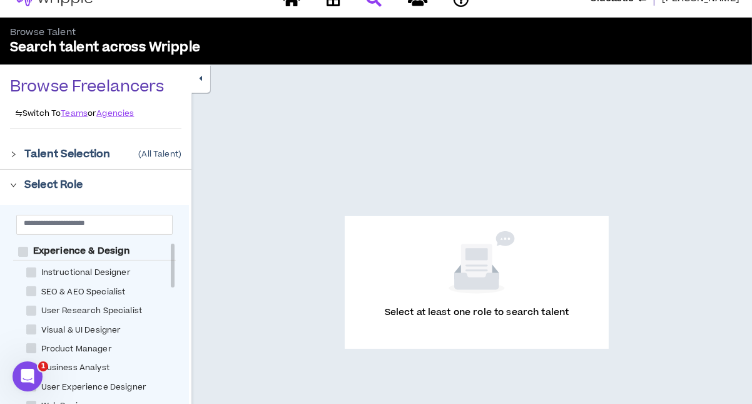
scroll to position [0, 0]
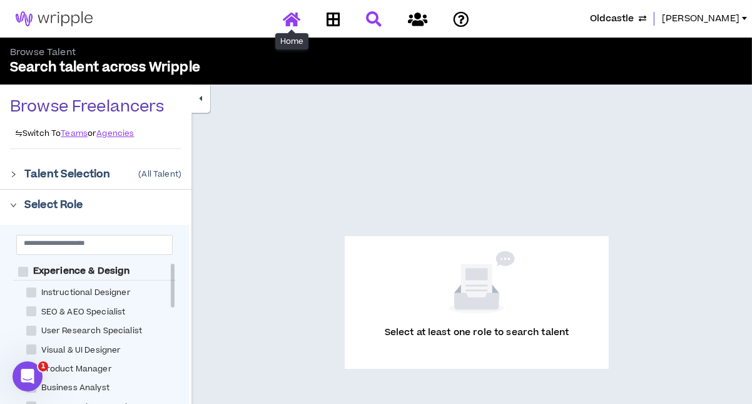
click at [289, 20] on icon at bounding box center [292, 19] width 18 height 16
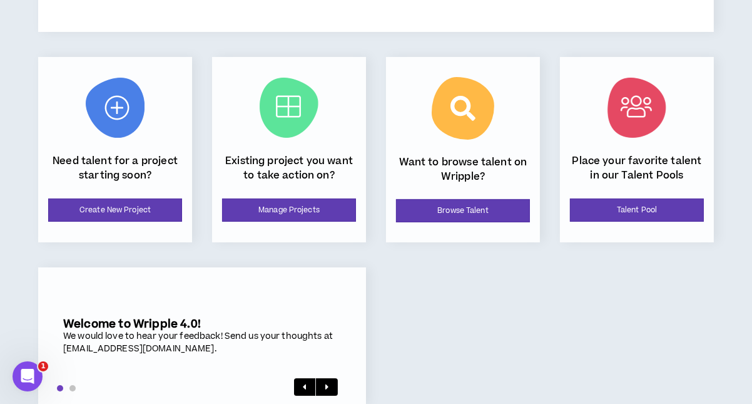
scroll to position [169, 0]
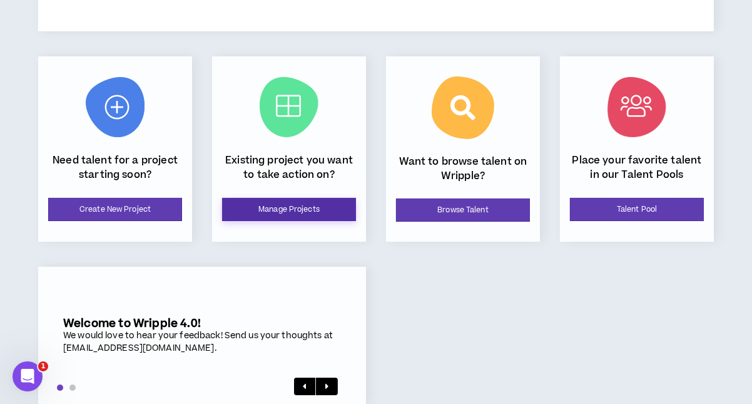
click at [312, 211] on link "Manage Projects" at bounding box center [289, 209] width 134 height 23
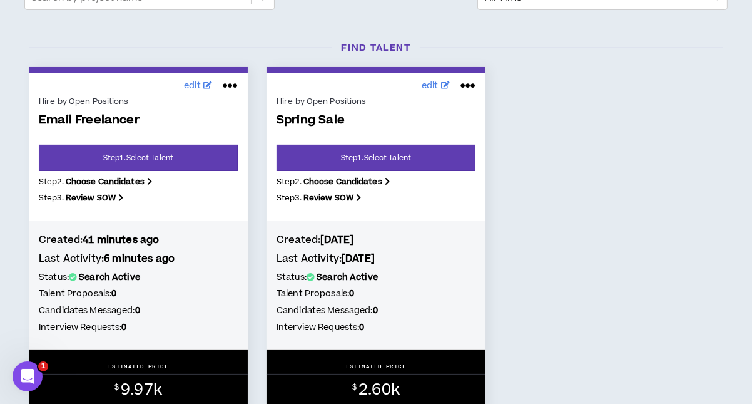
scroll to position [180, 0]
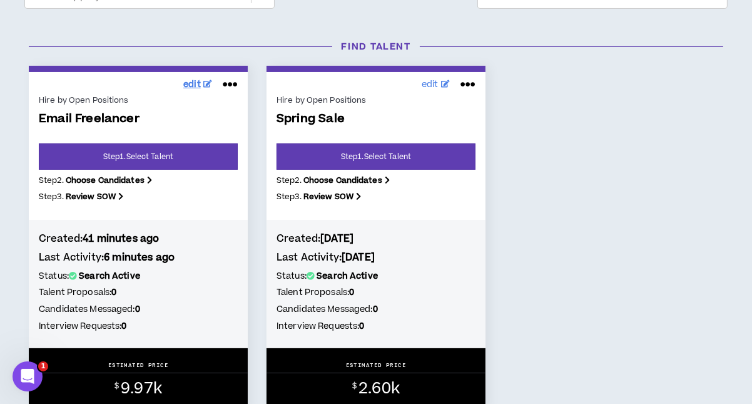
click at [188, 91] on link "edit" at bounding box center [197, 84] width 35 height 19
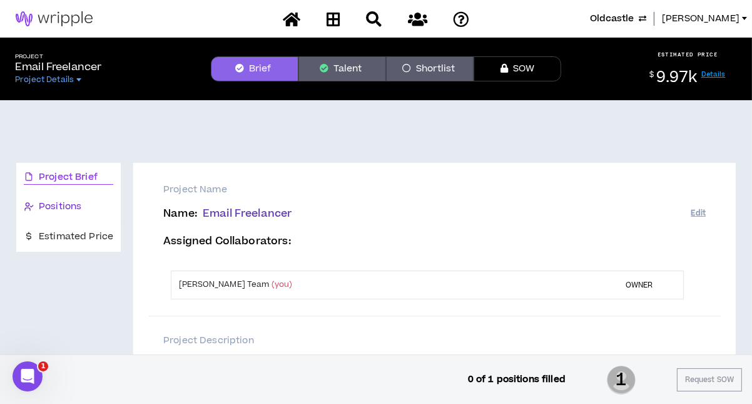
click at [67, 203] on span "Positions" at bounding box center [60, 207] width 43 height 14
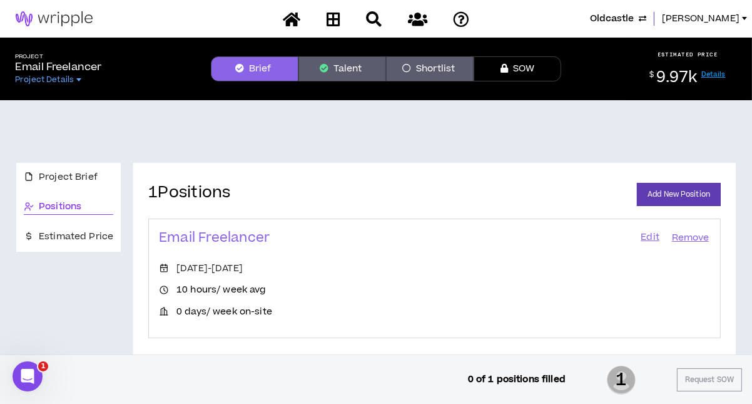
click at [655, 238] on link "Edit" at bounding box center [650, 238] width 21 height 18
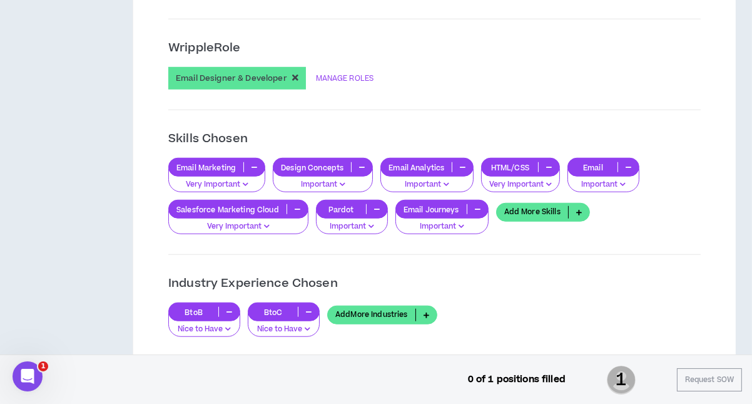
scroll to position [961, 0]
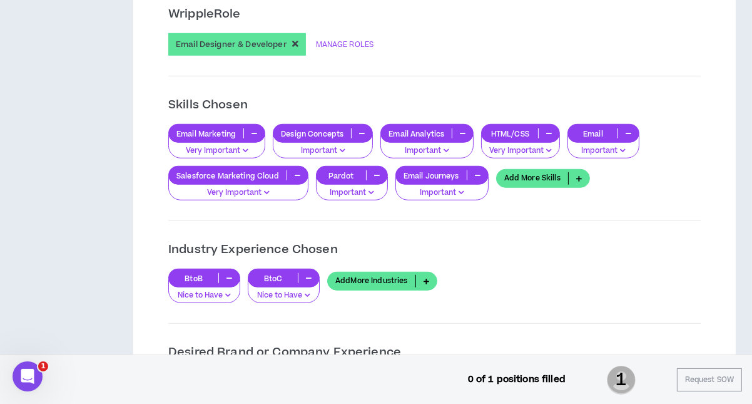
click at [535, 177] on link "Add More Skills" at bounding box center [543, 178] width 94 height 19
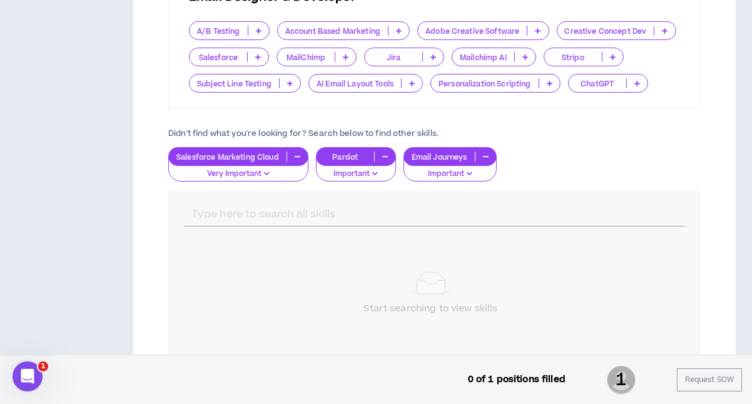
scroll to position [383, 0]
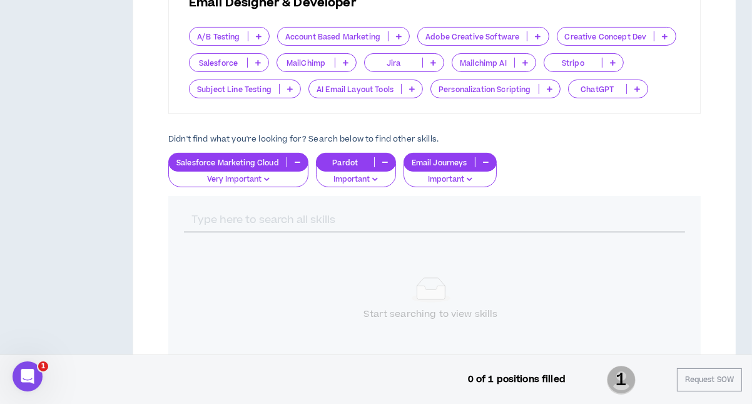
click at [464, 204] on div at bounding box center [434, 220] width 533 height 49
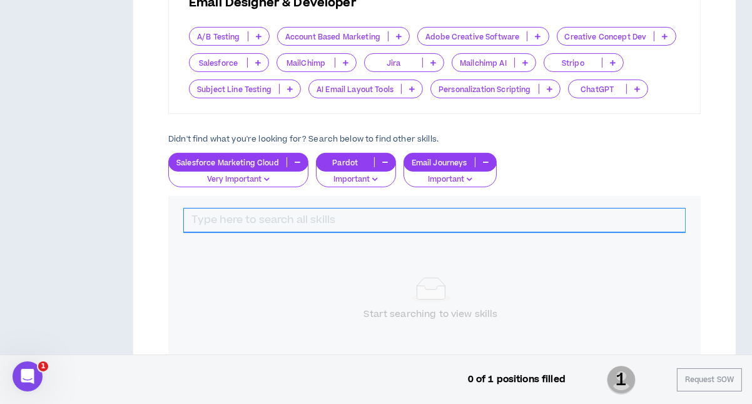
click at [466, 218] on input "text" at bounding box center [434, 220] width 501 height 24
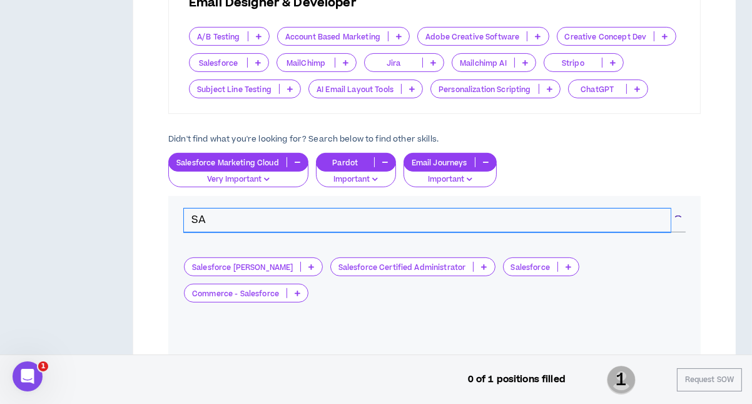
type input "S"
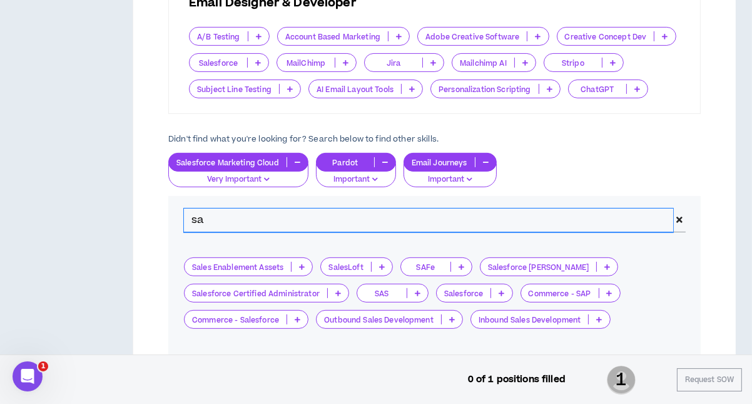
type input "s"
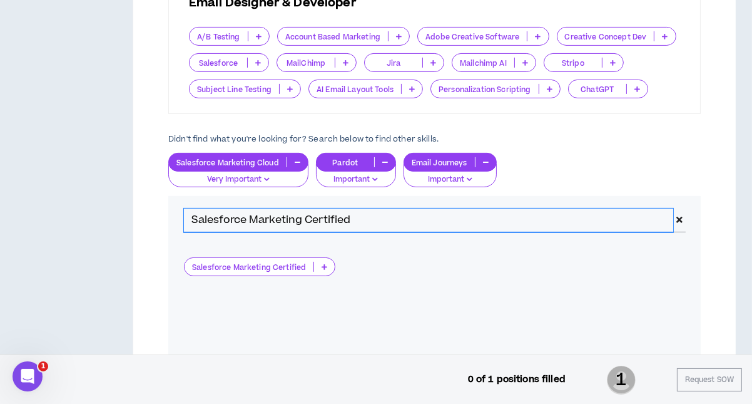
click at [304, 218] on input "Salesforce Marketing Certified" at bounding box center [428, 220] width 489 height 24
click at [384, 215] on input "Salesforce Marketing Cloud Certified" at bounding box center [428, 220] width 489 height 24
type input "Salesforce Marketing Cloud Certification"
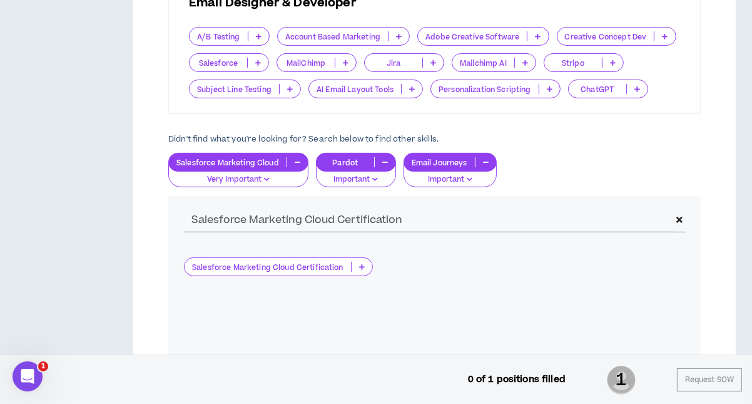
click at [360, 265] on icon at bounding box center [362, 267] width 6 height 6
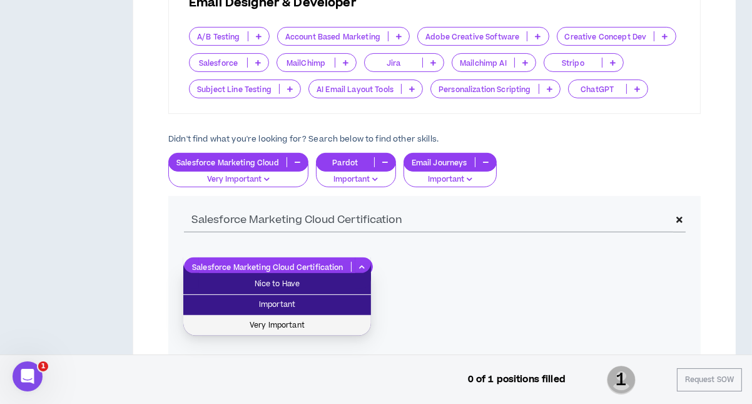
click at [296, 324] on span "Very Important" at bounding box center [277, 326] width 173 height 14
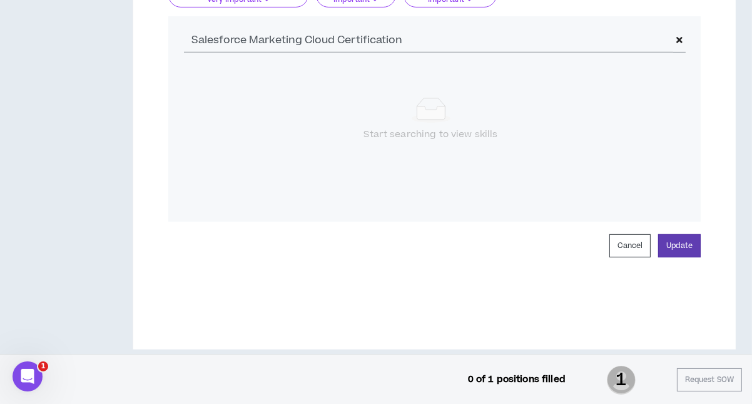
scroll to position [577, 0]
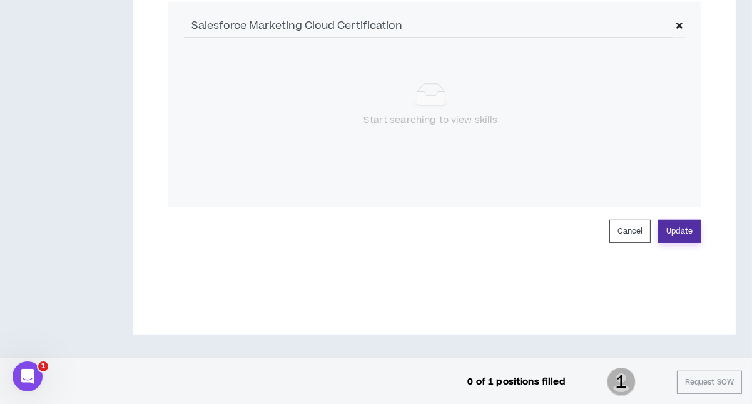
click at [676, 229] on button "Update" at bounding box center [679, 231] width 43 height 23
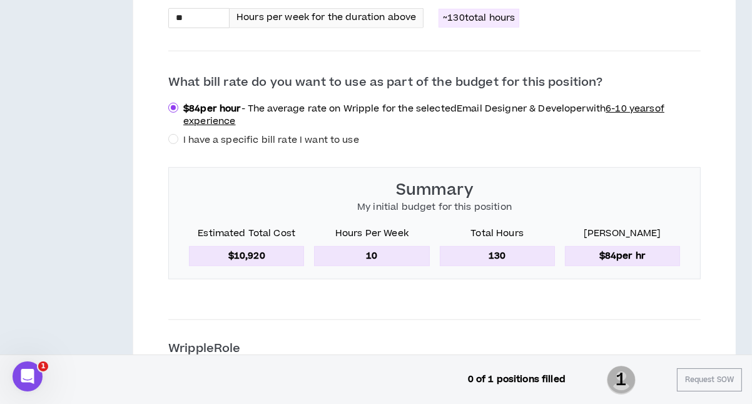
scroll to position [628, 0]
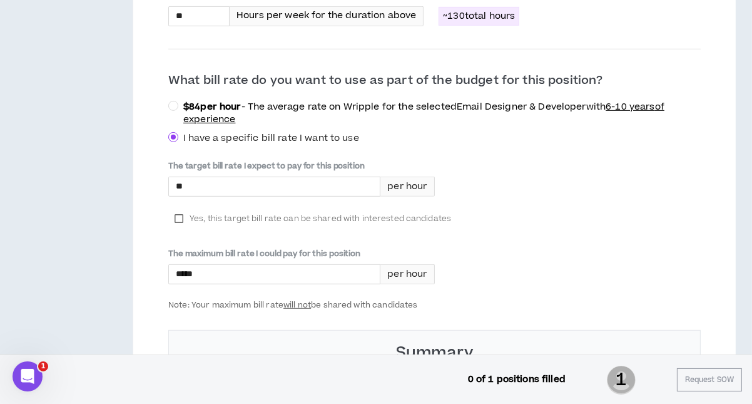
click at [178, 215] on label "Yes, this target bill rate can be shared with interested candidates" at bounding box center [312, 218] width 289 height 19
click at [213, 182] on input "*" at bounding box center [274, 186] width 211 height 19
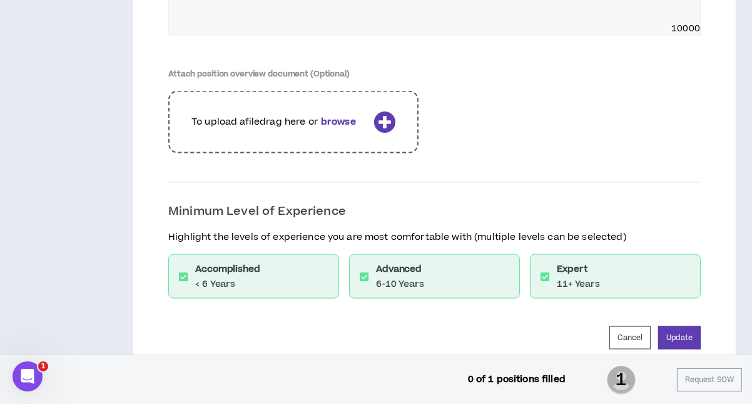
scroll to position [1864, 0]
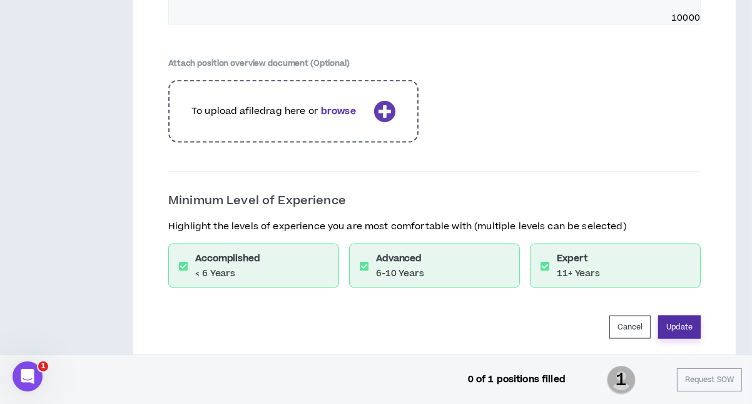
type input "*****"
click at [677, 319] on button "Update" at bounding box center [679, 326] width 43 height 23
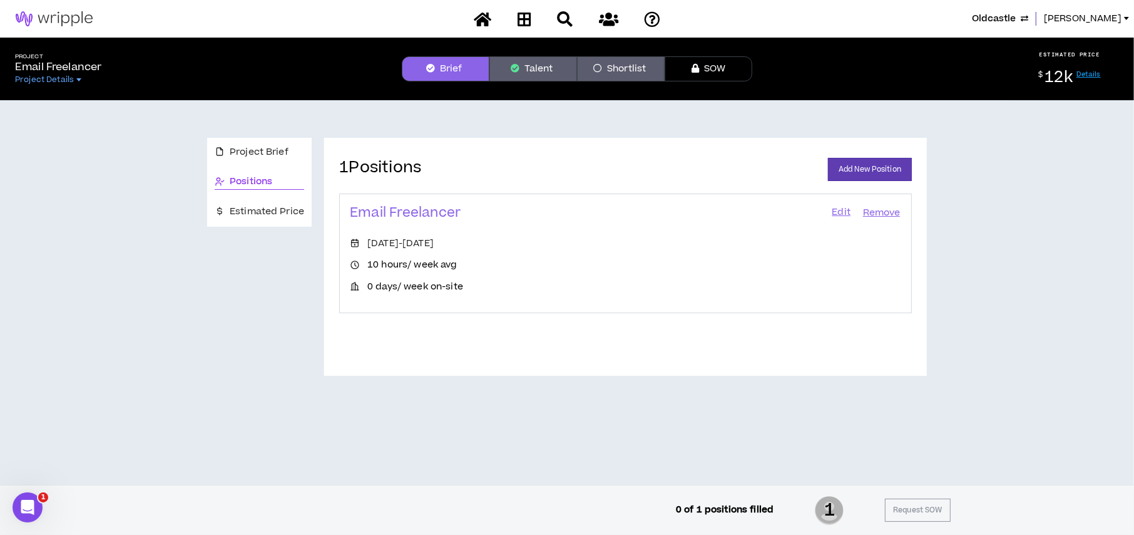
click at [837, 209] on link "Edit" at bounding box center [841, 213] width 21 height 18
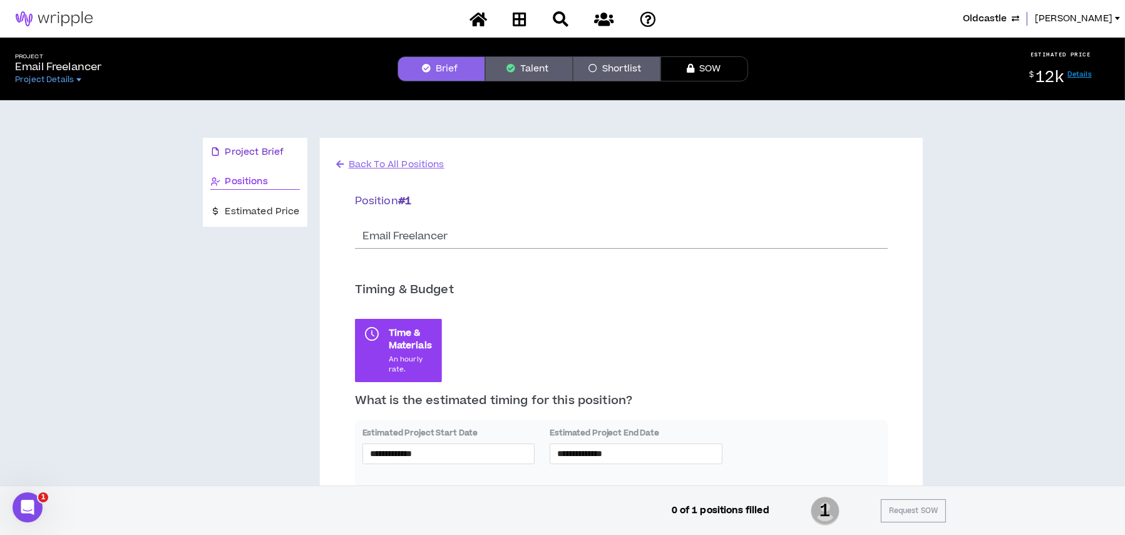
click at [279, 148] on span "Project Brief" at bounding box center [254, 152] width 59 height 14
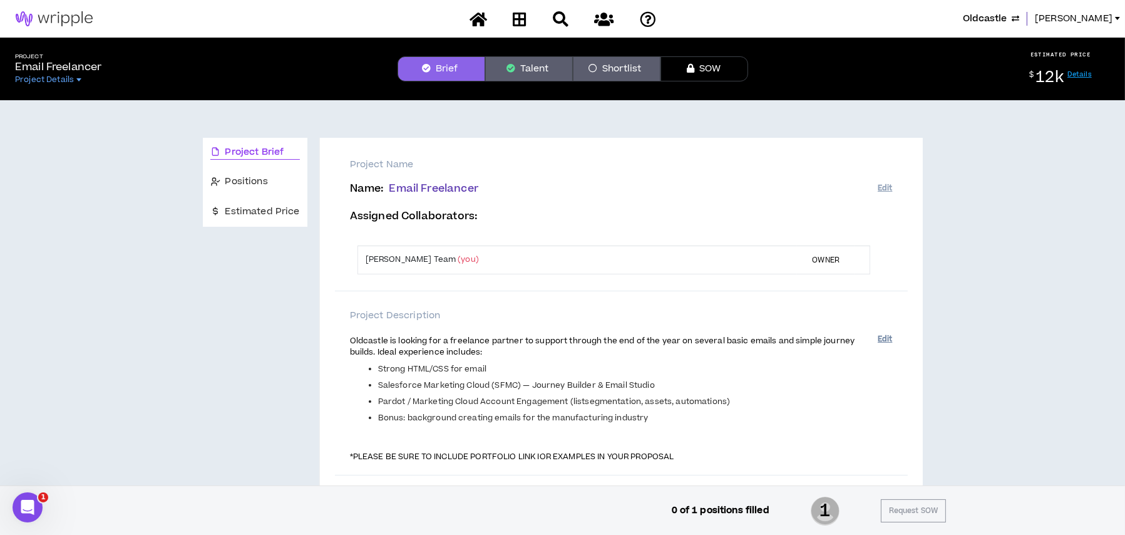
click at [887, 331] on button "Edit" at bounding box center [885, 339] width 14 height 21
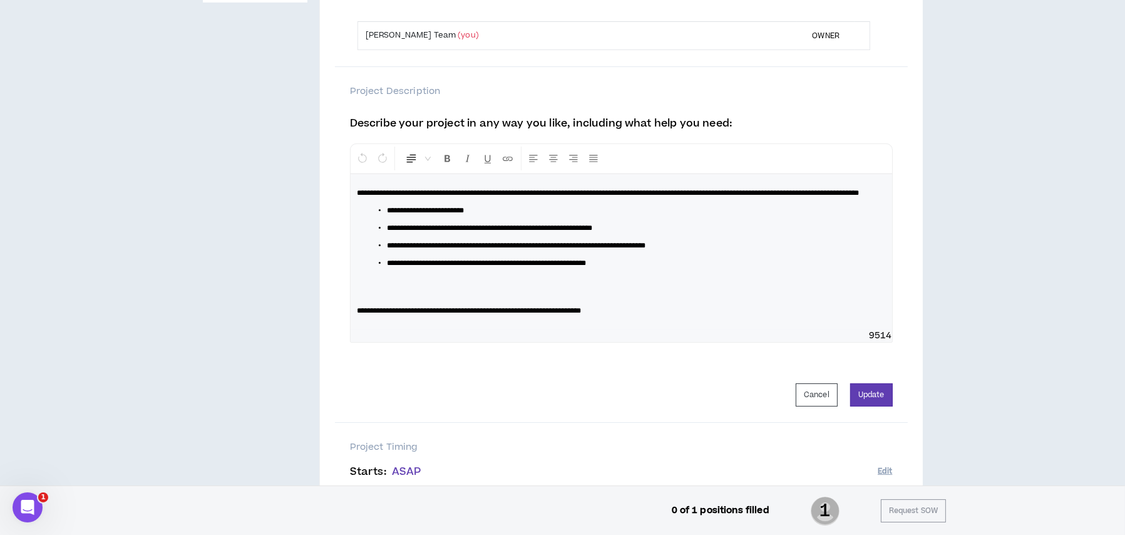
scroll to position [267, 0]
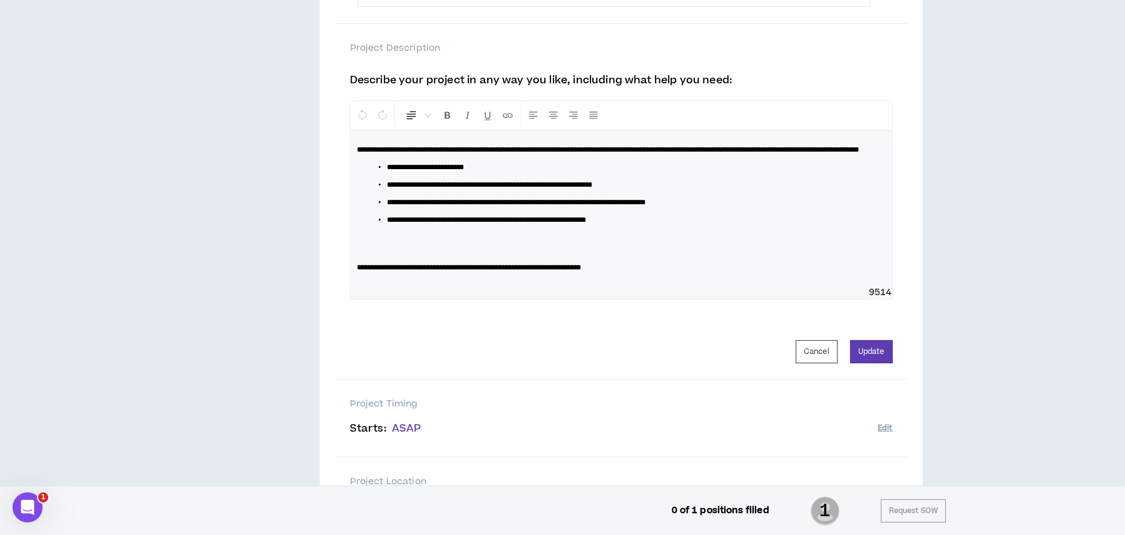
click at [432, 286] on div "**********" at bounding box center [621, 208] width 541 height 155
click at [705, 274] on p "**********" at bounding box center [621, 267] width 529 height 13
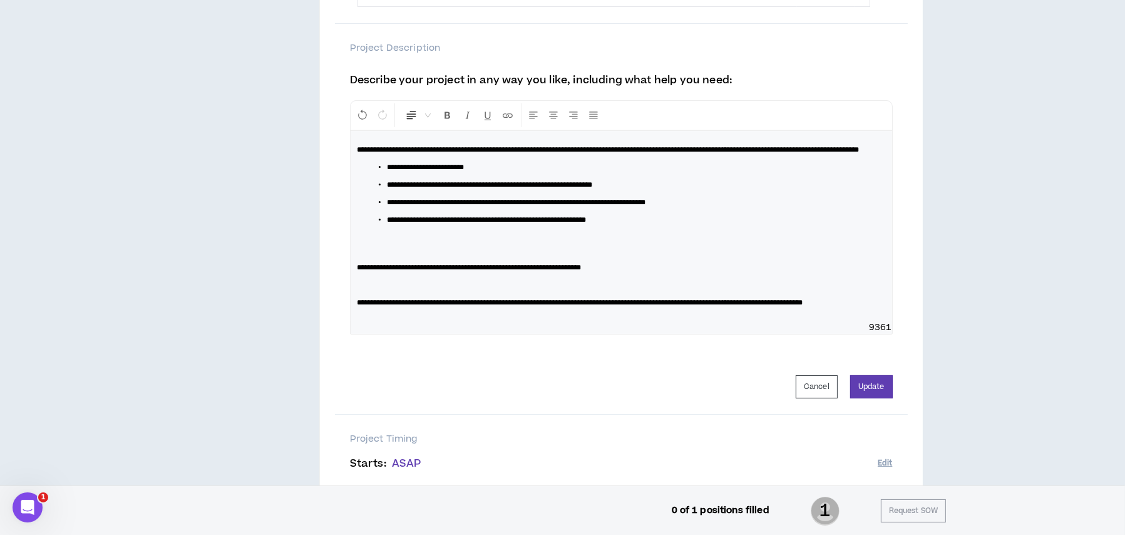
scroll to position [330, 0]
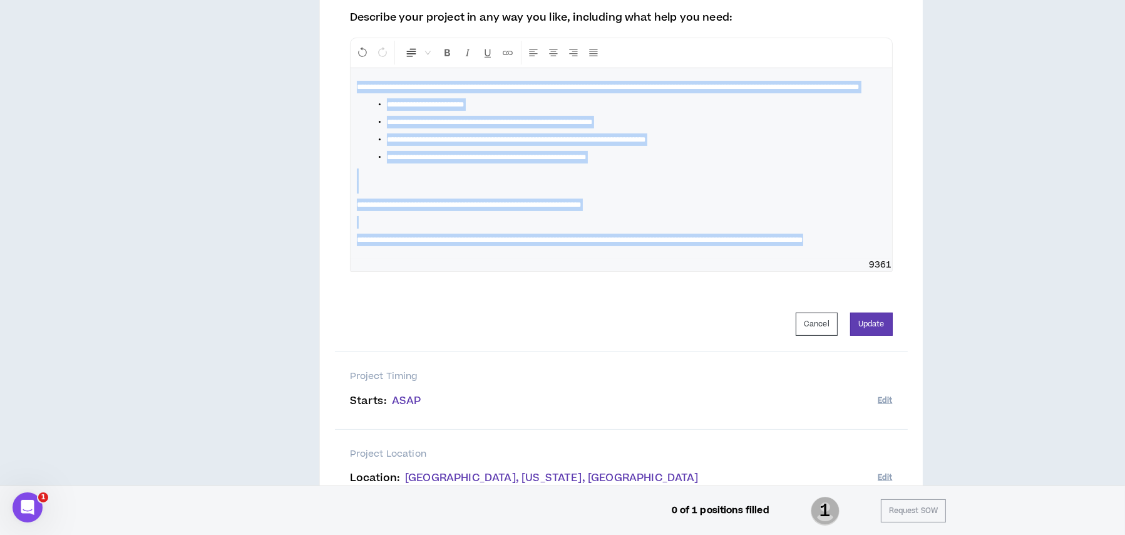
drag, startPoint x: 415, startPoint y: 262, endPoint x: 328, endPoint y: 68, distance: 212.6
click at [328, 68] on div "**********" at bounding box center [621, 248] width 603 height 881
copy div "**********"
click at [868, 335] on button "Update" at bounding box center [871, 323] width 43 height 23
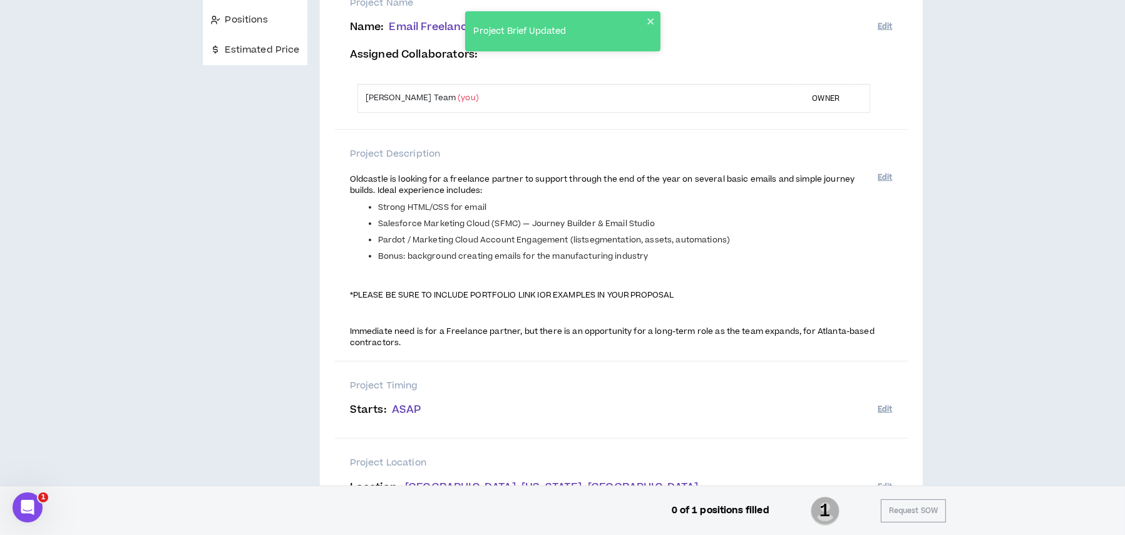
scroll to position [0, 0]
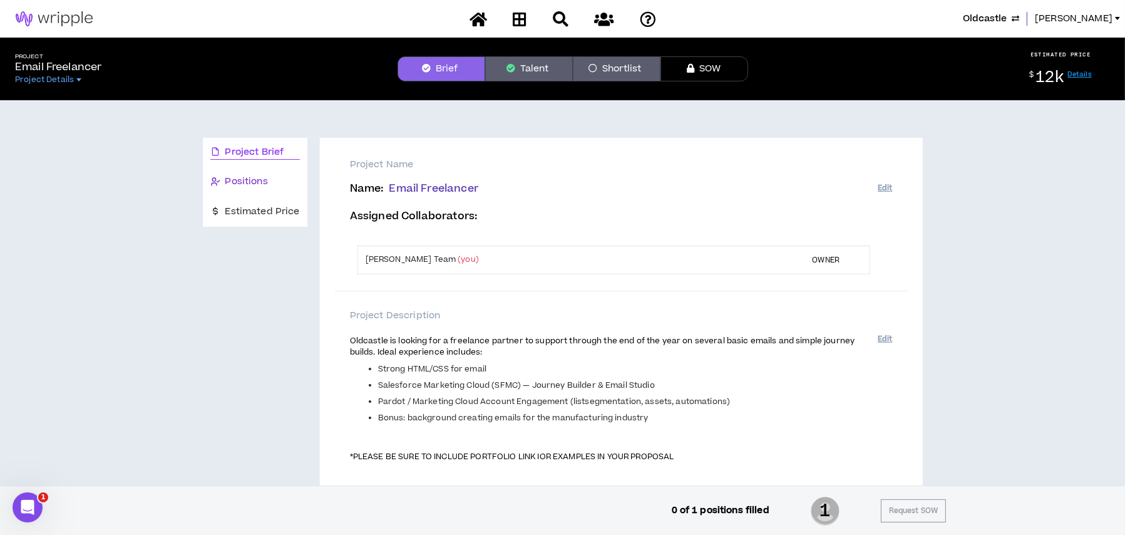
click at [248, 178] on span "Positions" at bounding box center [246, 182] width 43 height 14
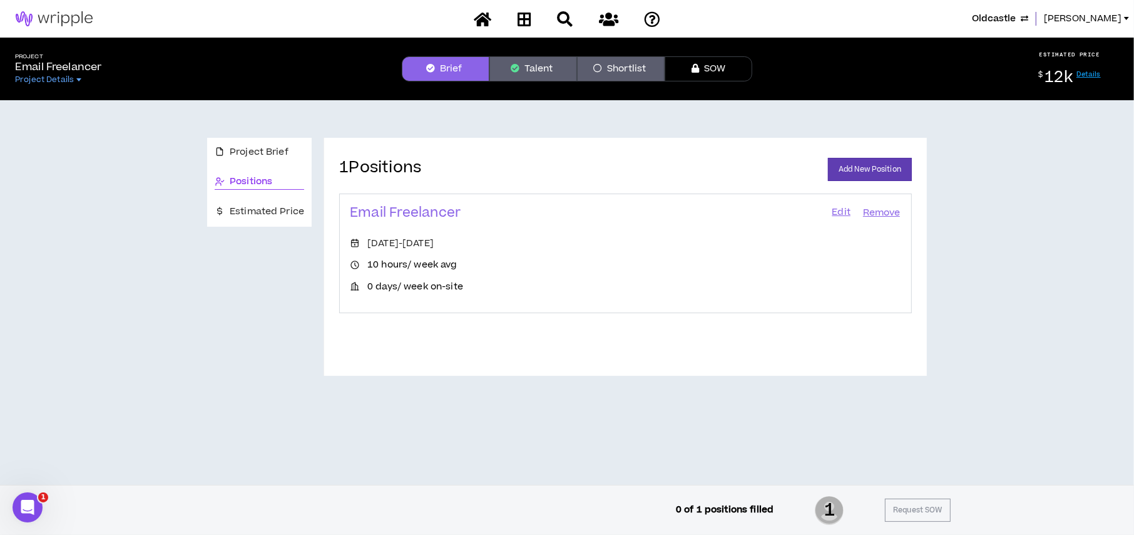
click at [842, 212] on link "Edit" at bounding box center [841, 213] width 21 height 18
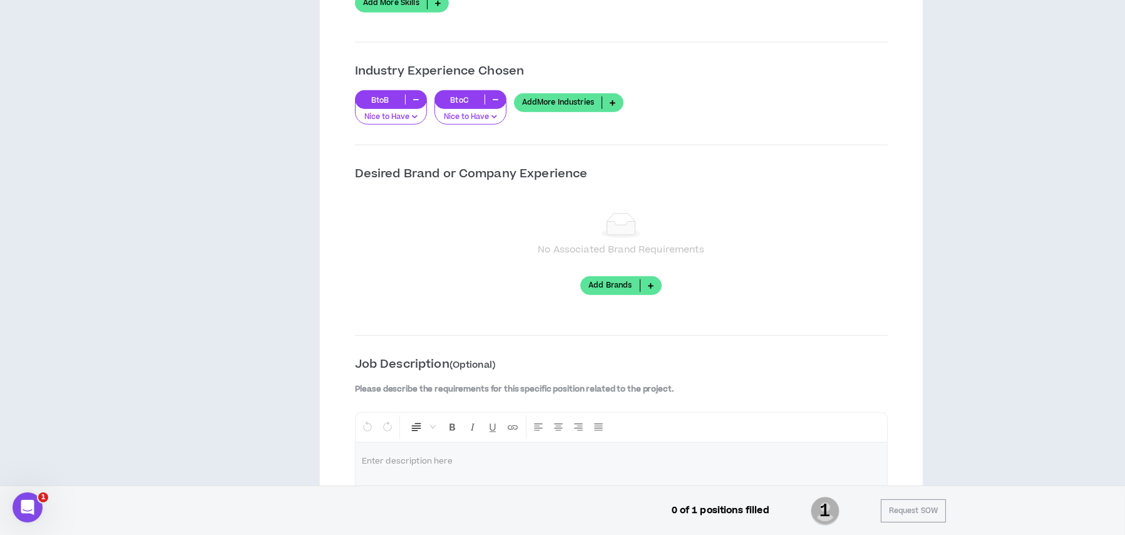
scroll to position [1627, 0]
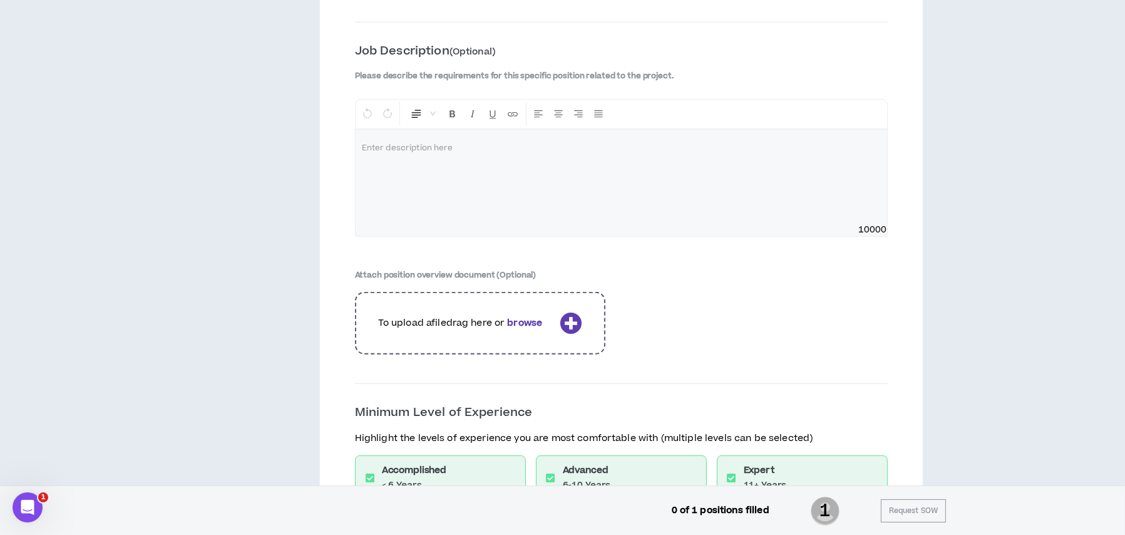
click at [510, 153] on div at bounding box center [621, 177] width 531 height 94
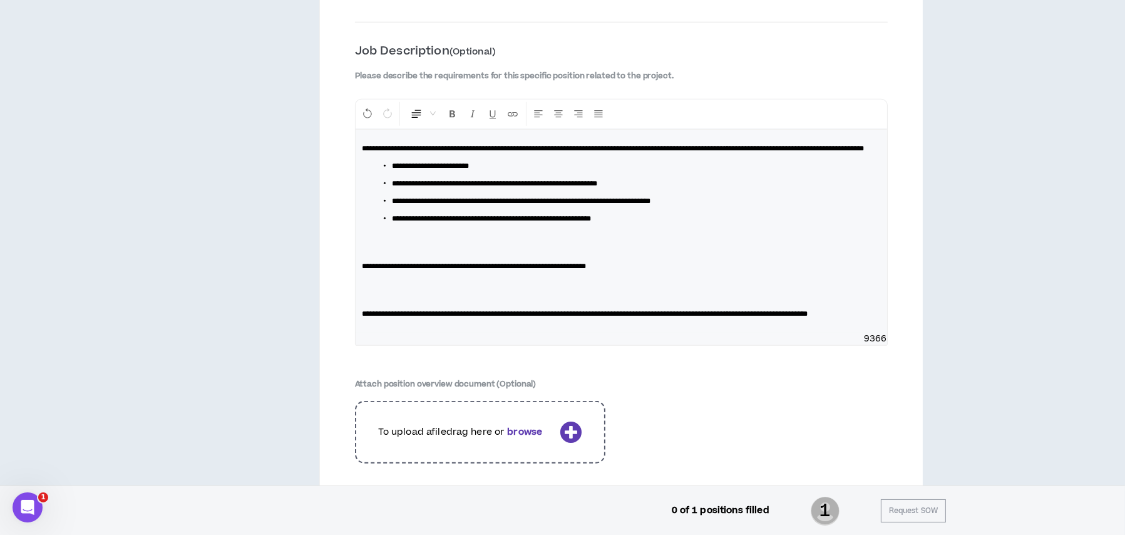
click at [513, 298] on p at bounding box center [621, 289] width 519 height 25
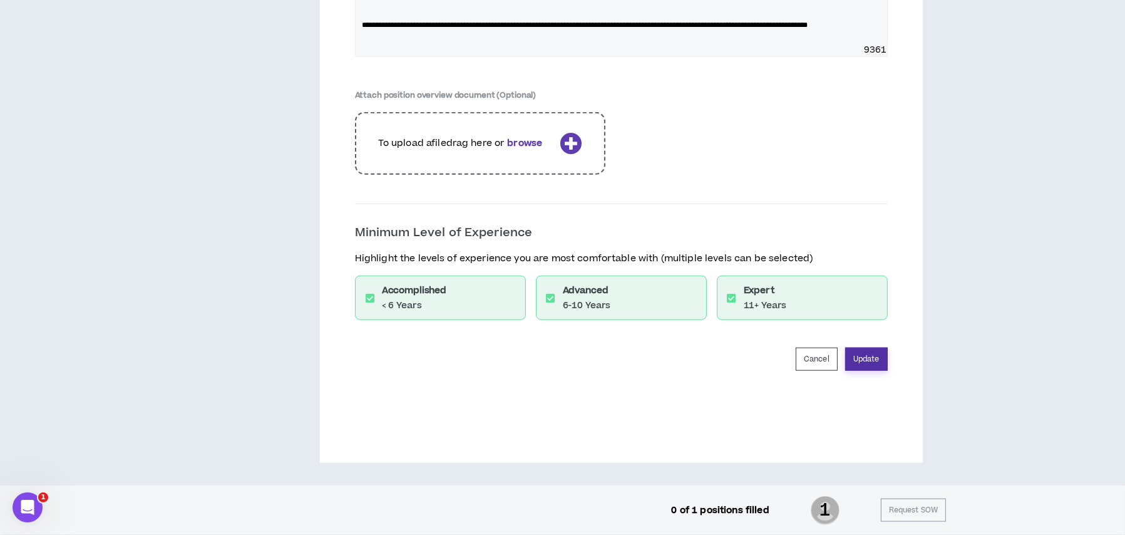
click at [861, 362] on button "Update" at bounding box center [866, 358] width 43 height 23
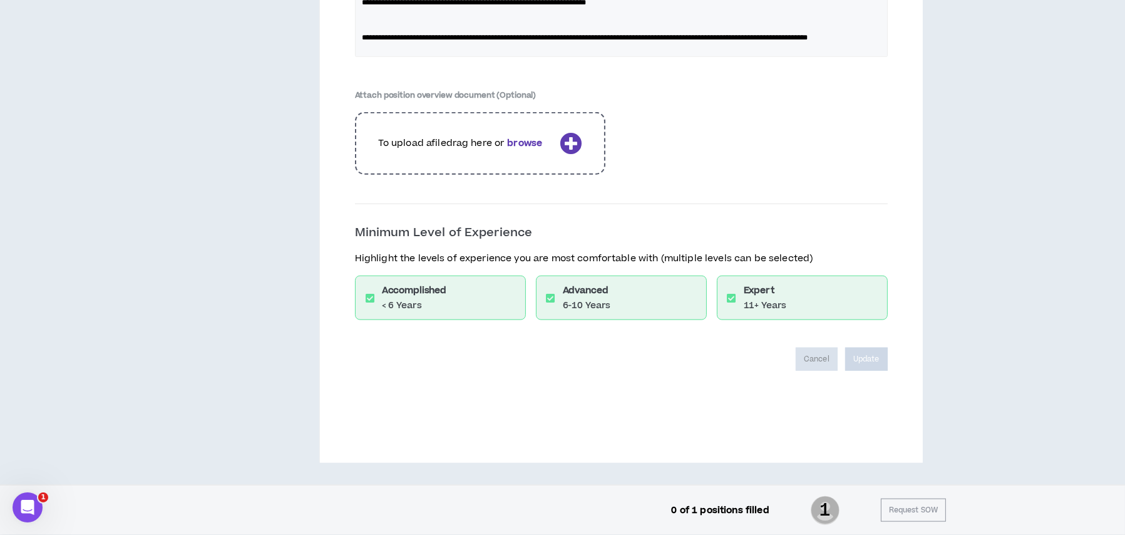
scroll to position [1885, 0]
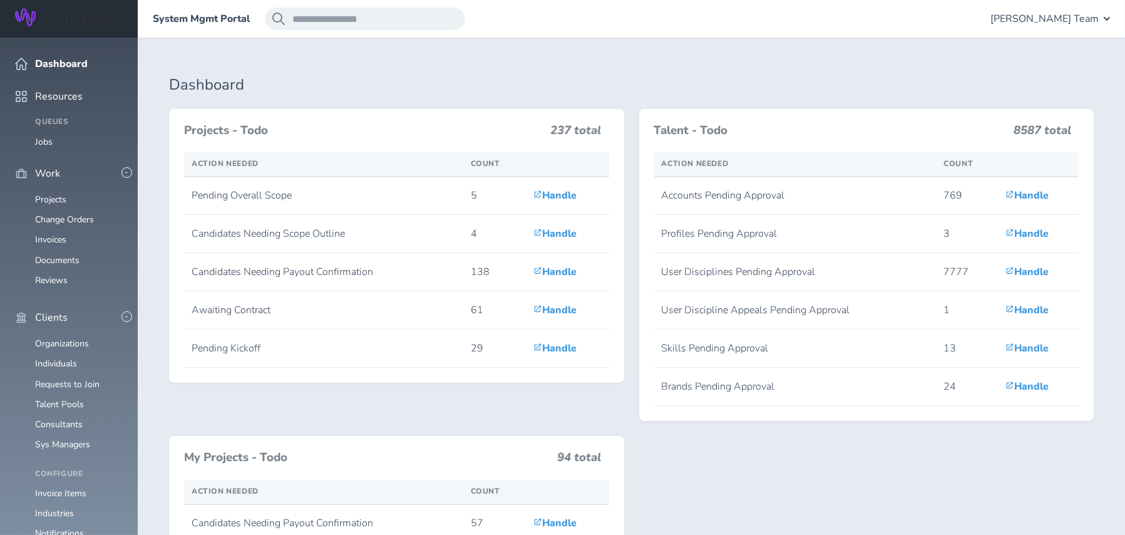
scroll to position [63, 0]
click at [66, 357] on link "Individuals" at bounding box center [56, 363] width 42 height 12
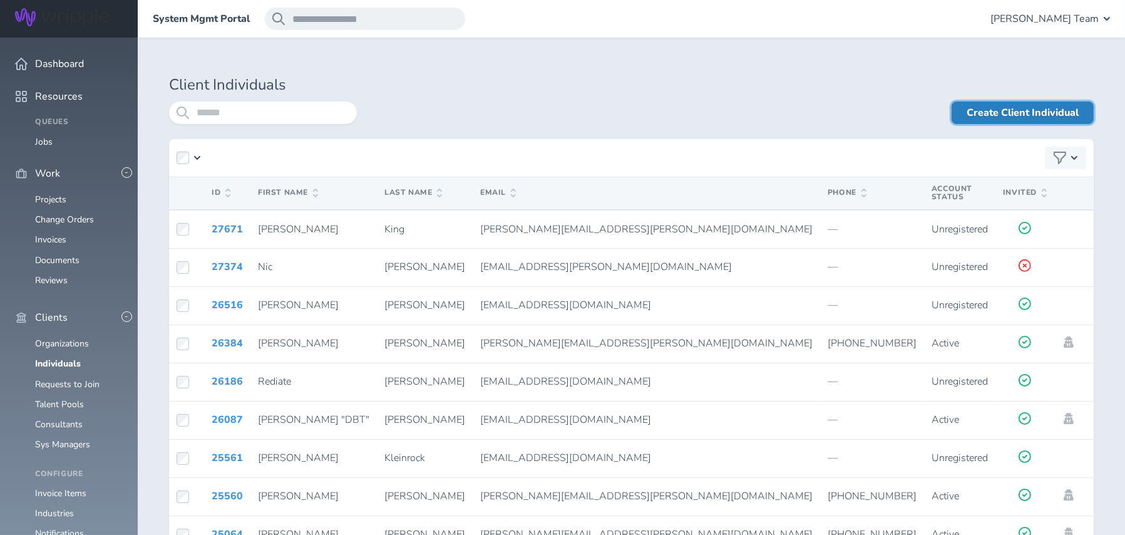
click at [1012, 113] on link "Create Client Individual" at bounding box center [1022, 112] width 142 height 23
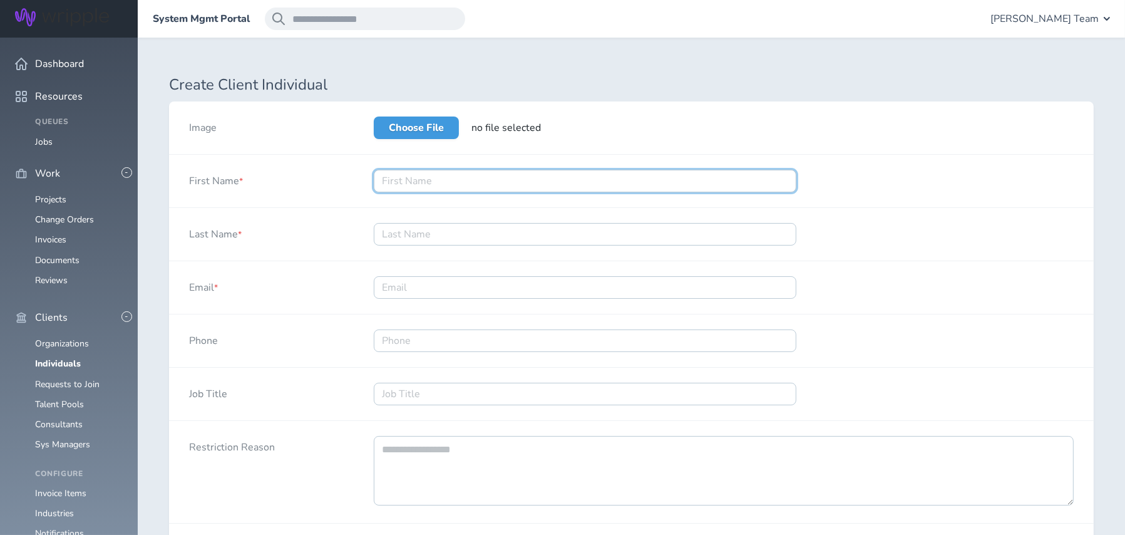
click at [414, 179] on input "First Name *" at bounding box center [585, 181] width 422 height 23
type input "Emily"
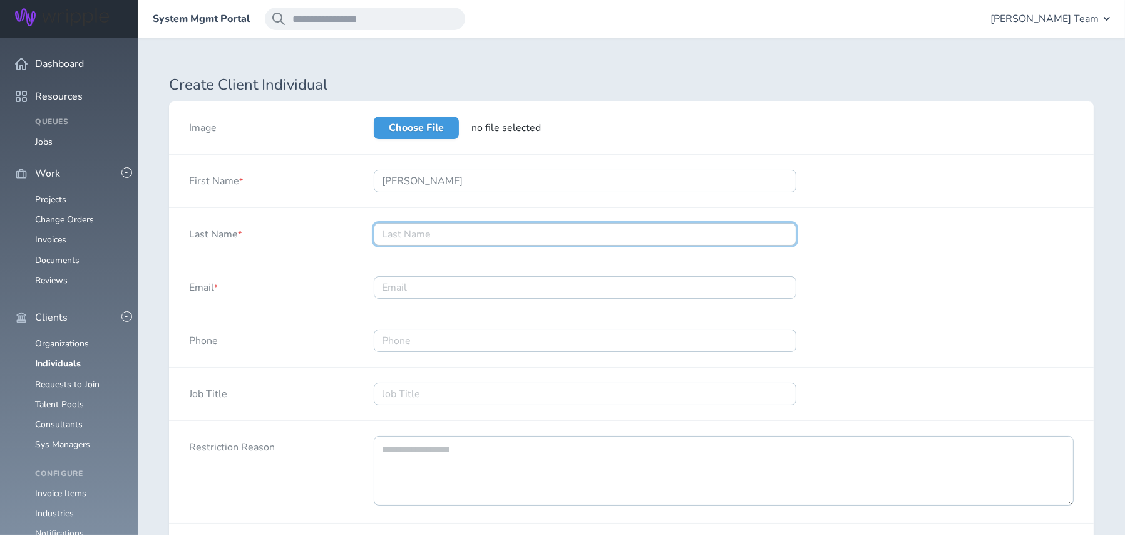
click at [429, 230] on input "Last Name *" at bounding box center [585, 234] width 422 height 23
type input "Boatman"
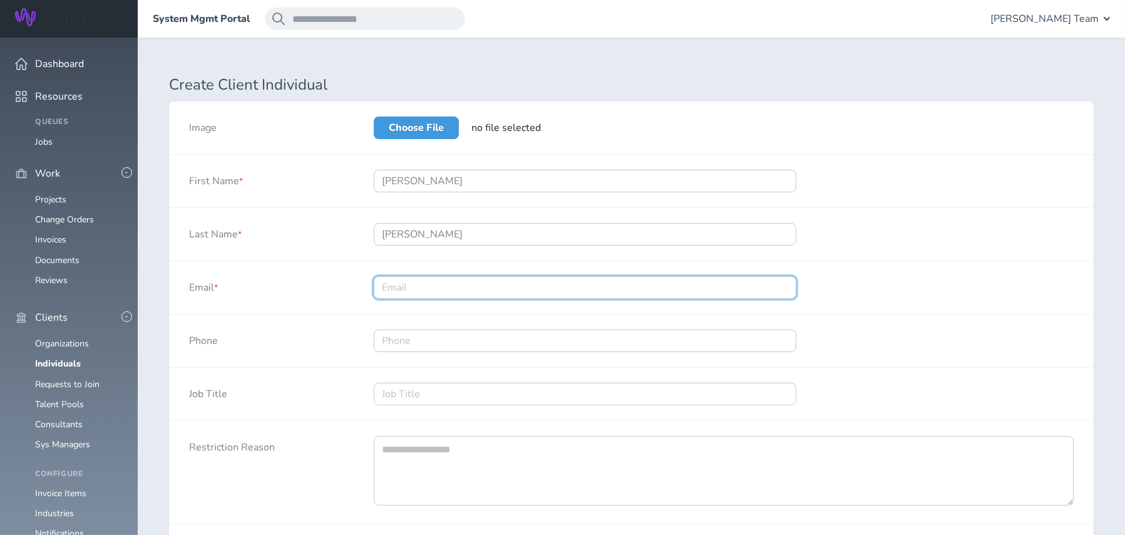
drag, startPoint x: 535, startPoint y: 290, endPoint x: 776, endPoint y: 525, distance: 336.0
click at [535, 290] on input "Email *" at bounding box center [585, 287] width 422 height 23
click at [479, 286] on input "Email *" at bounding box center [585, 287] width 422 height 23
paste input "Boatman, Emily <Emily.Boatman@oldcastle.com>"
drag, startPoint x: 461, startPoint y: 286, endPoint x: 349, endPoint y: 280, distance: 112.8
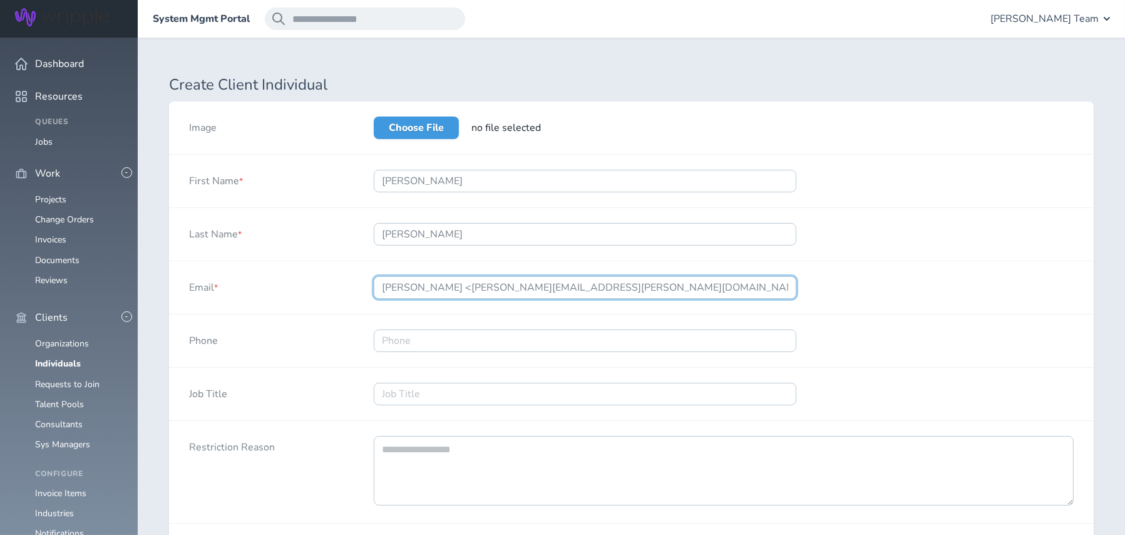
click at [349, 280] on div "Email * Boatman, Emily <Emily.Boatman@oldcastle.com>" at bounding box center [631, 287] width 924 height 53
click at [537, 283] on input "Emily.Boatman@oldcastle.com>" at bounding box center [585, 287] width 422 height 23
type input "Emily.Boatman@oldcastle.com"
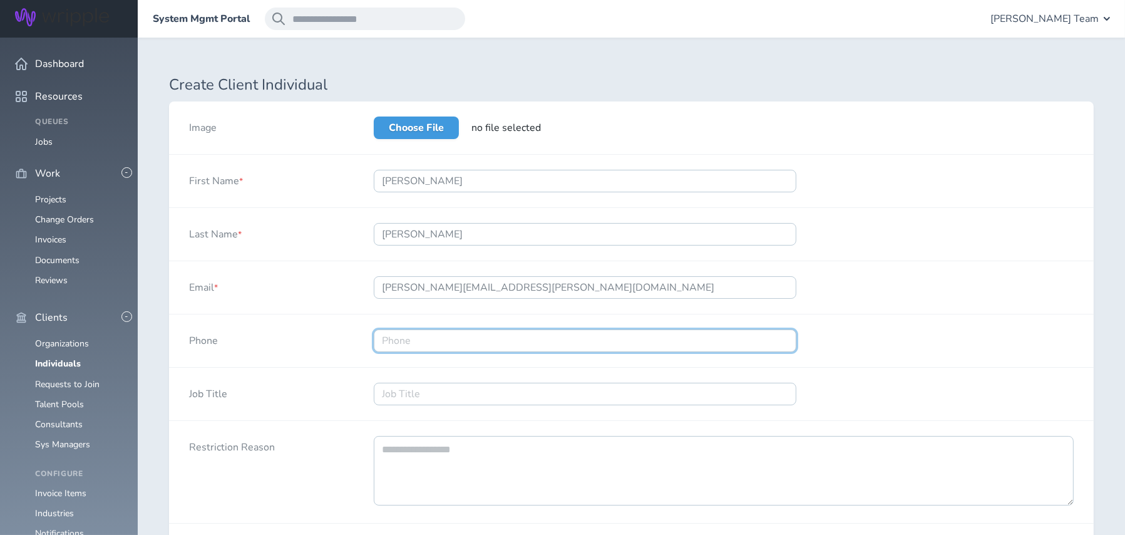
click at [478, 341] on input "Phone" at bounding box center [585, 340] width 422 height 23
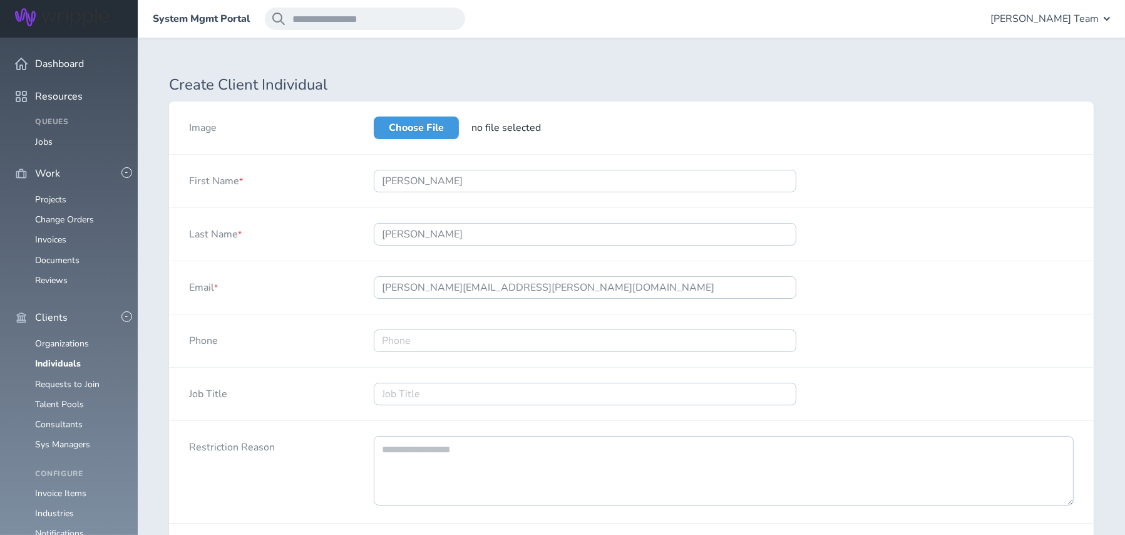
click at [324, 370] on div "Job Title" at bounding box center [261, 393] width 185 height 53
click at [381, 385] on input "Job Title" at bounding box center [585, 393] width 422 height 23
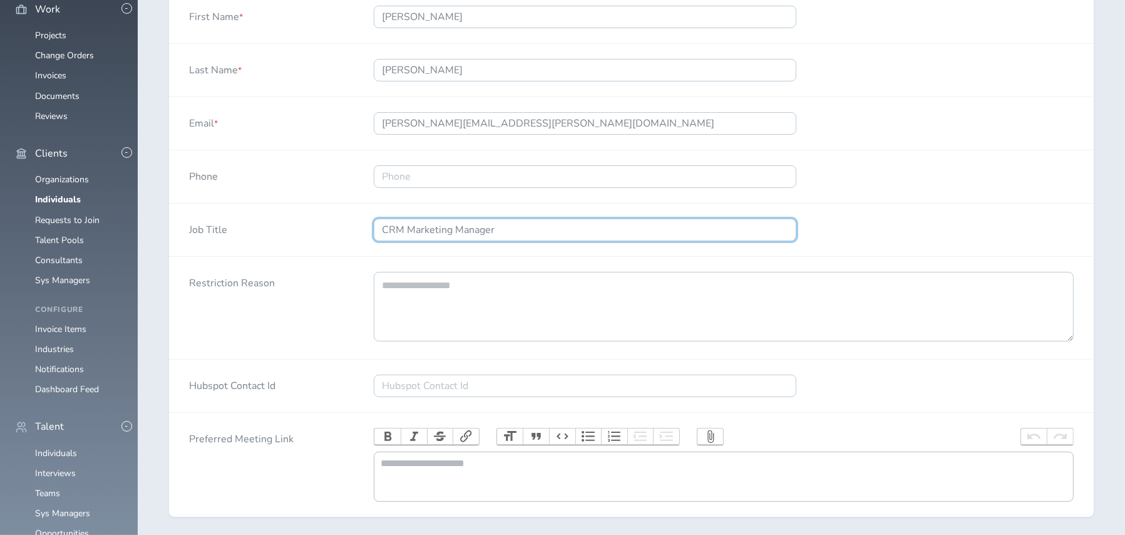
scroll to position [265, 0]
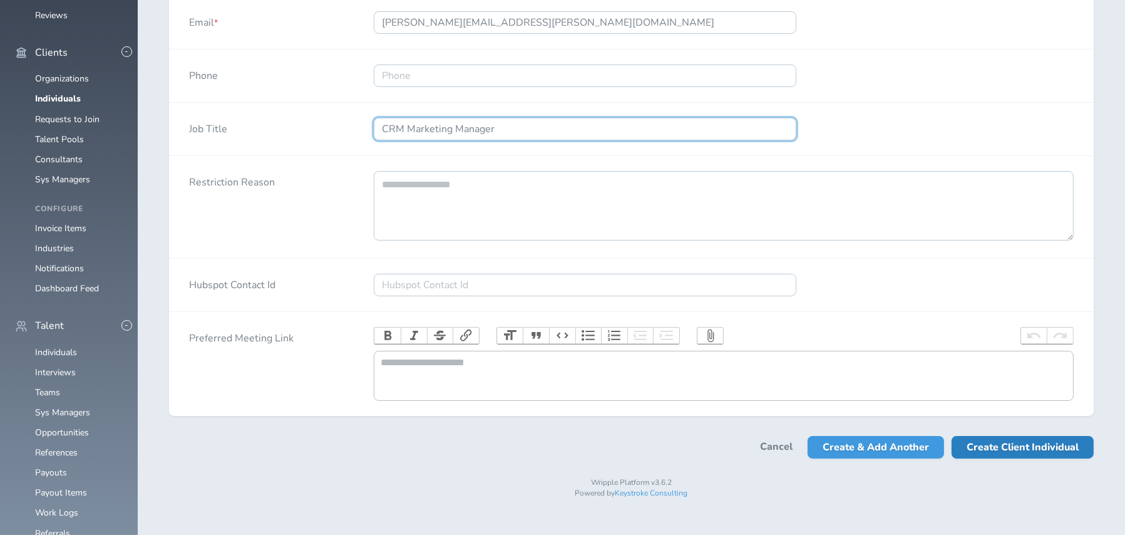
type input "CRM Marketing Manager"
click at [979, 458] on span "Create Client Individual" at bounding box center [1022, 447] width 112 height 23
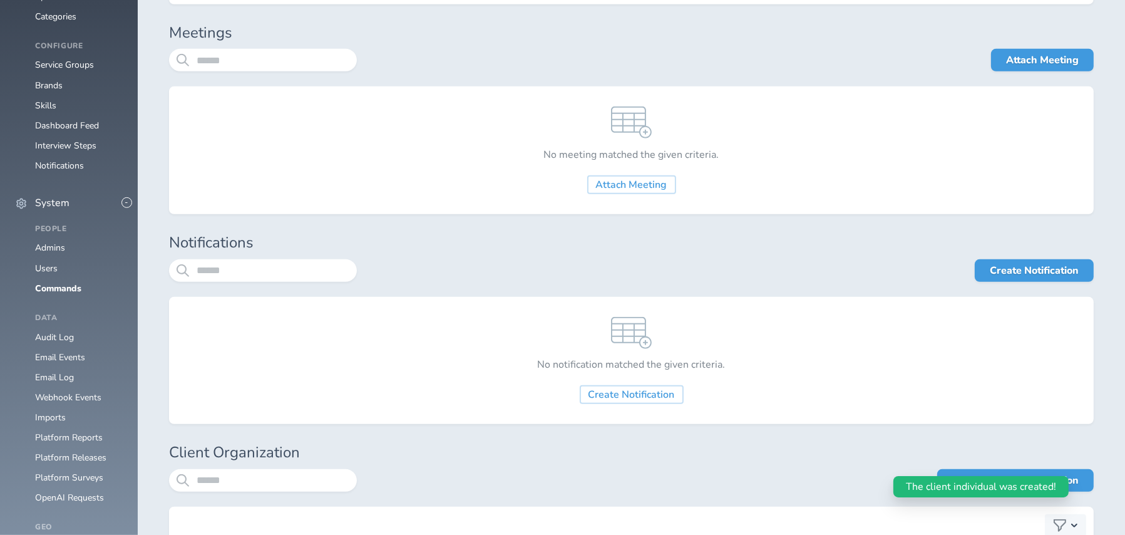
scroll to position [1189, 0]
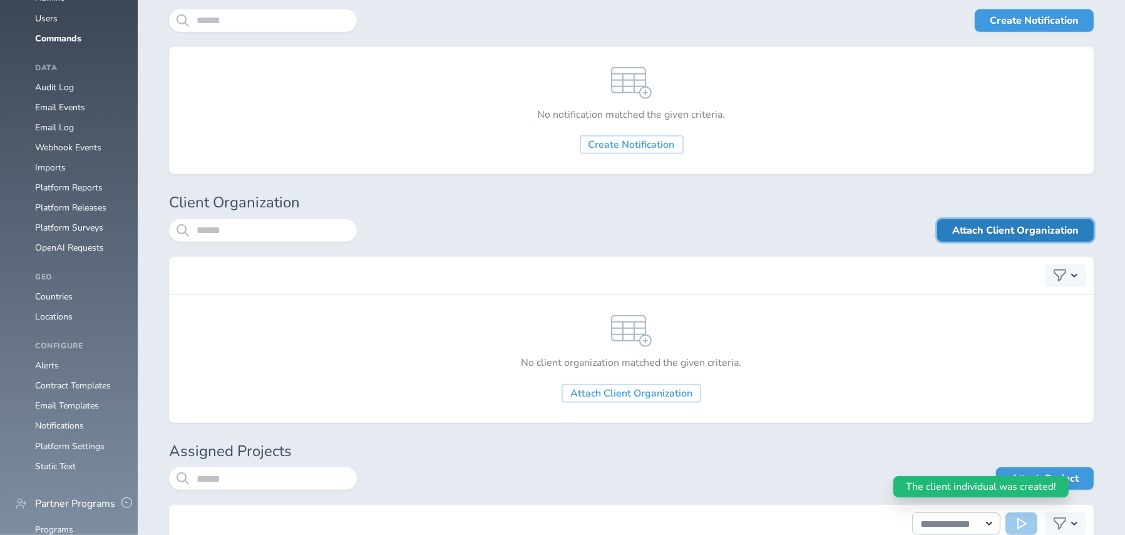
click at [1016, 228] on link "Attach Client Organization" at bounding box center [1015, 230] width 156 height 23
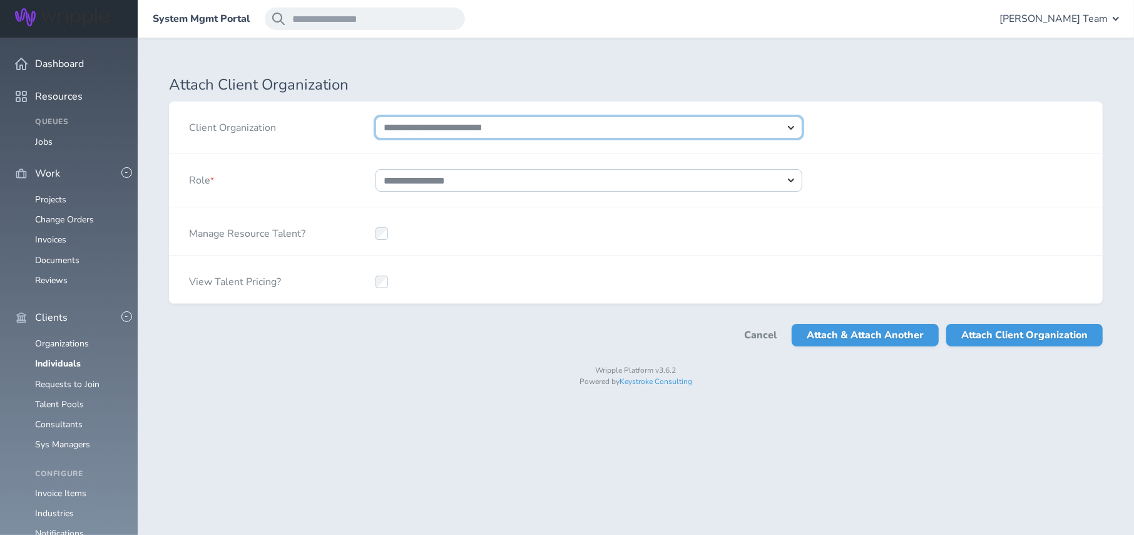
click at [465, 126] on select "**********" at bounding box center [589, 127] width 427 height 23
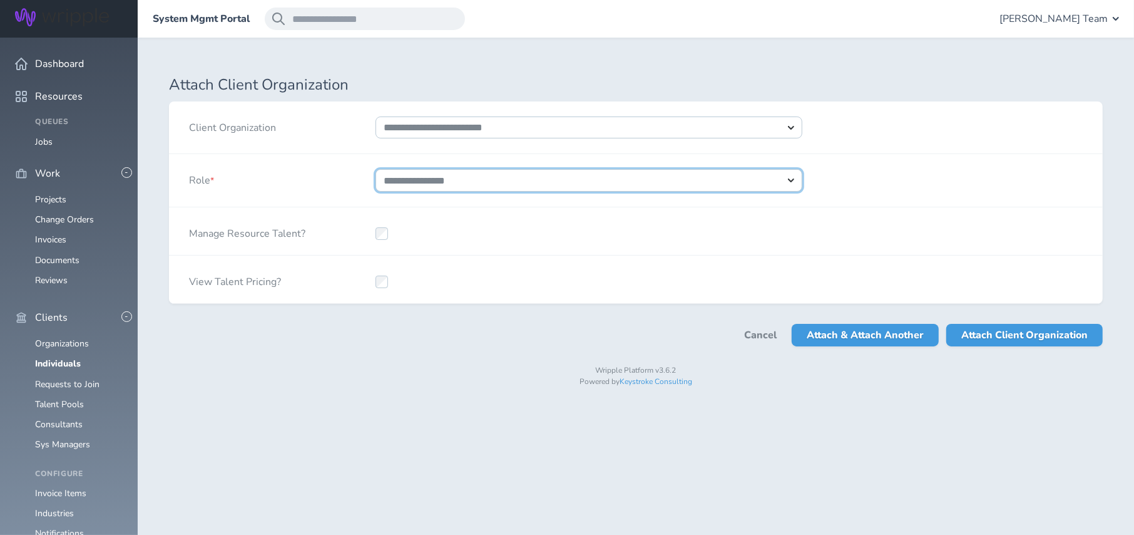
click at [461, 187] on select "**********" at bounding box center [589, 180] width 427 height 23
select select "*"
click at [376, 169] on select "**********" at bounding box center [589, 180] width 427 height 23
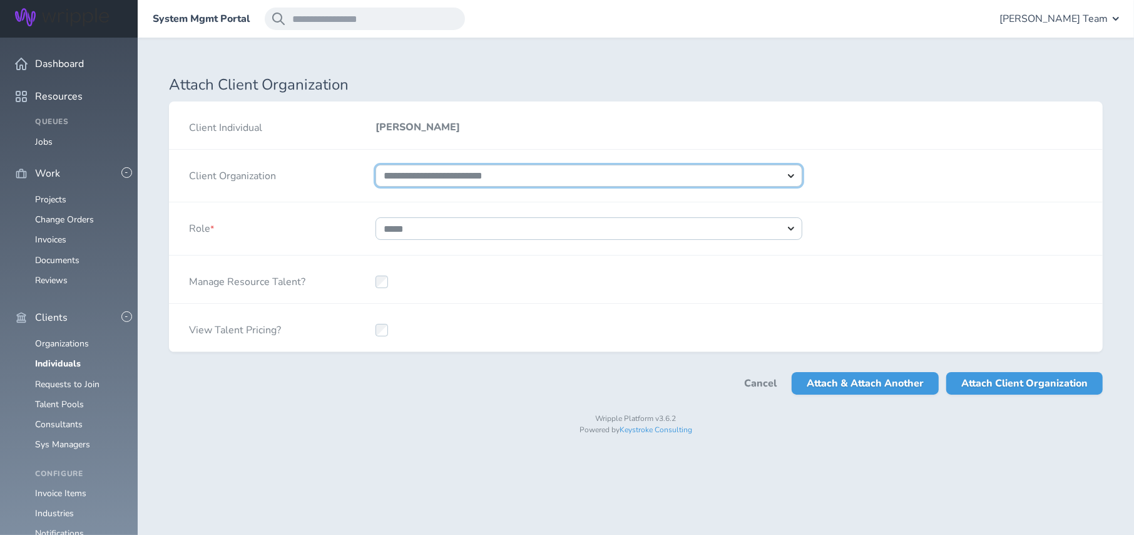
click at [469, 181] on select "**********" at bounding box center [589, 176] width 427 height 23
click at [376, 165] on select "**********" at bounding box center [589, 176] width 427 height 23
select select "****"
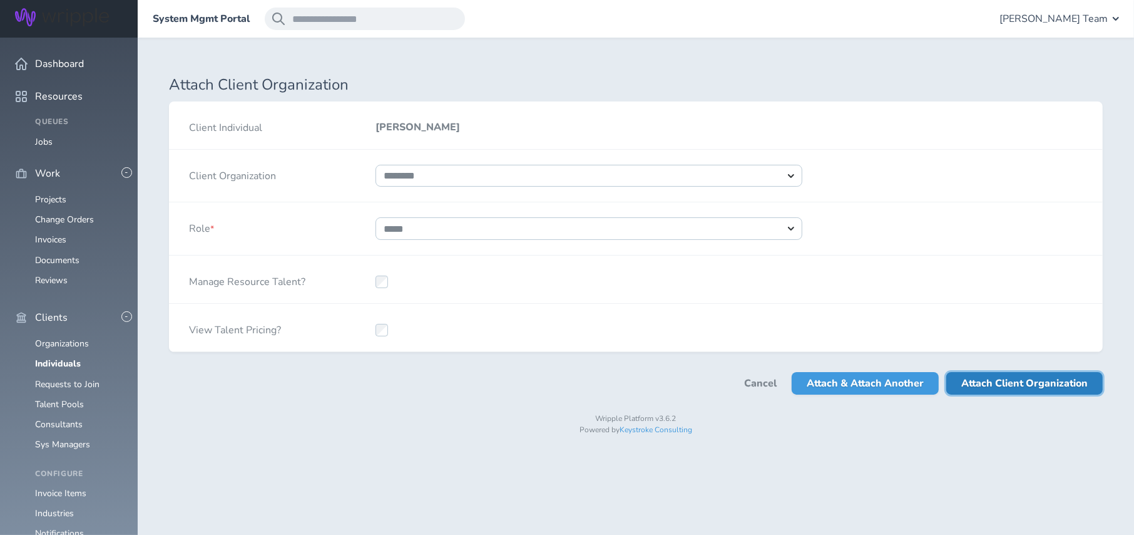
click at [991, 384] on span "Attach Client Organization" at bounding box center [1024, 383] width 126 height 23
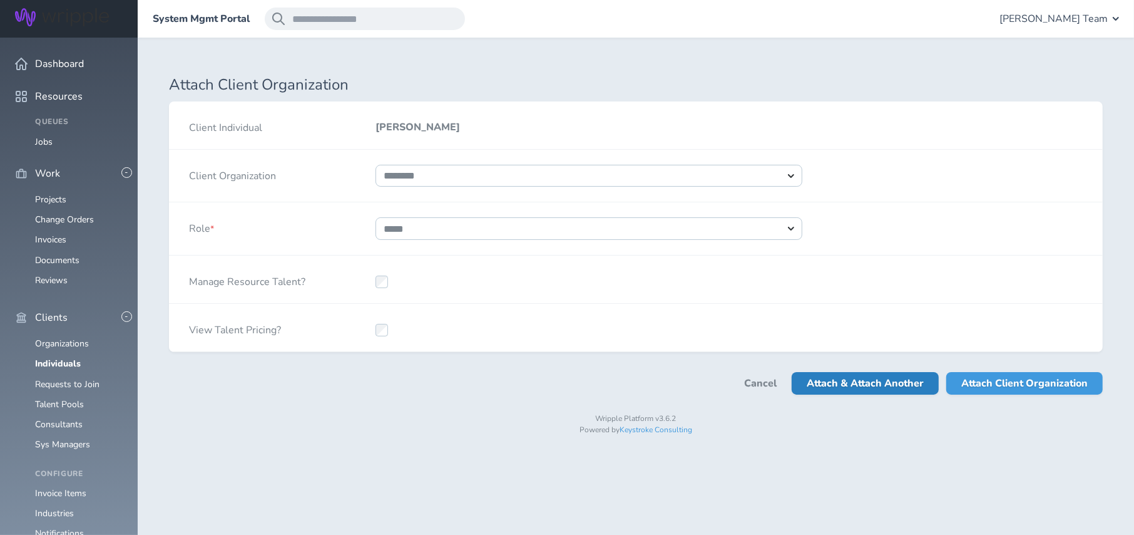
select select
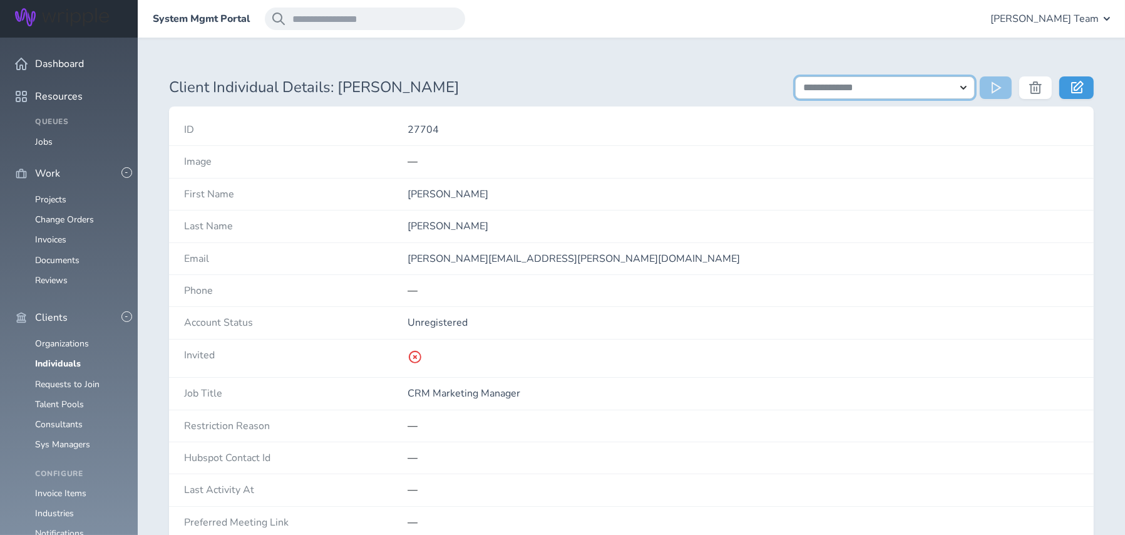
click at [963, 83] on select "**********" at bounding box center [885, 87] width 180 height 23
select select "**********"
click at [795, 76] on select "**********" at bounding box center [885, 87] width 180 height 23
click at [995, 94] on button at bounding box center [996, 87] width 32 height 23
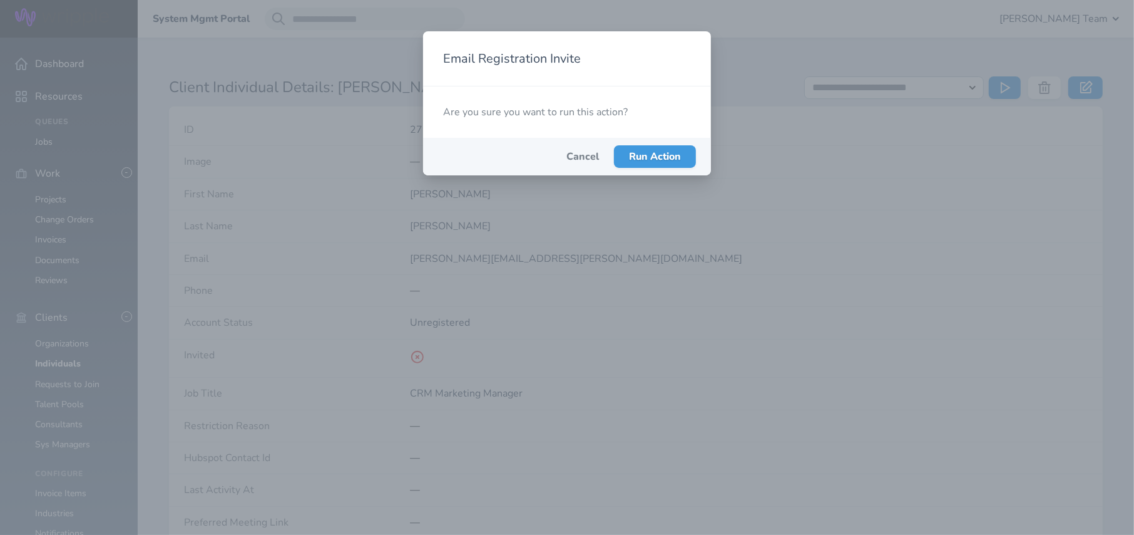
click at [642, 154] on span "Run Action" at bounding box center [655, 157] width 52 height 14
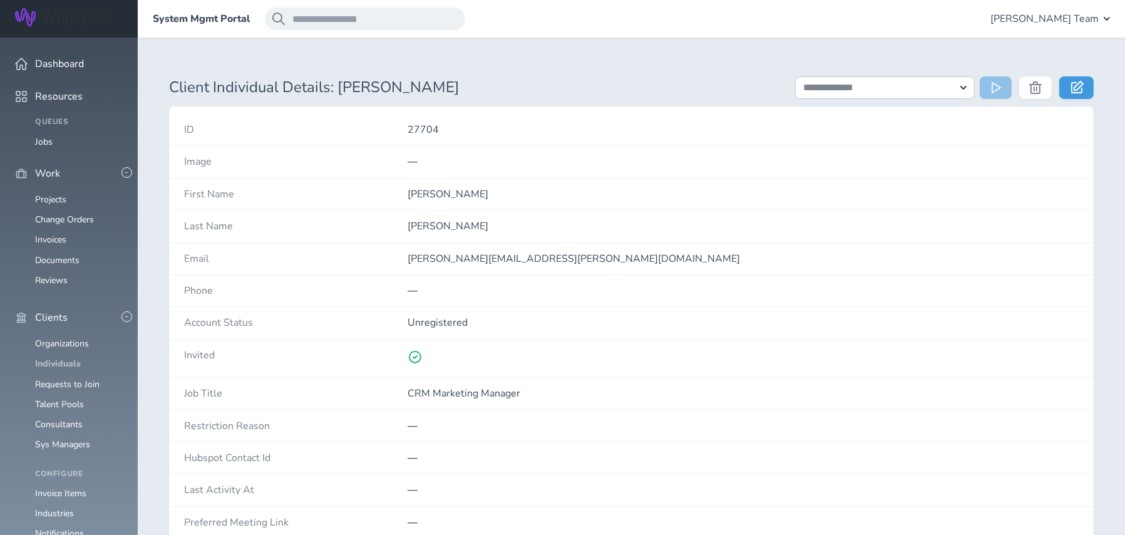
click at [69, 357] on link "Individuals" at bounding box center [58, 363] width 46 height 12
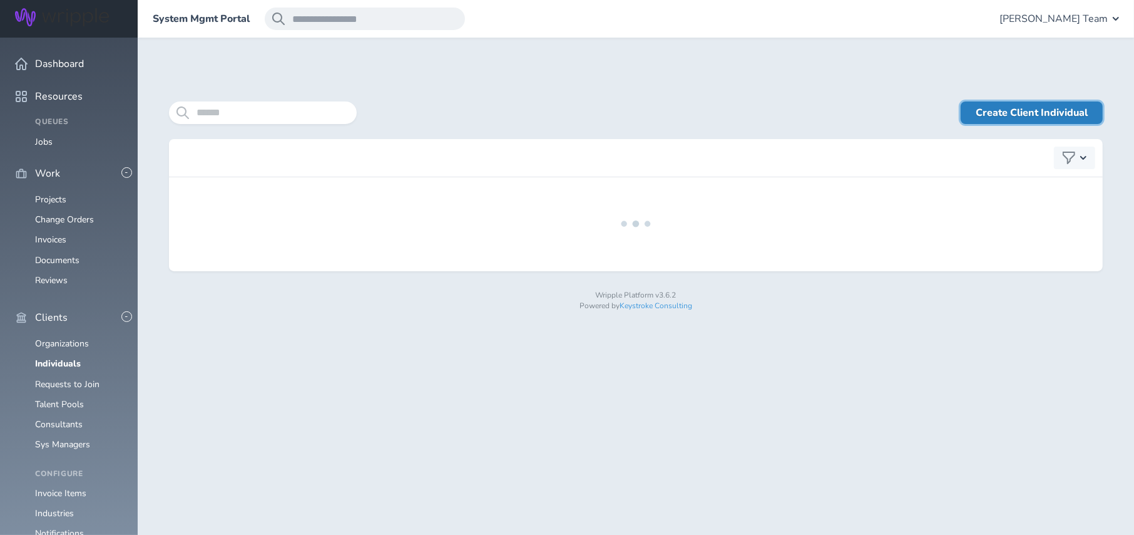
click at [1023, 111] on link "Create Client Individual" at bounding box center [1032, 112] width 142 height 23
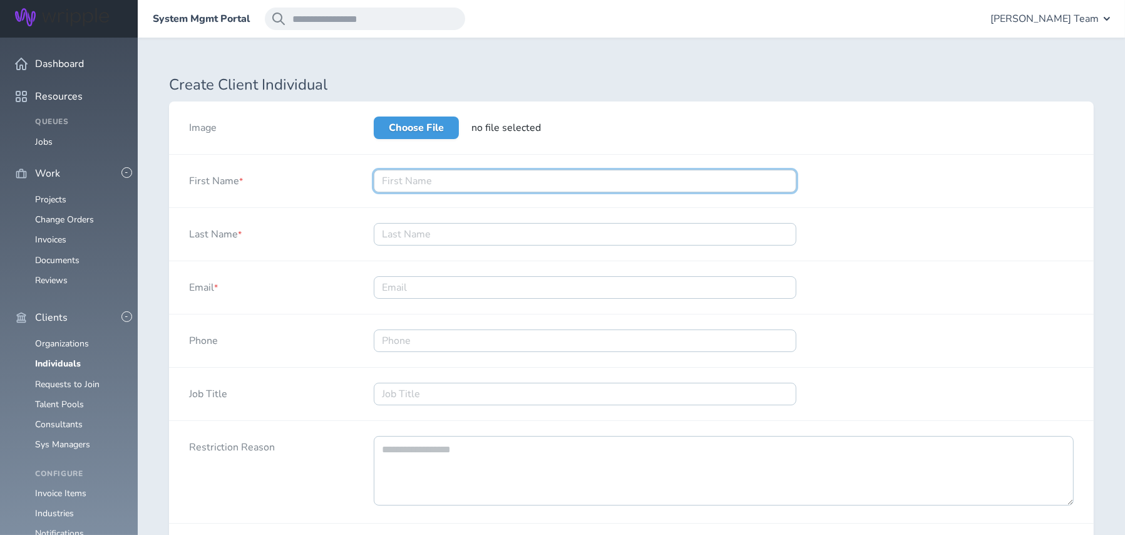
click at [458, 180] on input "First Name *" at bounding box center [585, 181] width 422 height 23
type input "Lauren"
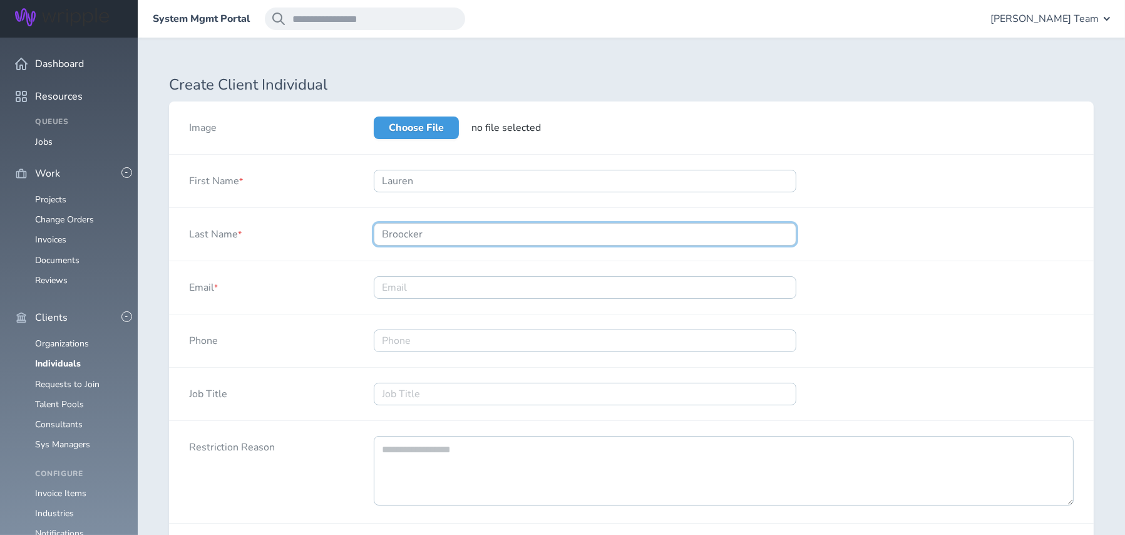
type input "Broocker"
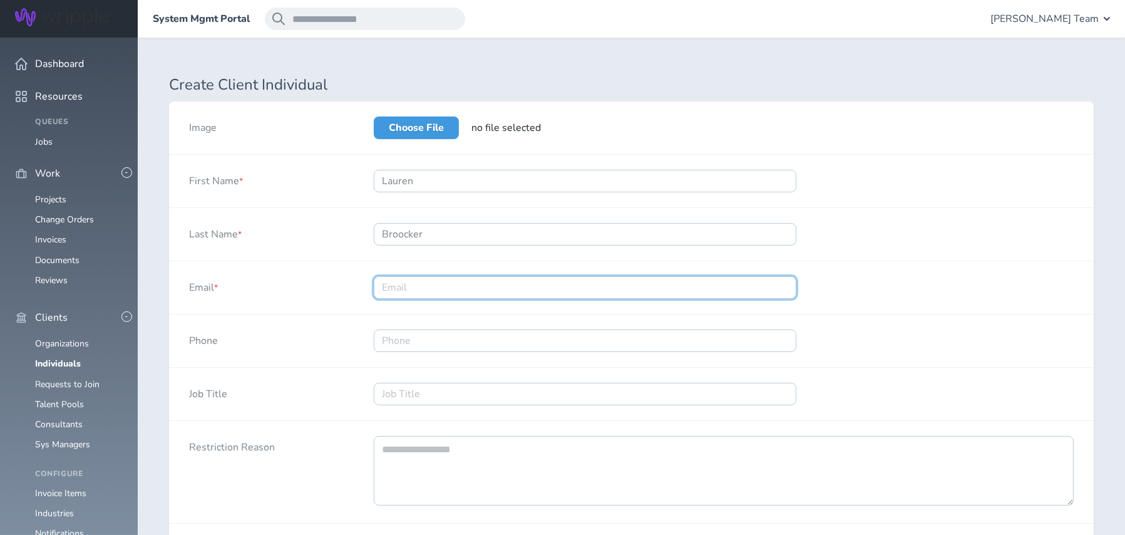
click at [427, 285] on input "Email *" at bounding box center [585, 287] width 422 height 23
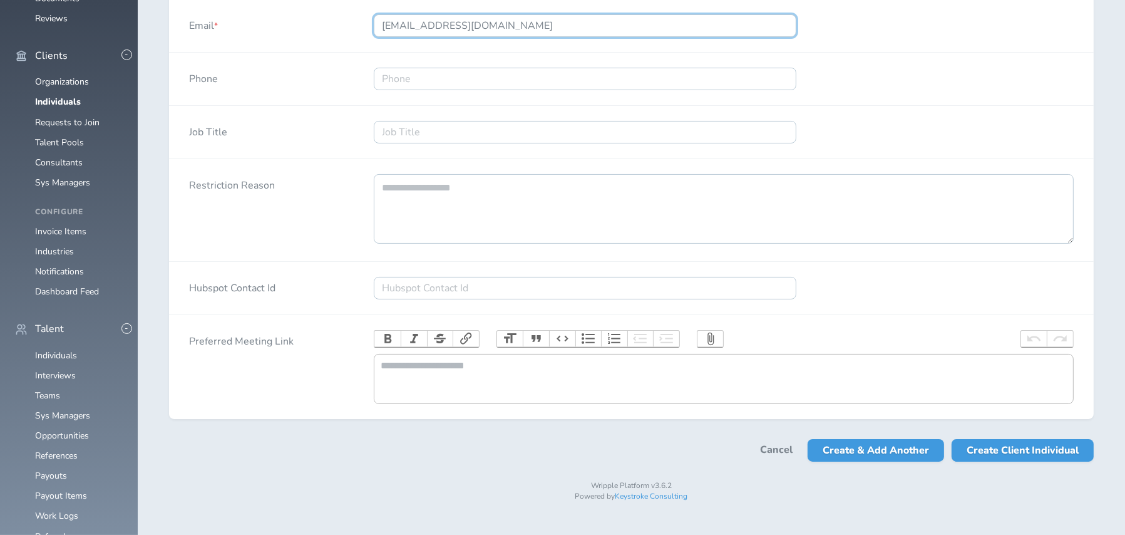
scroll to position [265, 0]
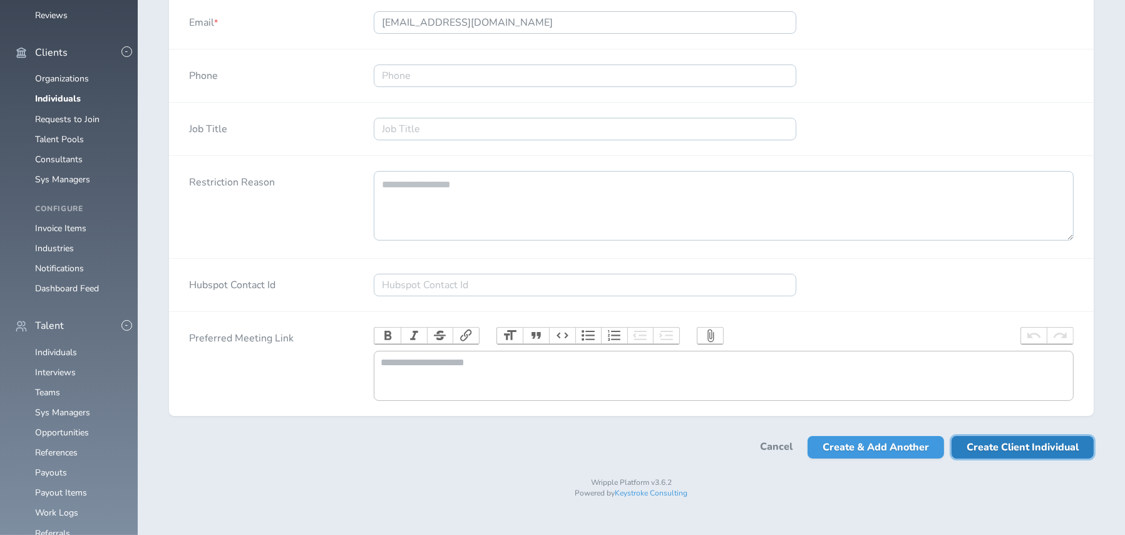
click at [978, 456] on span "Create Client Individual" at bounding box center [1022, 447] width 112 height 23
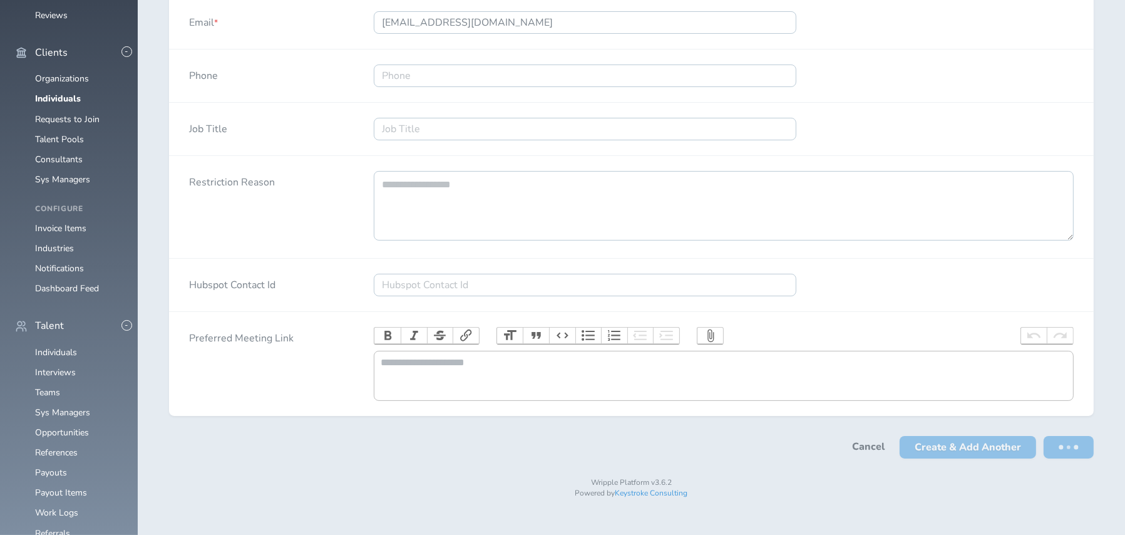
scroll to position [0, 0]
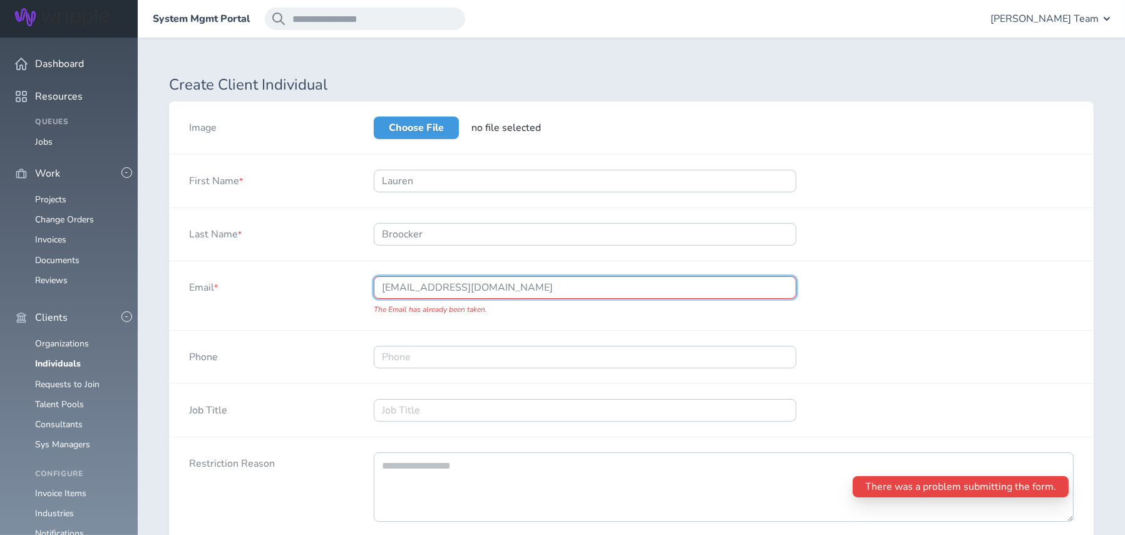
drag, startPoint x: 511, startPoint y: 282, endPoint x: 422, endPoint y: 285, distance: 89.0
click at [422, 285] on input "lauren@wripple.com" at bounding box center [585, 287] width 422 height 23
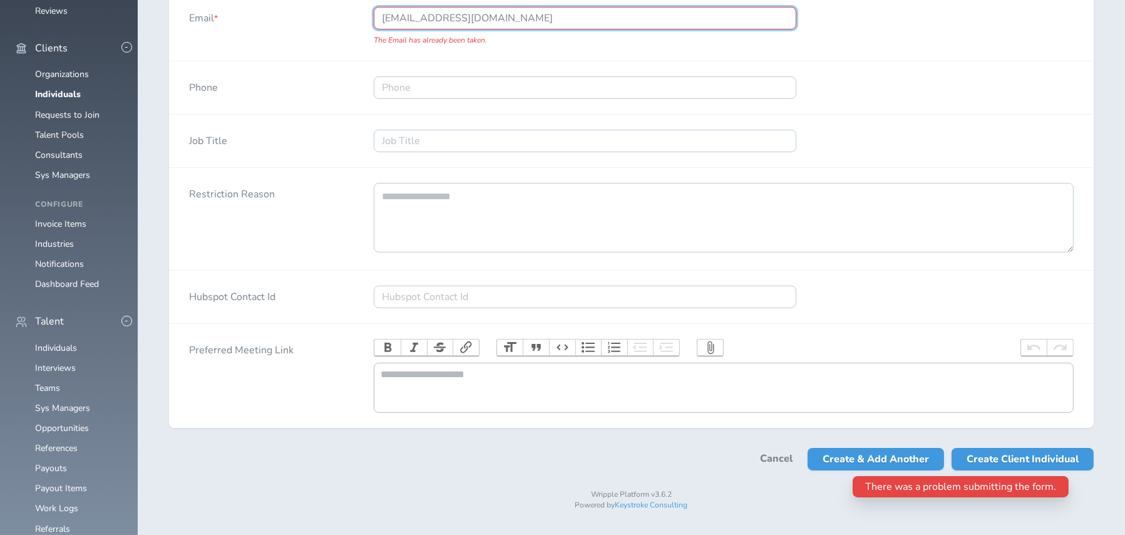
scroll to position [281, 0]
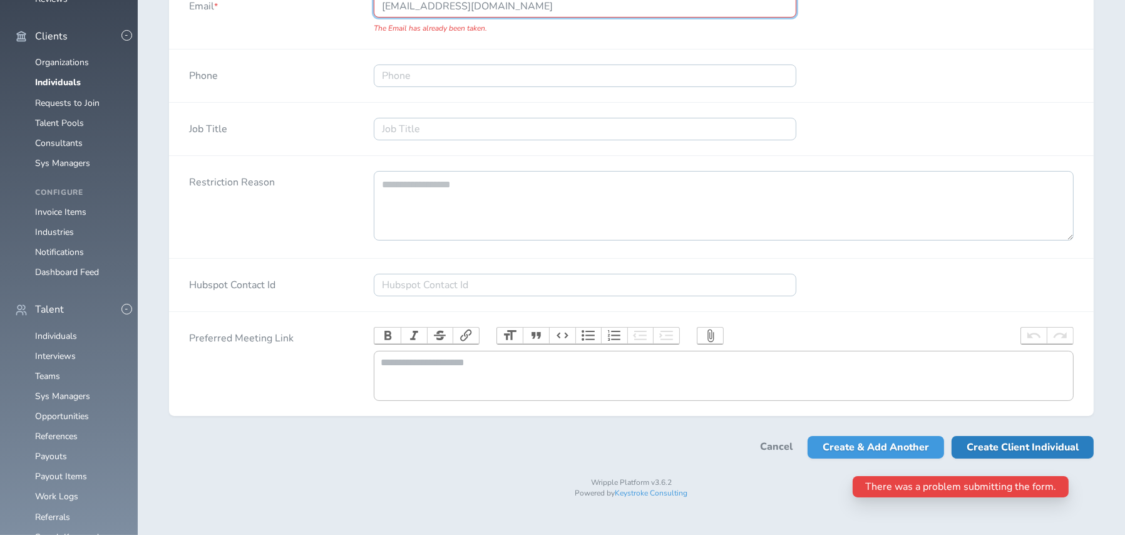
type input "lauren@test.com"
click at [1024, 458] on span "Create Client Individual" at bounding box center [1022, 447] width 112 height 23
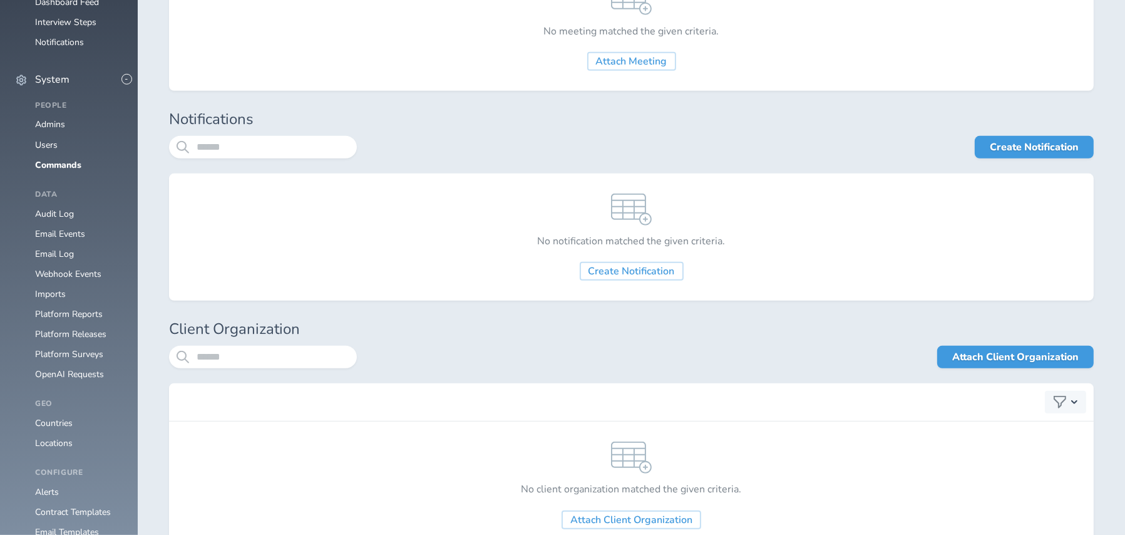
scroll to position [1064, 0]
click at [1021, 359] on link "Attach Client Organization" at bounding box center [1015, 355] width 156 height 23
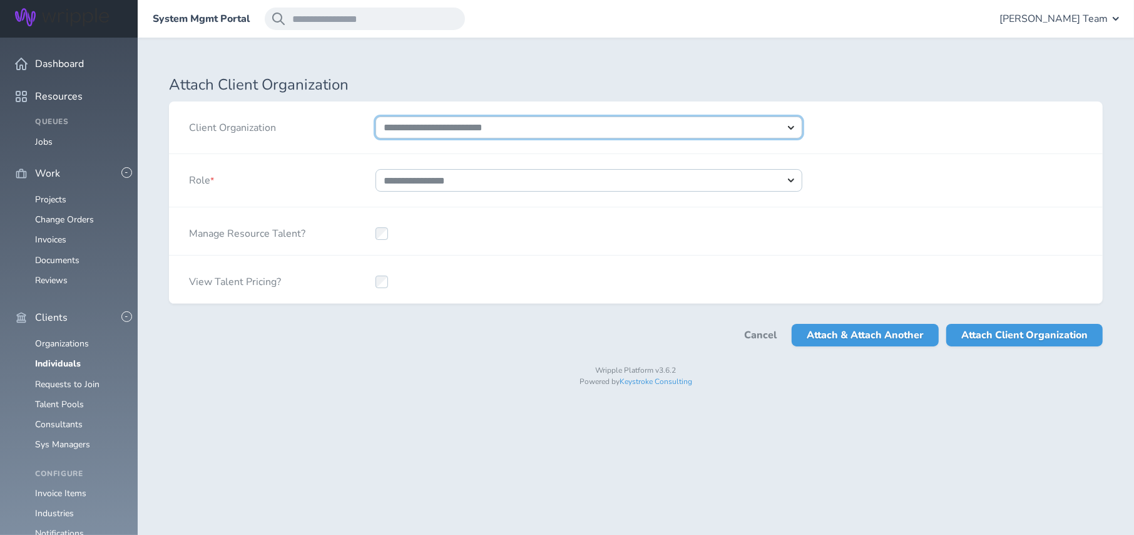
click at [486, 125] on select "**********" at bounding box center [589, 127] width 427 height 23
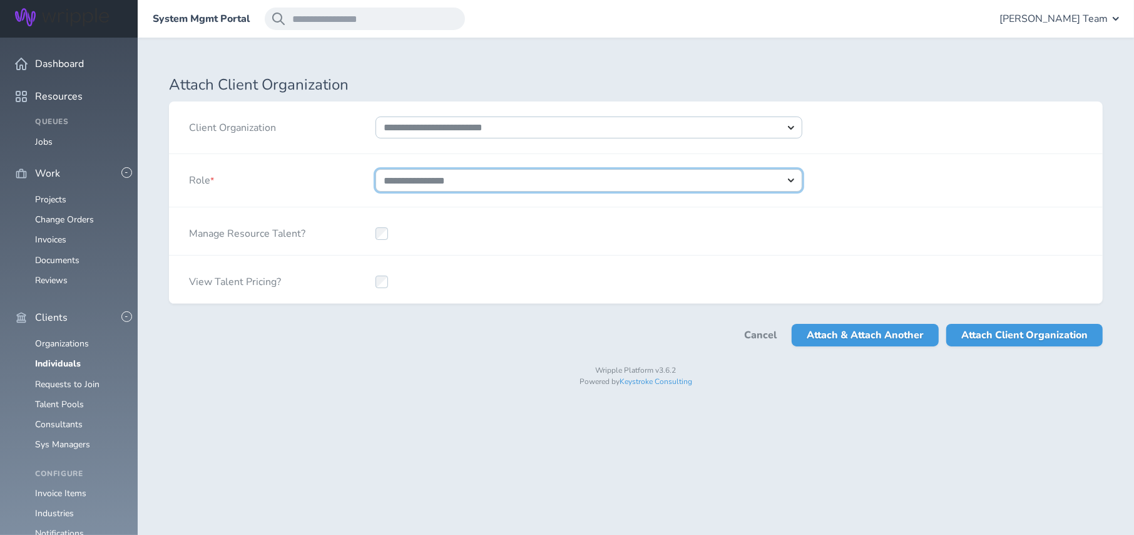
click at [459, 180] on select "**********" at bounding box center [589, 180] width 427 height 23
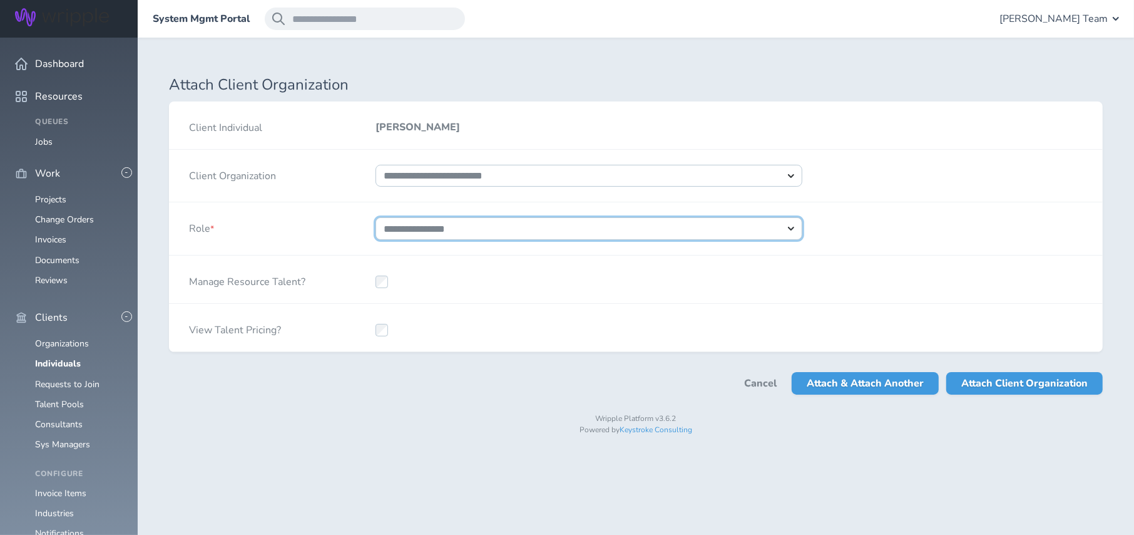
select select "*"
click at [376, 217] on select "**********" at bounding box center [589, 228] width 427 height 23
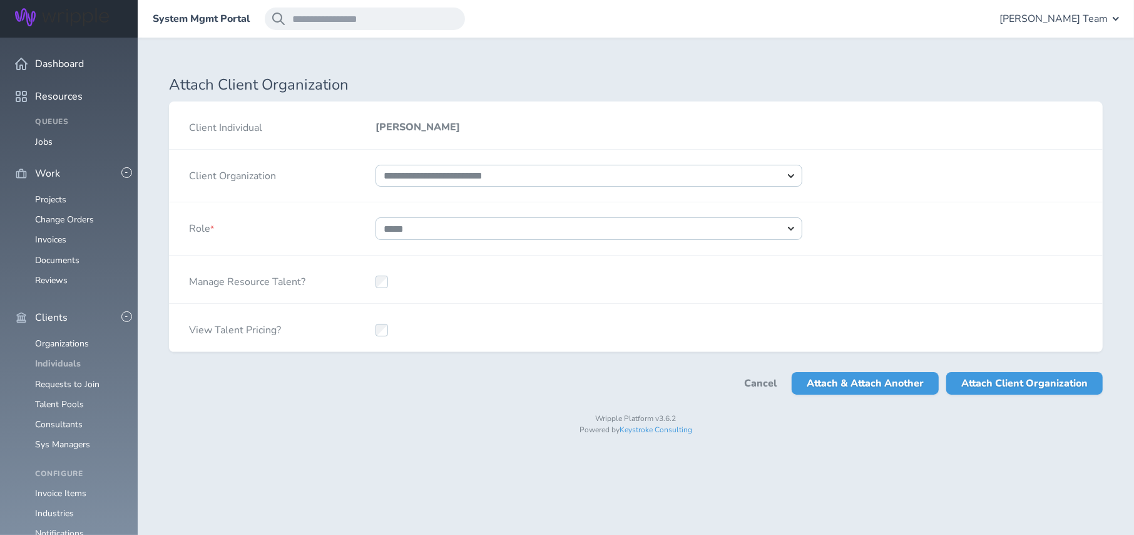
click at [72, 357] on link "Individuals" at bounding box center [58, 363] width 46 height 12
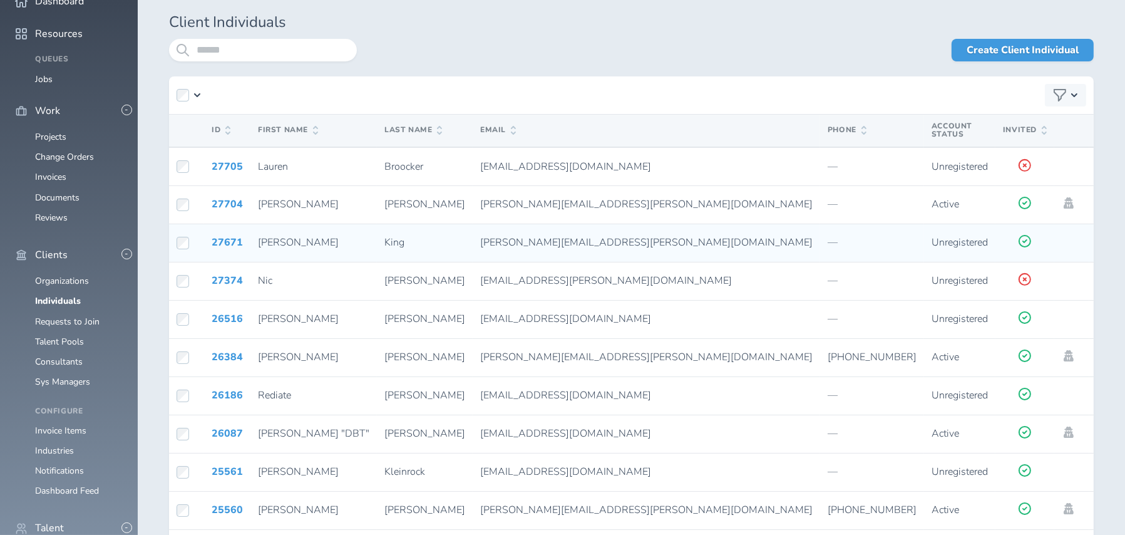
scroll to position [125, 0]
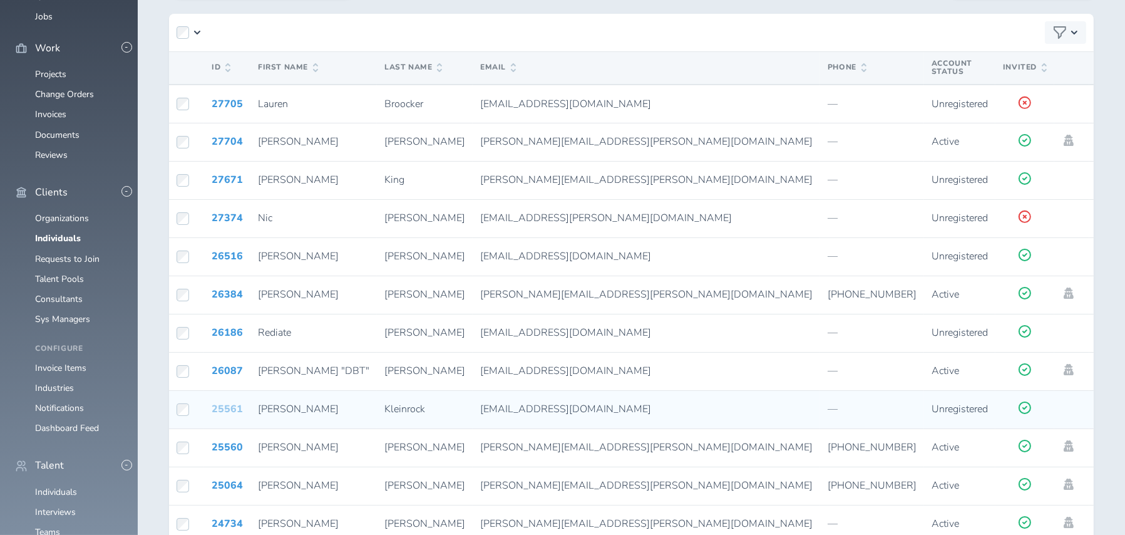
click at [220, 407] on link "25561" at bounding box center [227, 409] width 31 height 14
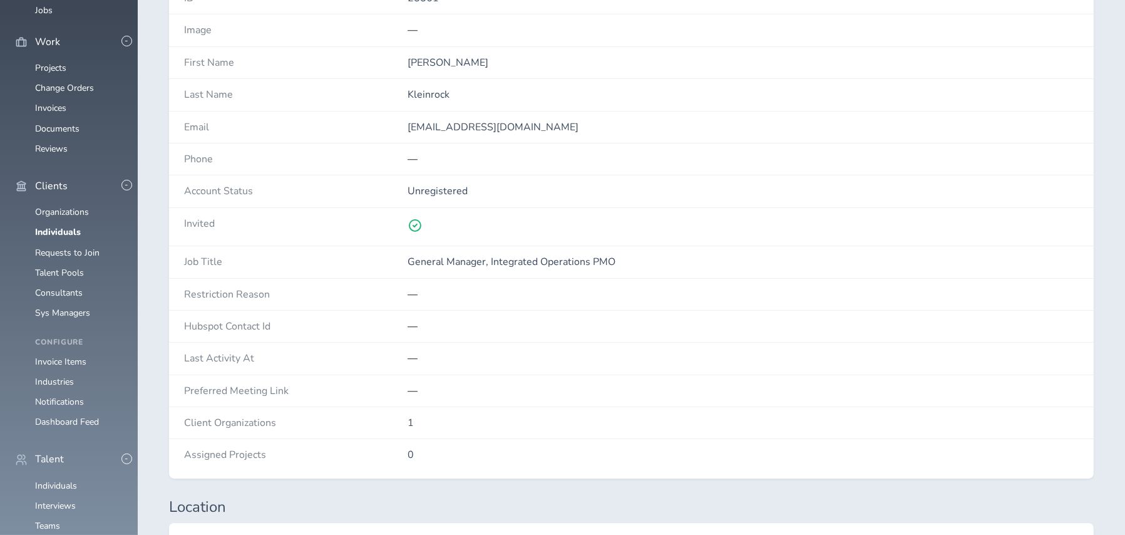
scroll to position [125, 0]
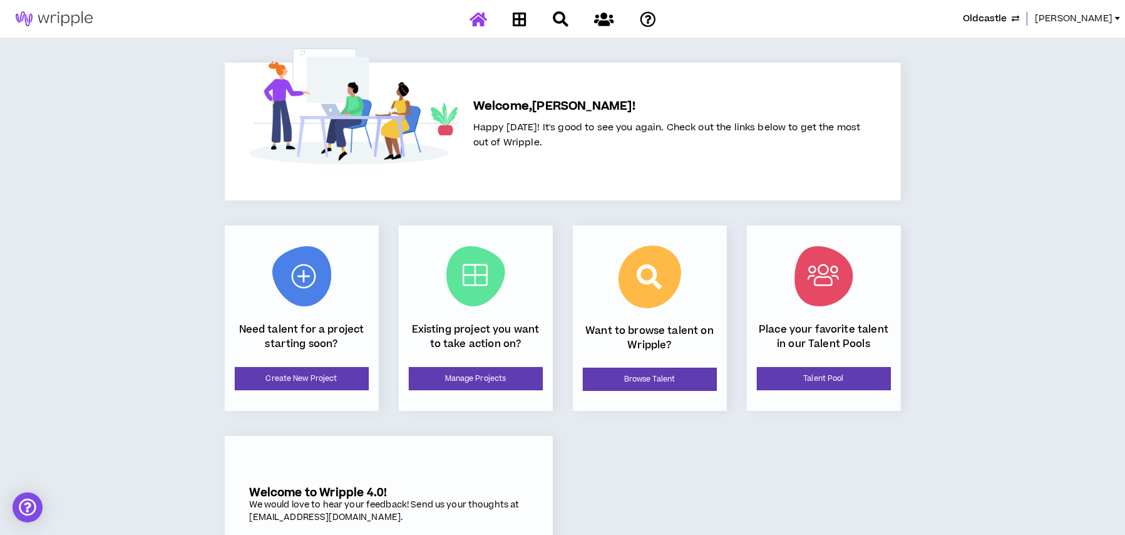
click at [1116, 18] on div at bounding box center [1117, 18] width 5 height 3
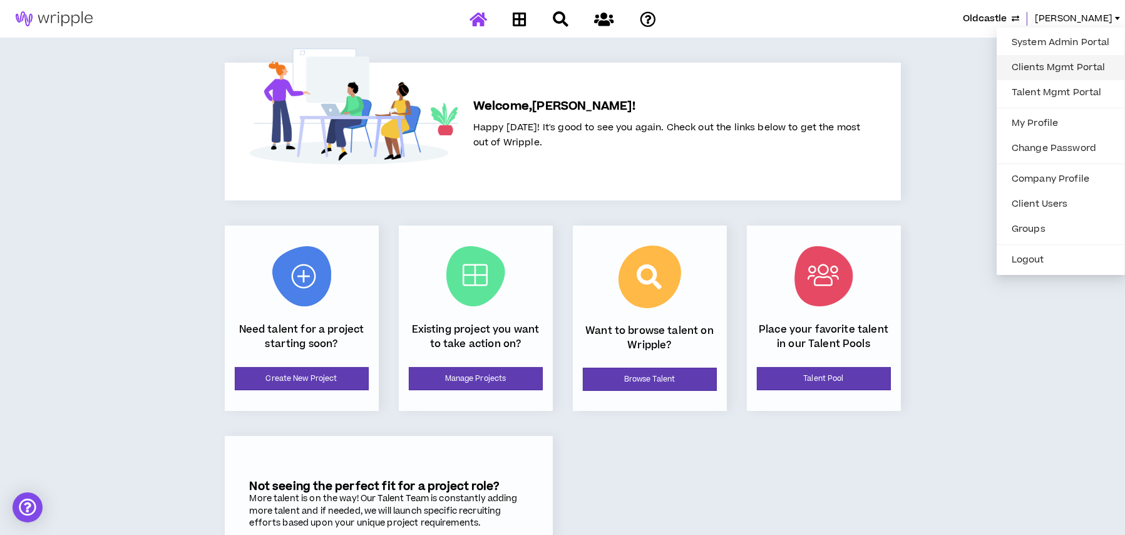
click at [1049, 68] on link "Clients Mgmt Portal" at bounding box center [1060, 67] width 113 height 19
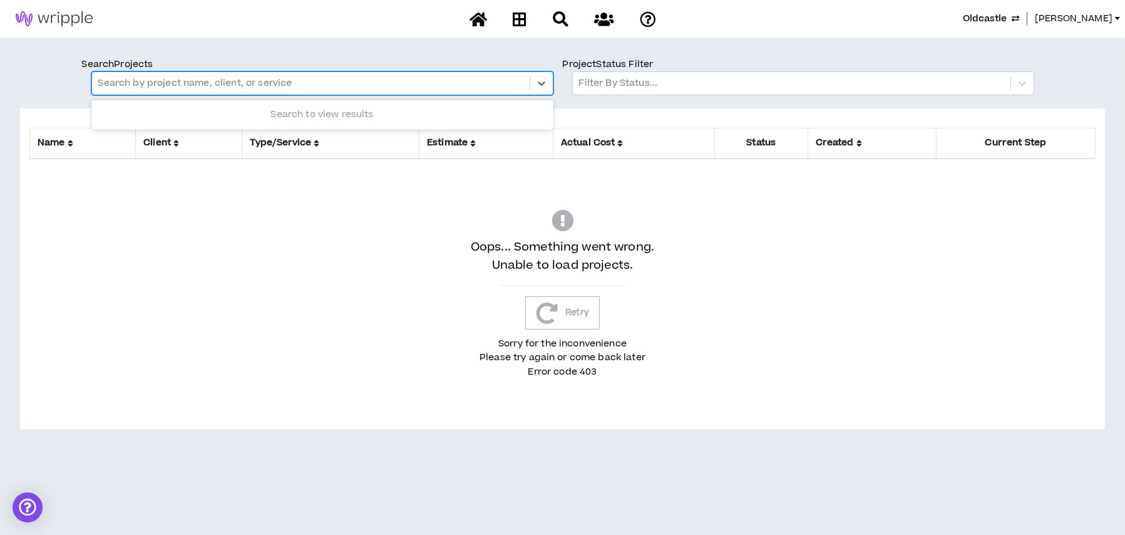
click at [168, 83] on div at bounding box center [310, 83] width 425 height 16
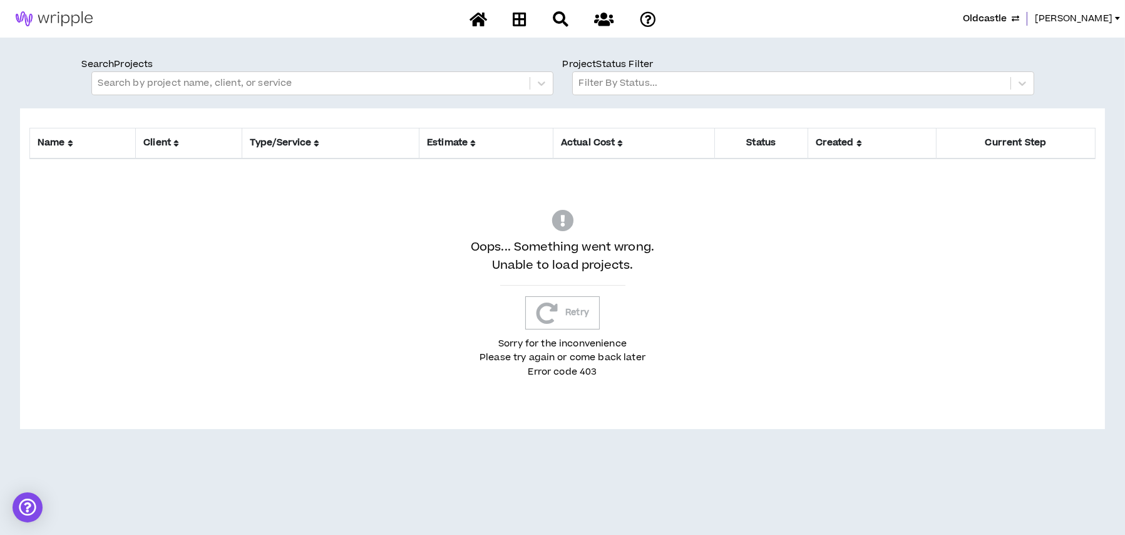
click at [570, 314] on button "Retry" at bounding box center [562, 312] width 74 height 33
